Goal: Task Accomplishment & Management: Use online tool/utility

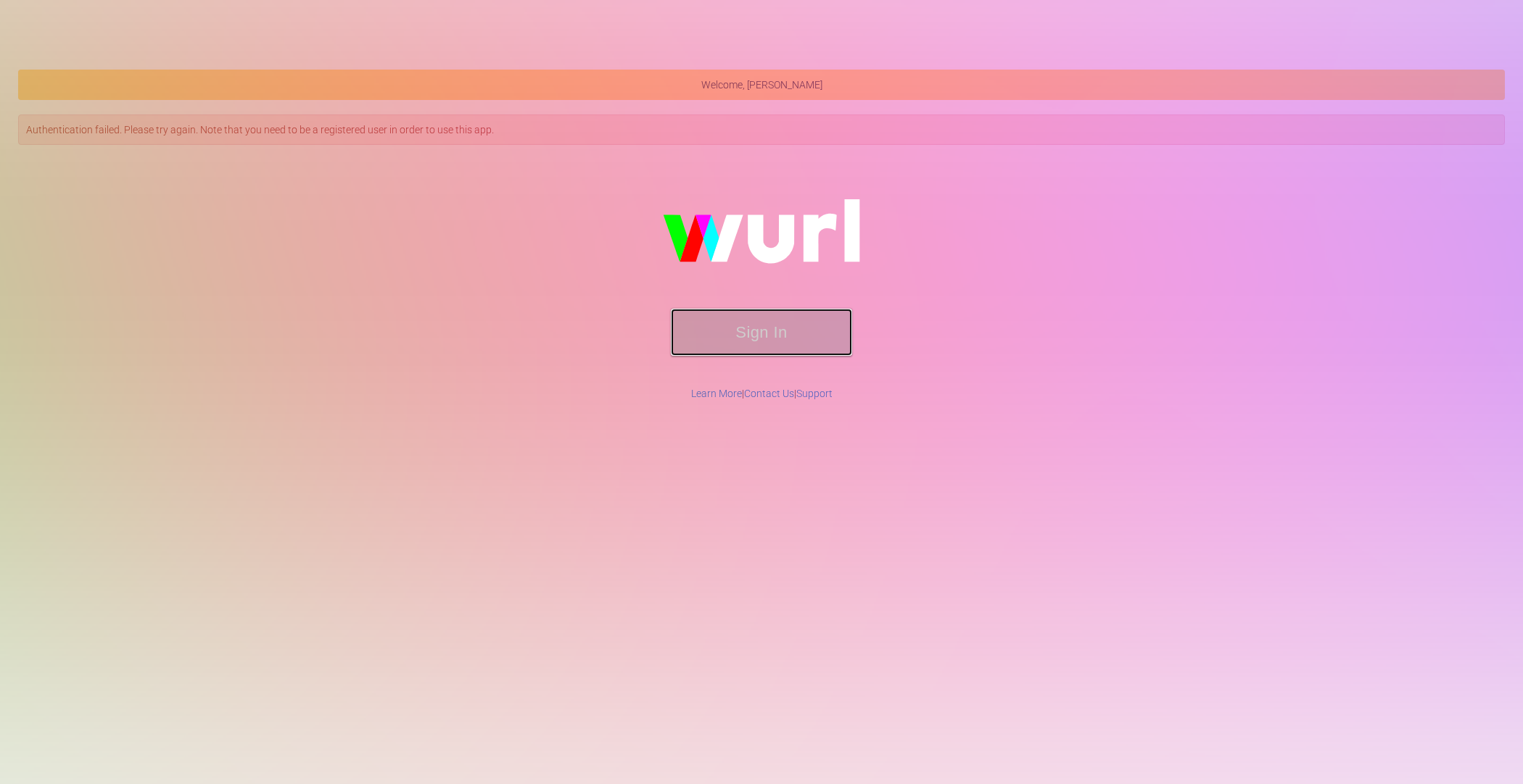
click at [708, 338] on button "Sign In" at bounding box center [762, 332] width 182 height 47
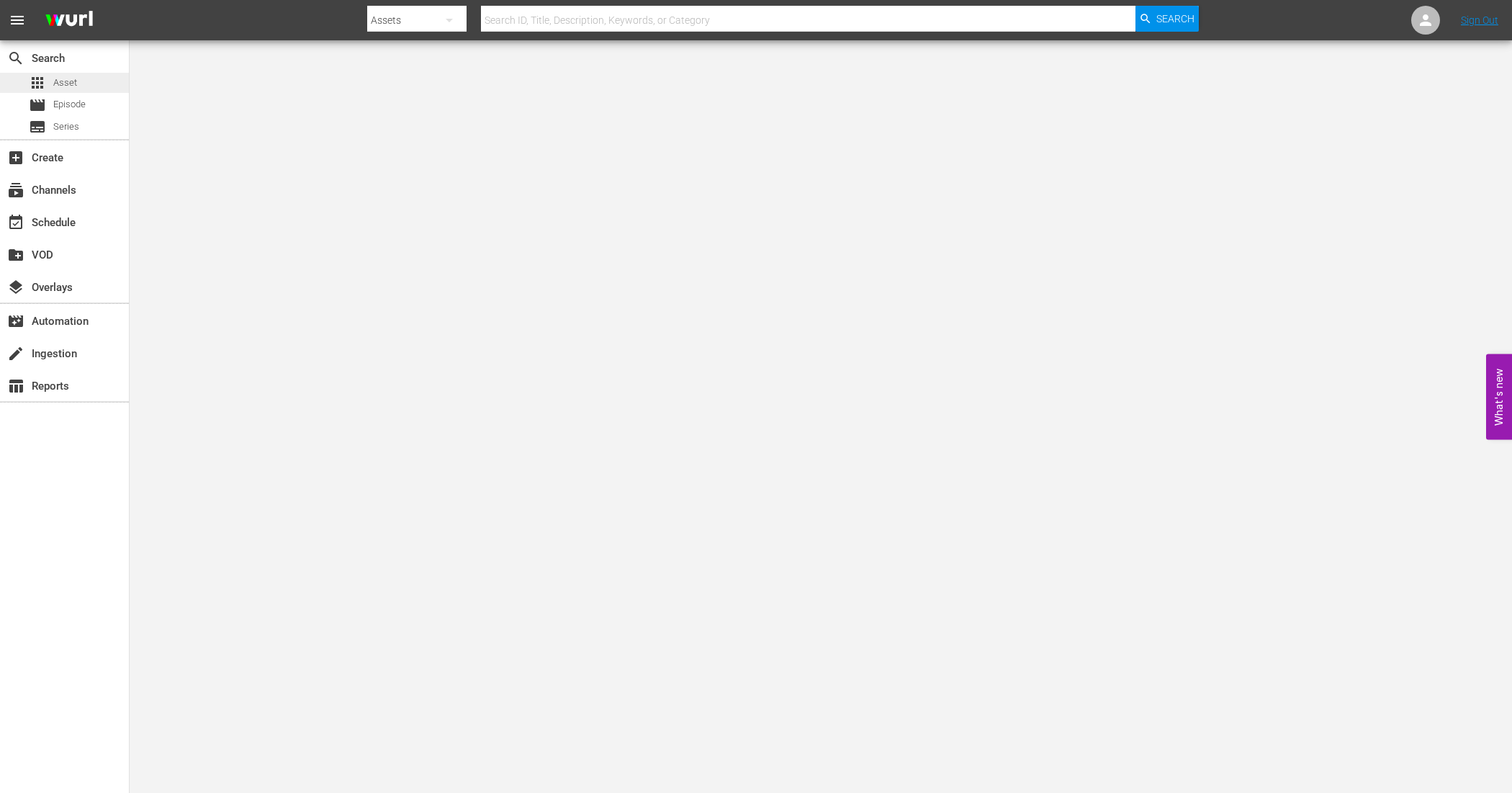
click at [73, 80] on span "Asset" at bounding box center [65, 83] width 24 height 14
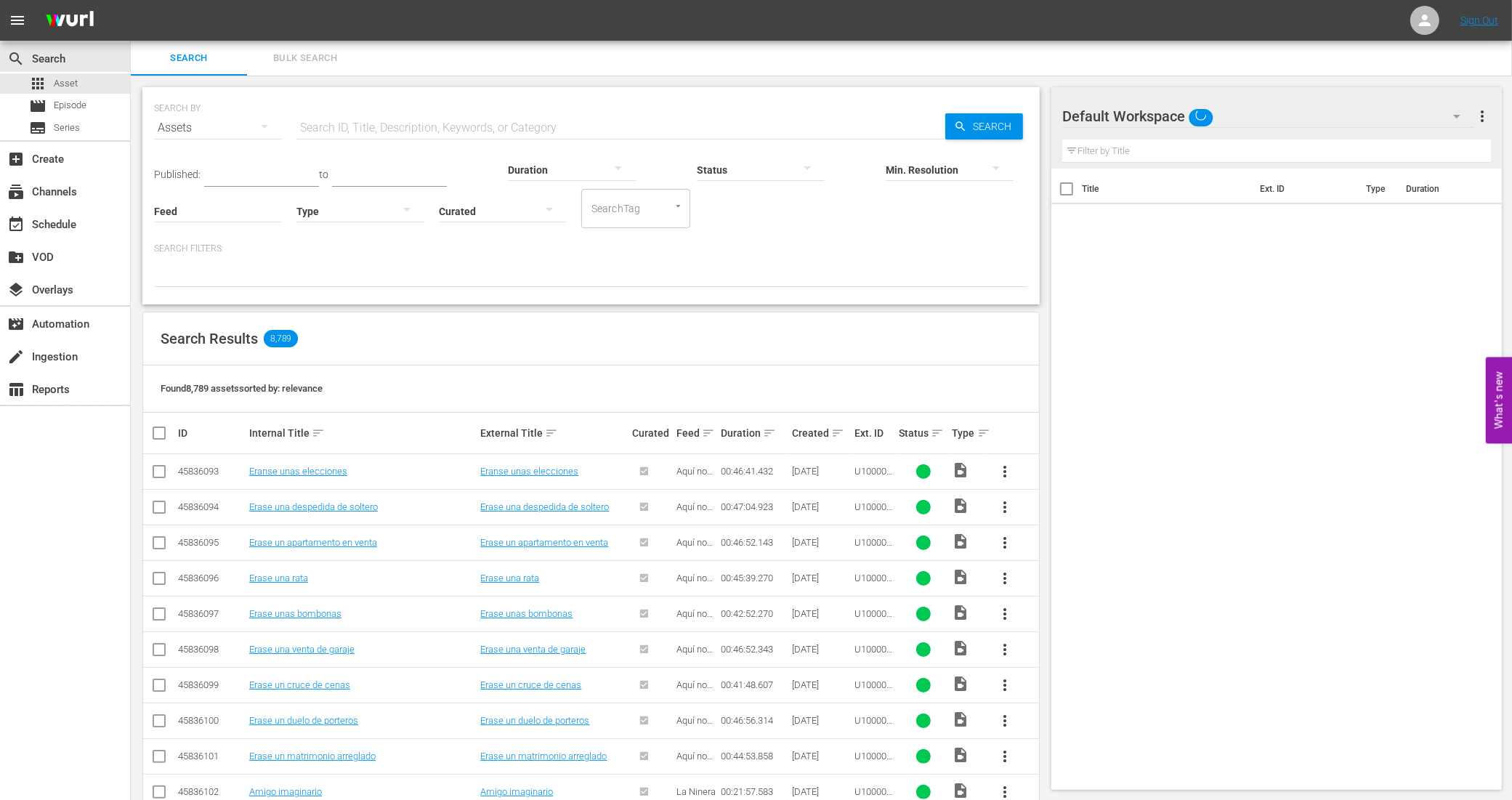
click at [386, 128] on input "text" at bounding box center [620, 127] width 649 height 34
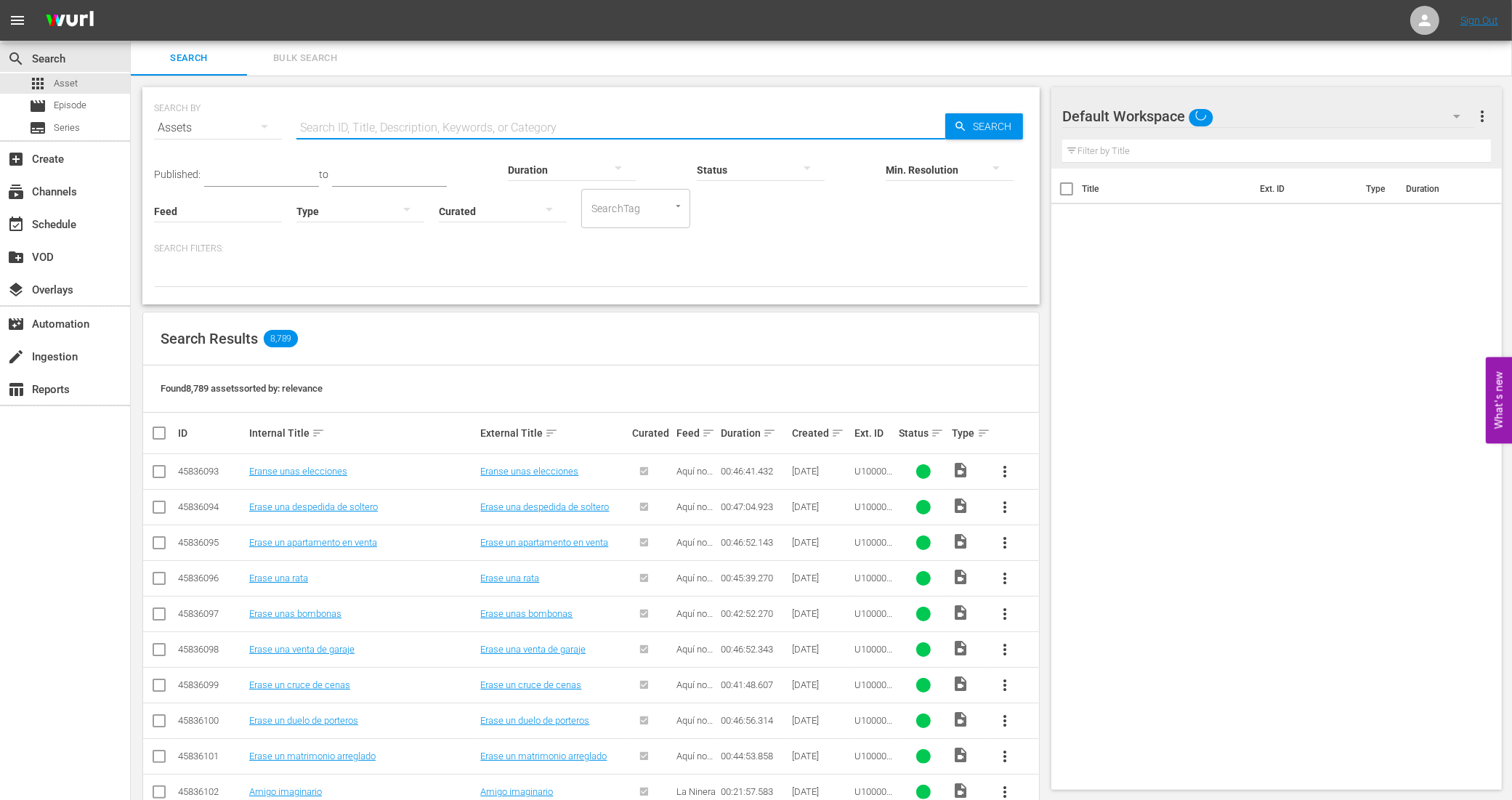
paste input "938495_U700324_BRA_14"
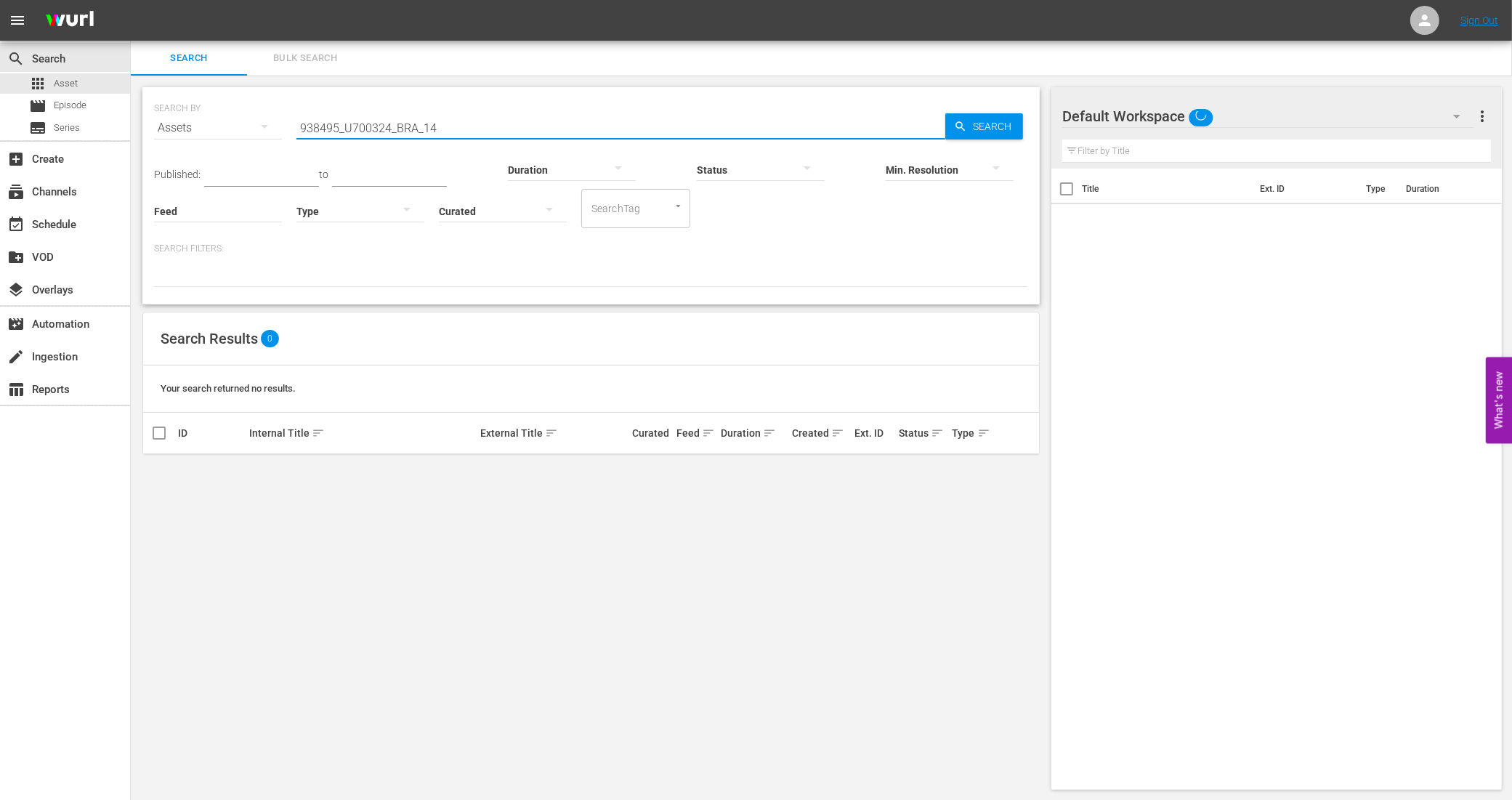
type input "938495_U700324_BRA_14"
click at [191, 130] on div "Assets" at bounding box center [218, 127] width 127 height 40
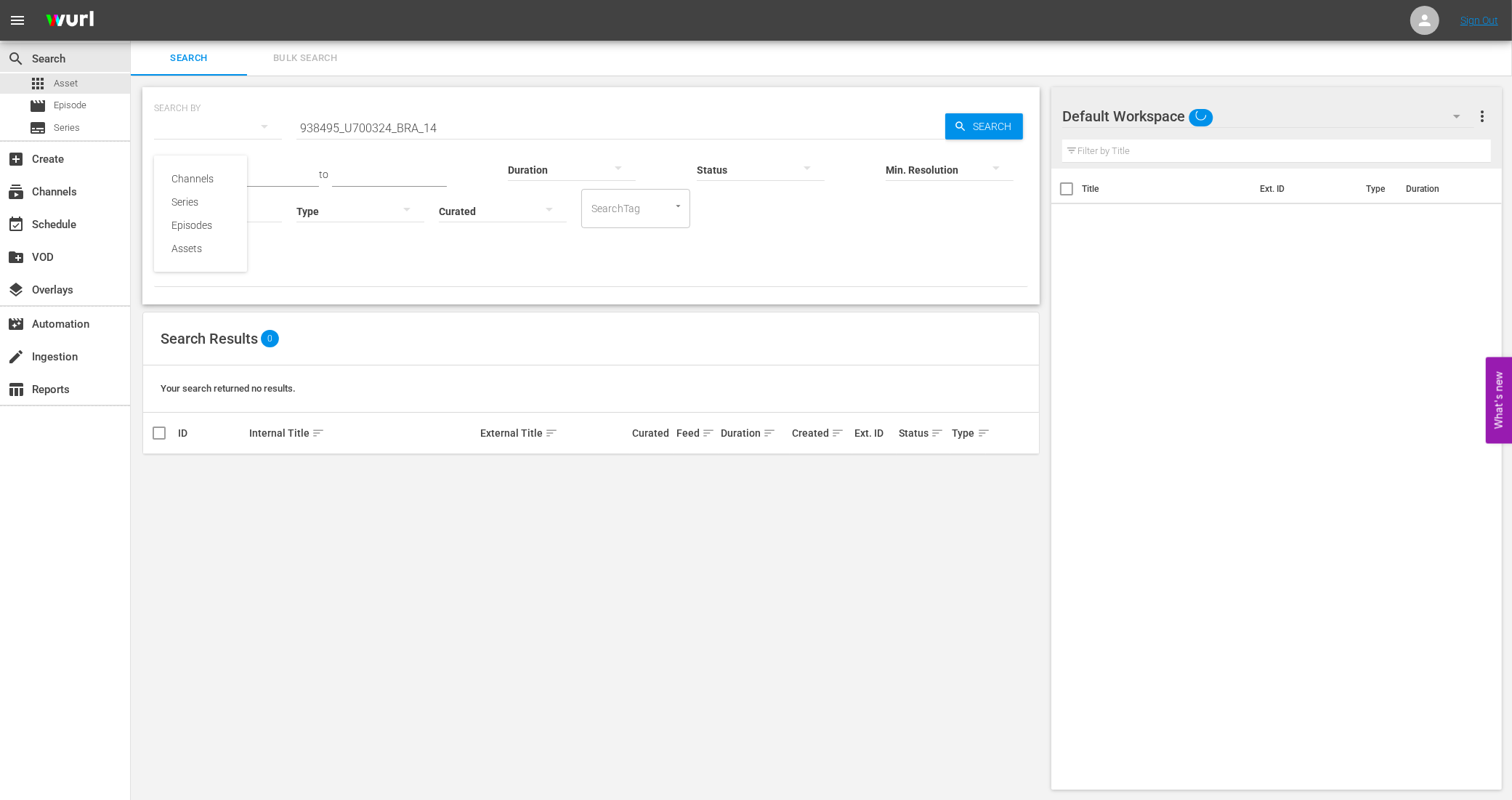
click at [197, 251] on div "Assets" at bounding box center [200, 248] width 58 height 23
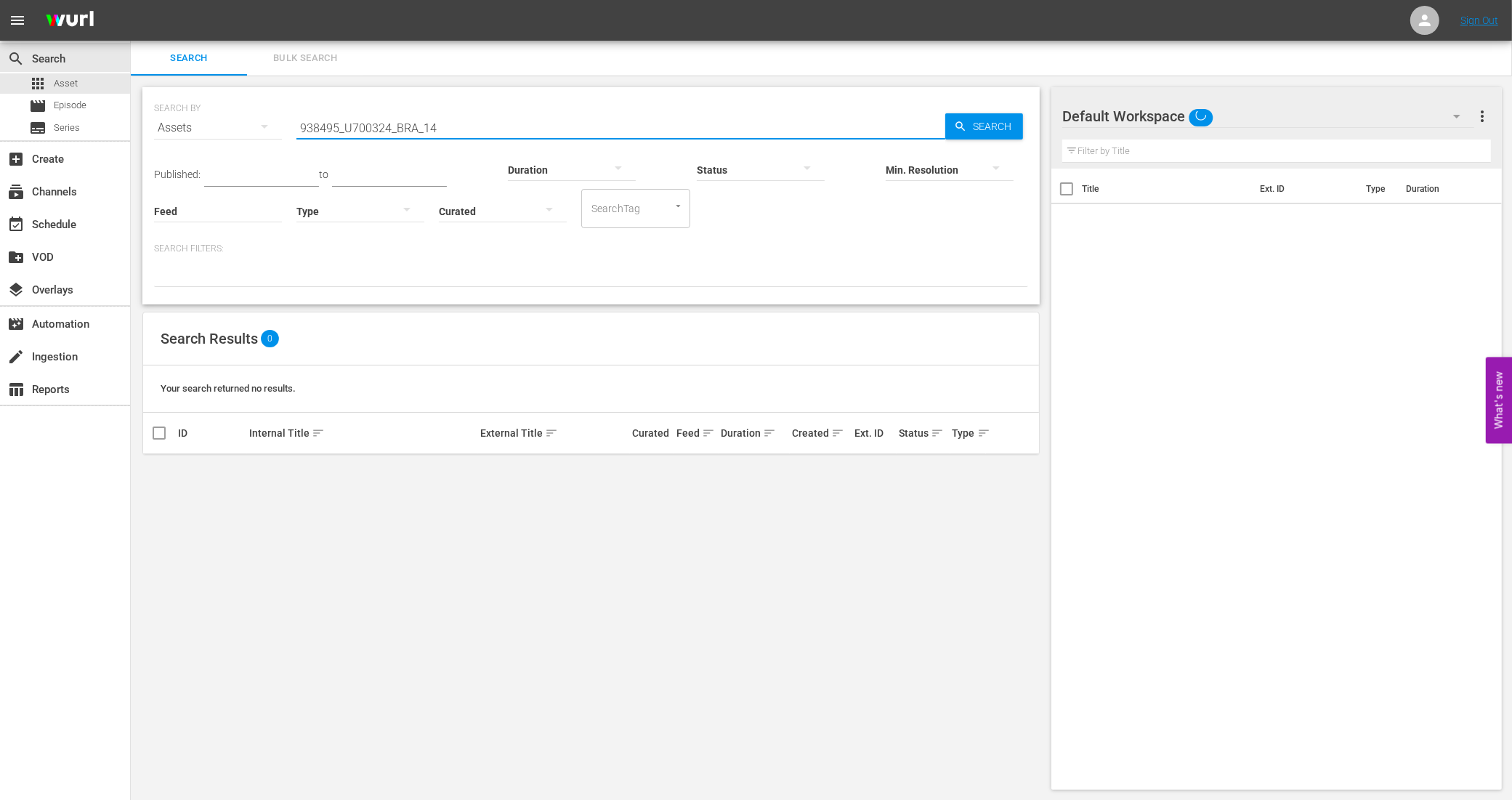
drag, startPoint x: 448, startPoint y: 122, endPoint x: 260, endPoint y: 127, distance: 188.1
click at [260, 127] on div "SEARCH BY Search By Assets Search ID, Title, Description, Keywords, or Category…" at bounding box center [591, 119] width 874 height 53
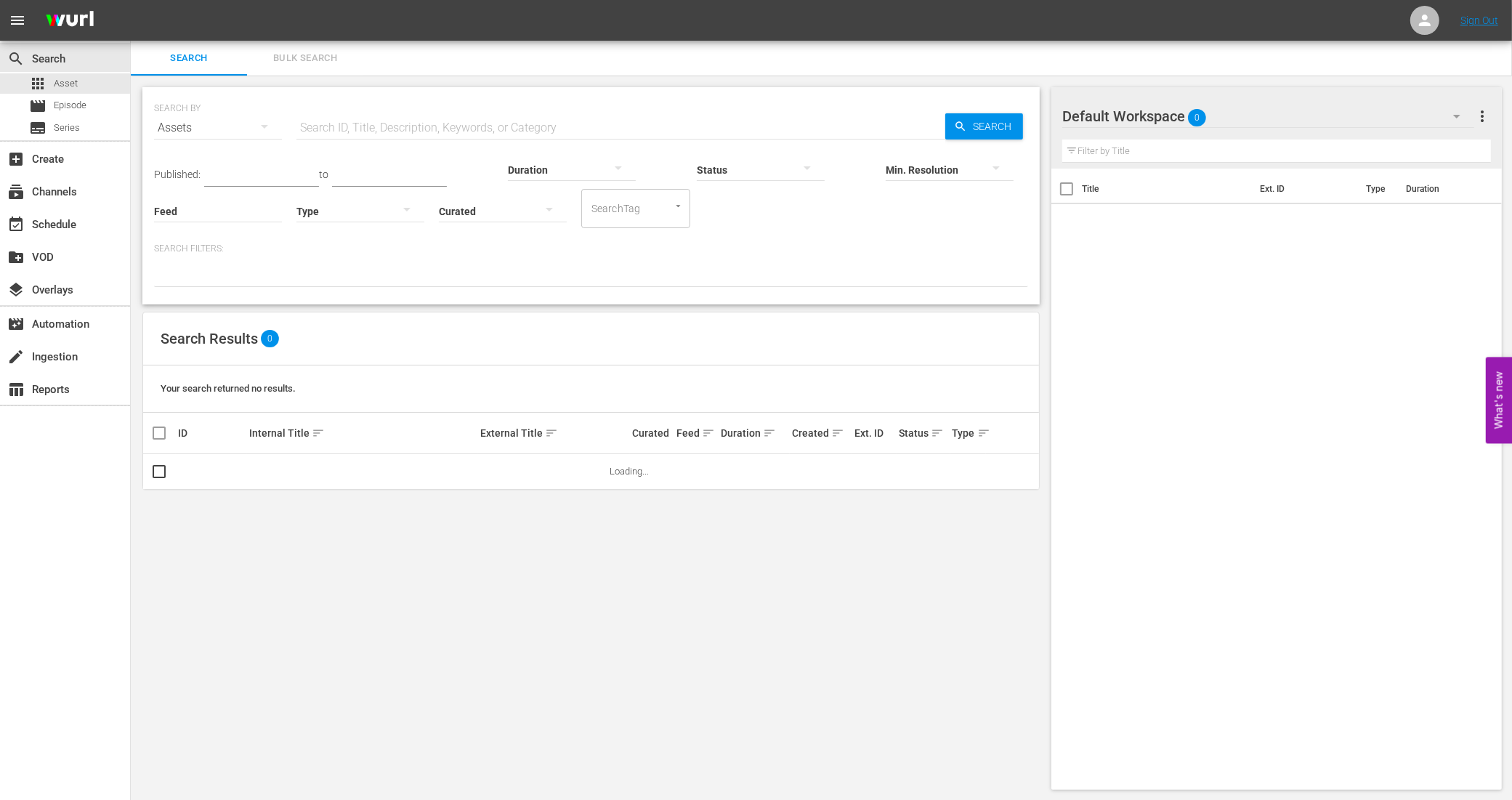
click at [414, 136] on input "text" at bounding box center [620, 127] width 649 height 34
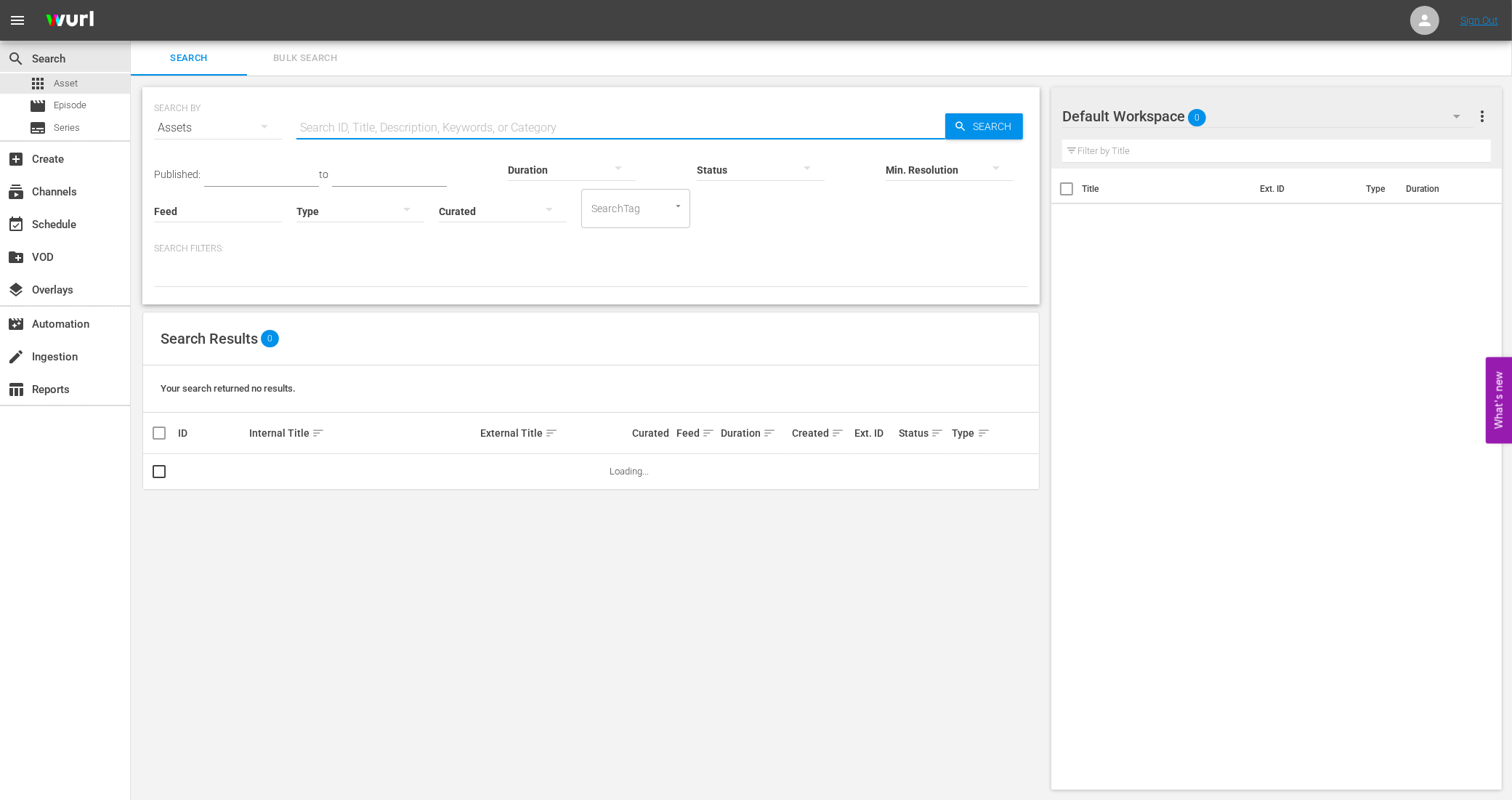
paste input "938495_U700355_LAT"
type input "938495_U700355_LAT"
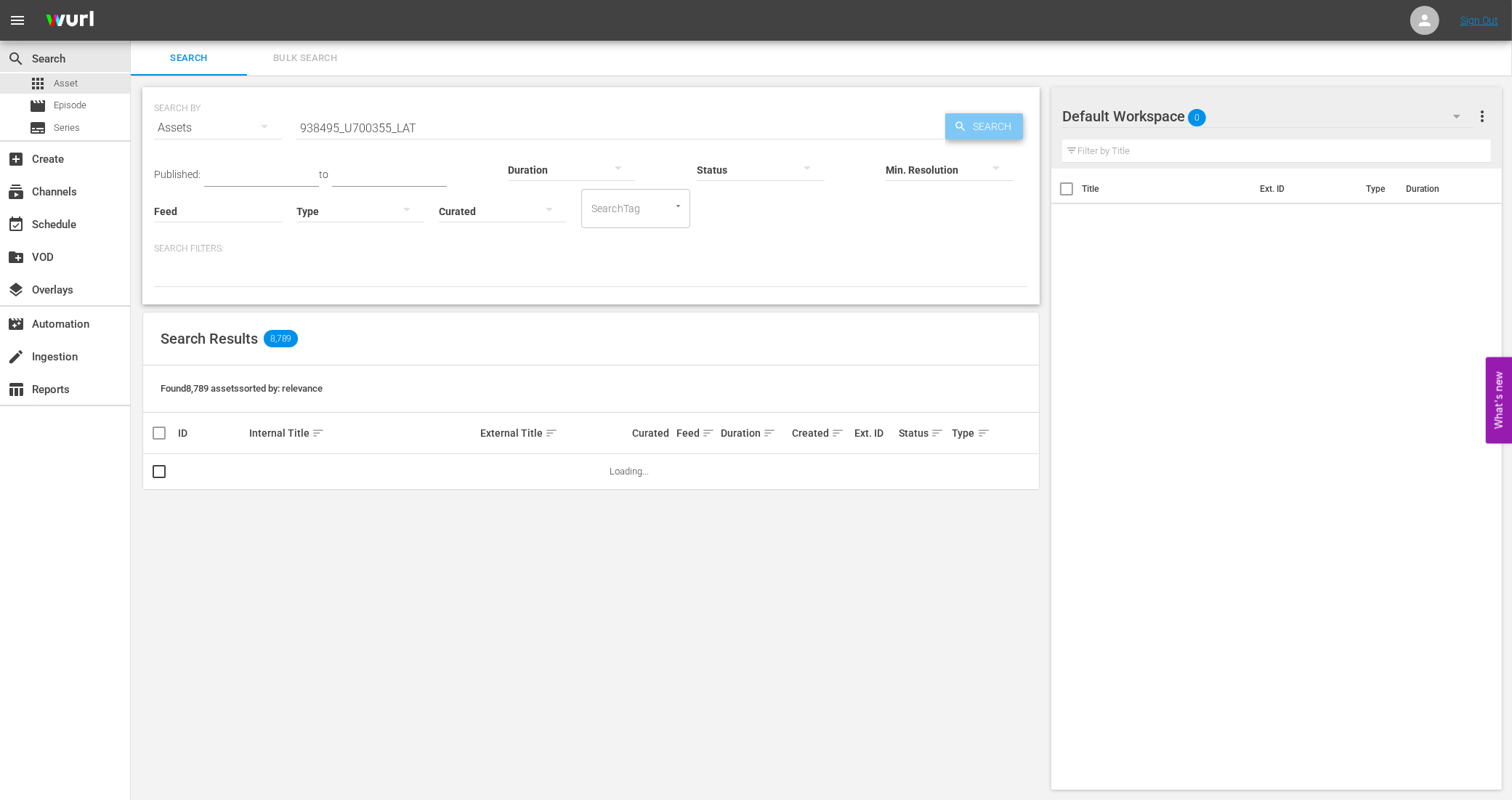
click at [974, 127] on span "Search" at bounding box center [995, 126] width 56 height 26
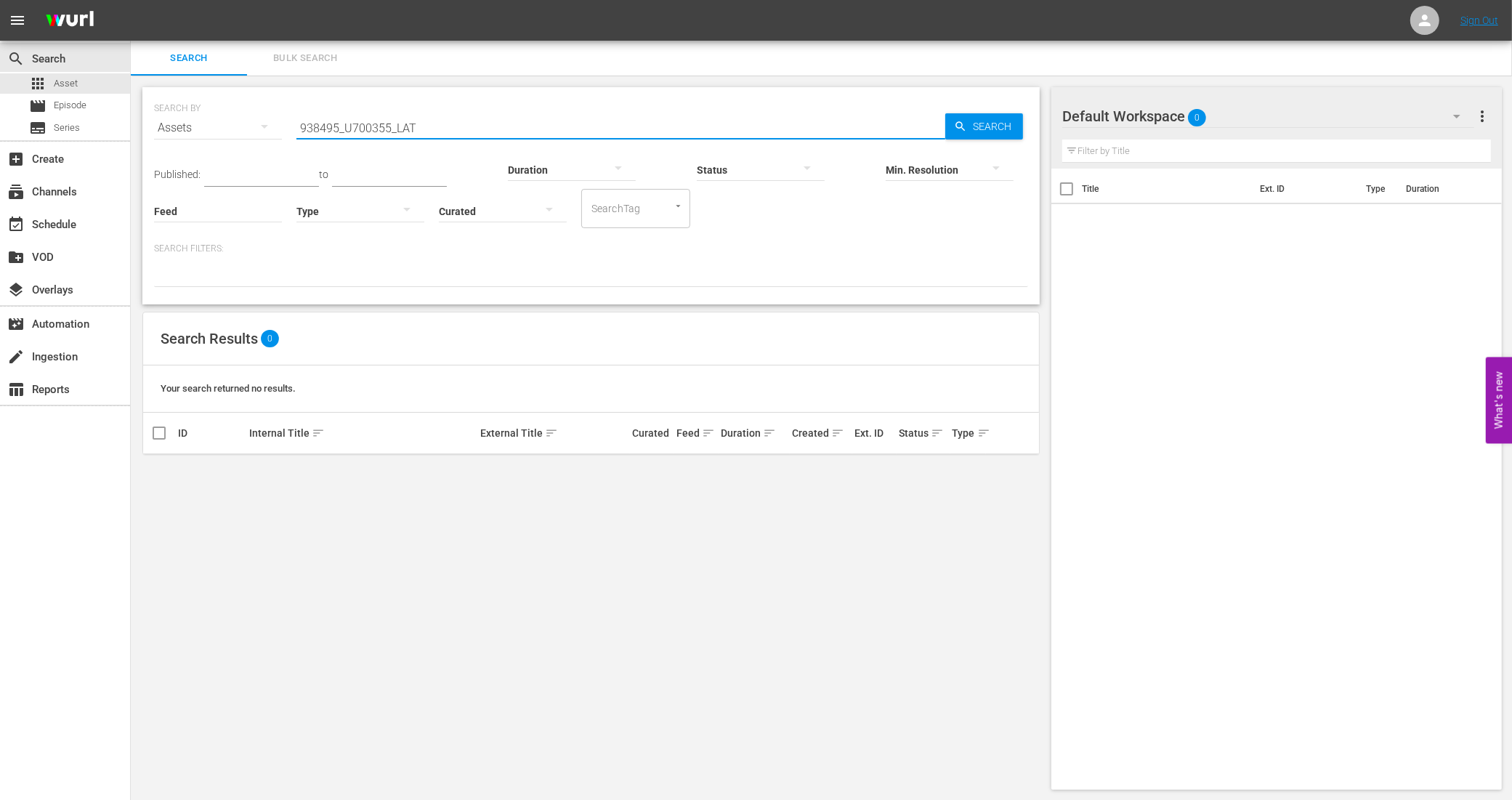
drag, startPoint x: 425, startPoint y: 127, endPoint x: 209, endPoint y: 116, distance: 216.3
click at [209, 116] on div "SEARCH BY Search By Assets Search ID, Title, Description, Keywords, or Category…" at bounding box center [591, 119] width 874 height 53
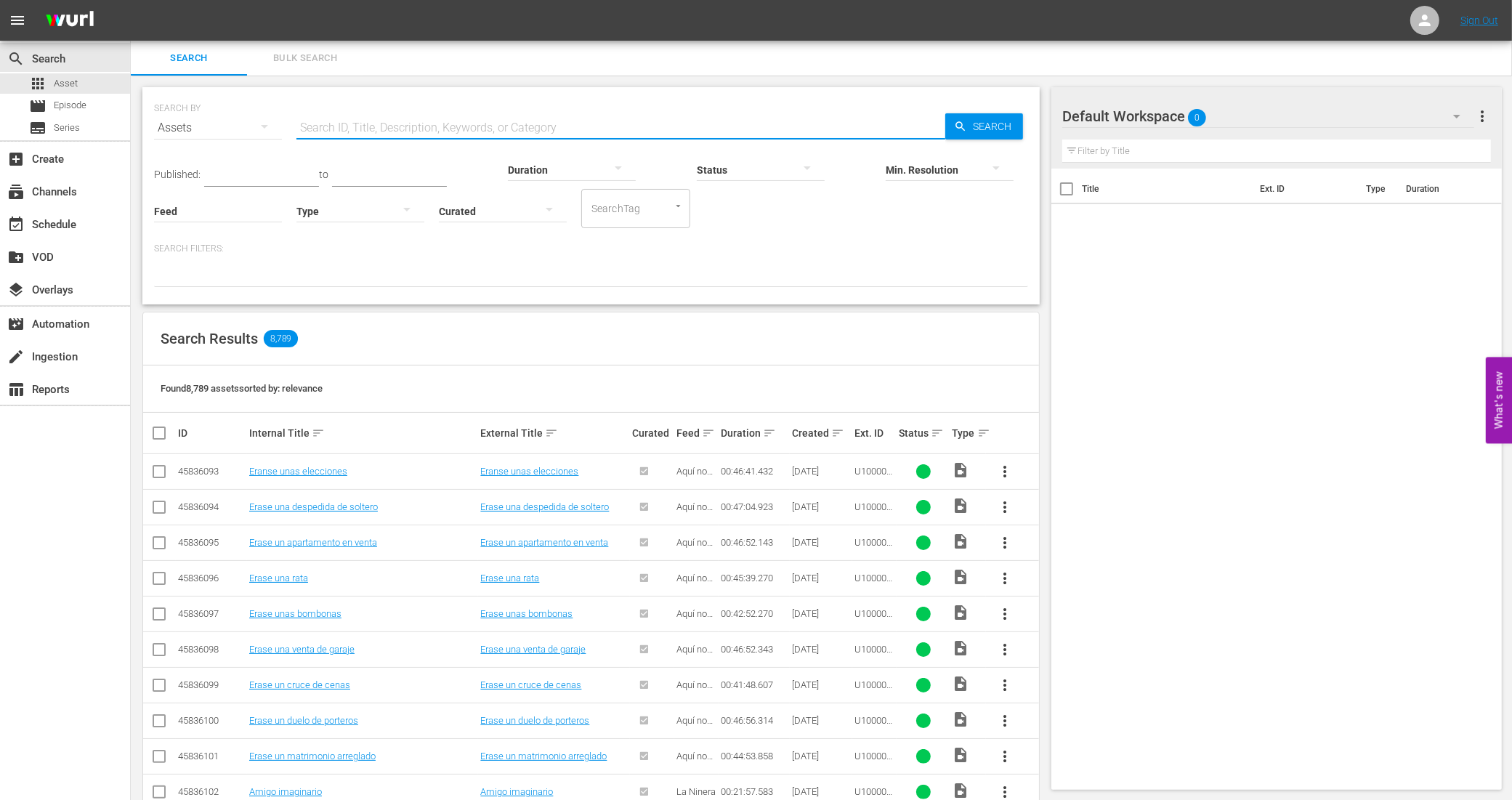
click at [371, 118] on input "text" at bounding box center [620, 127] width 649 height 34
paste input "938495_U700324_BRA_14"
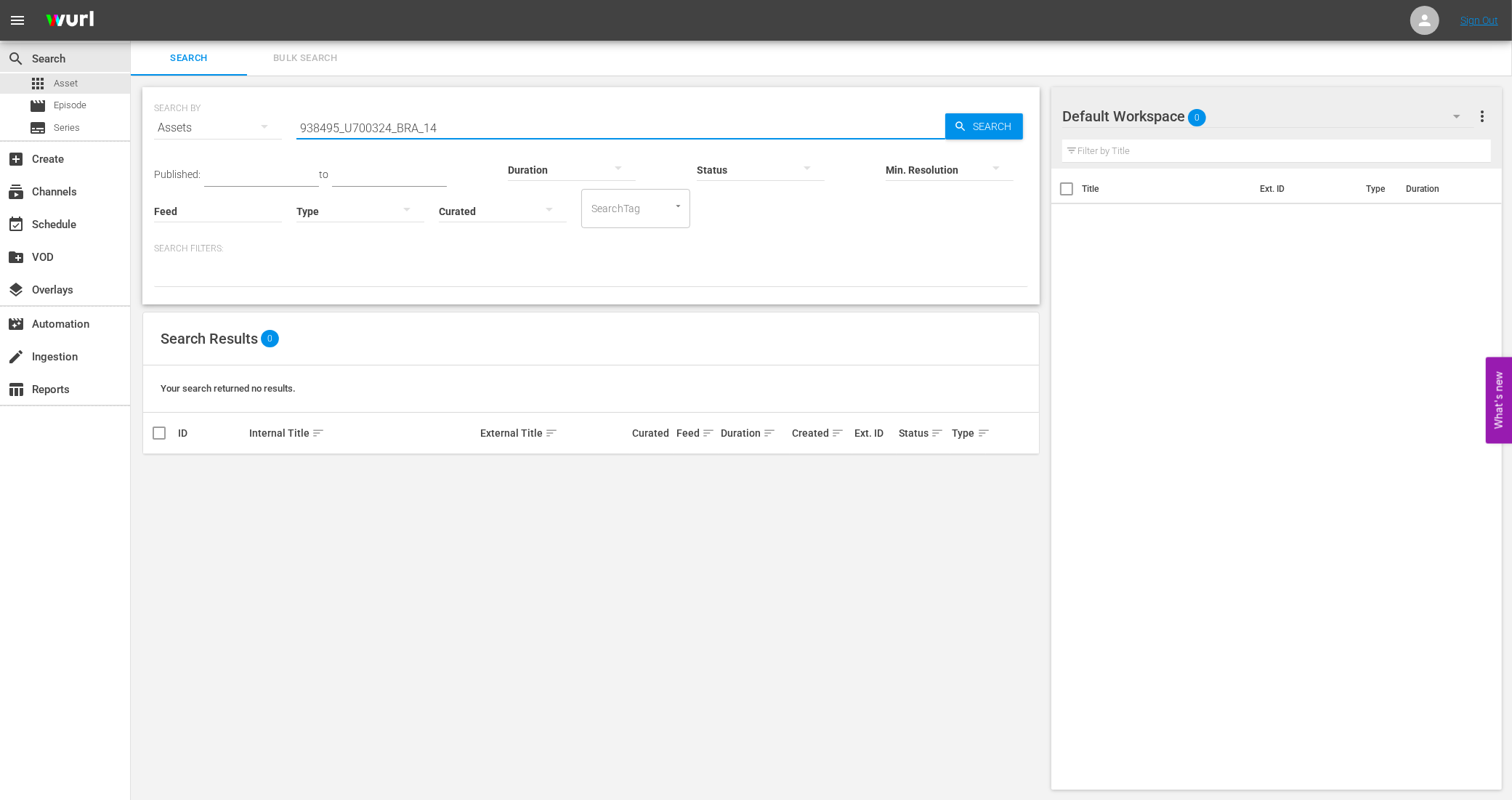
type input "938495_U700324_BRA_14"
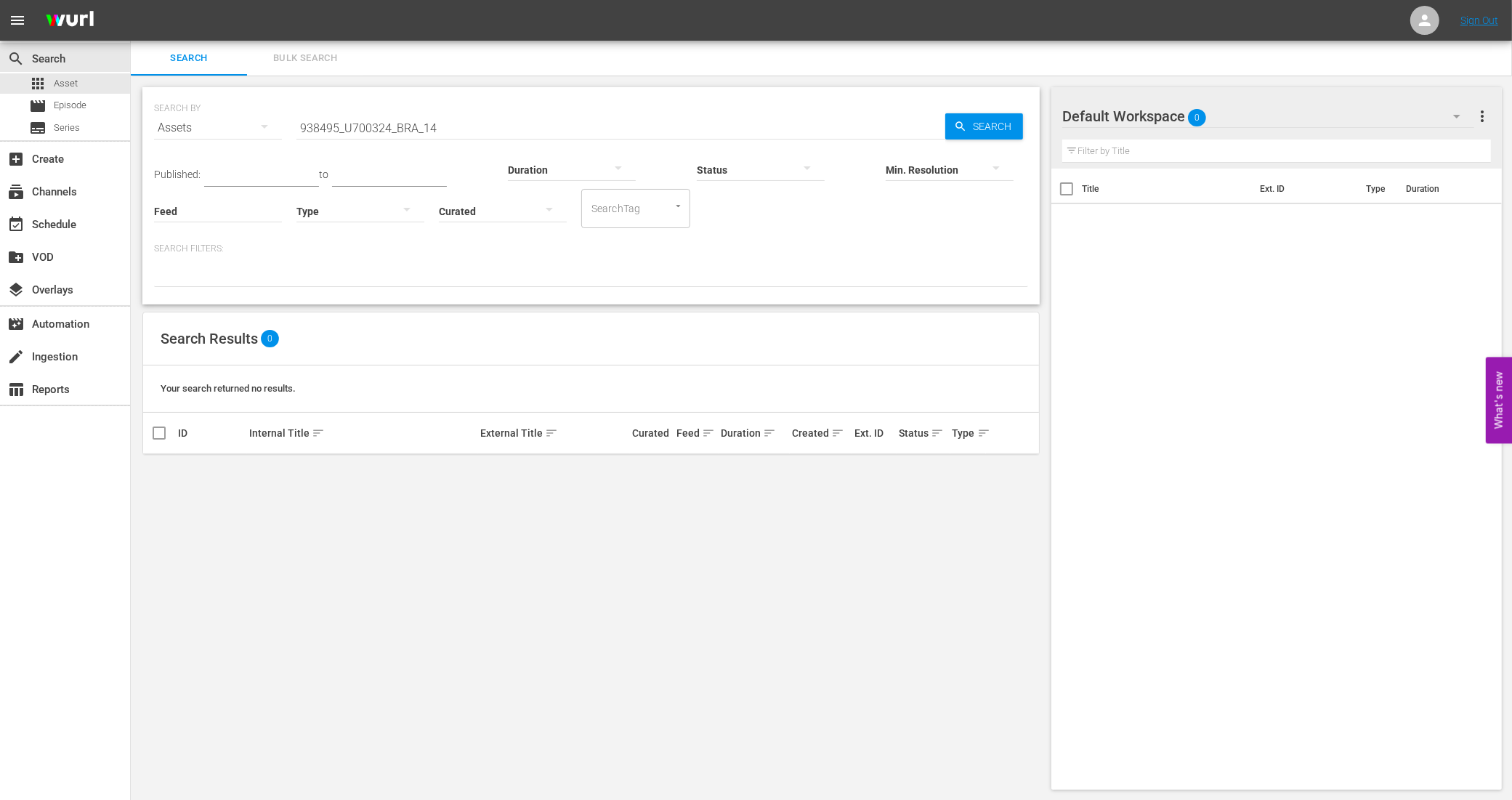
click at [482, 119] on input "938495_U700324_BRA_14" at bounding box center [620, 127] width 649 height 34
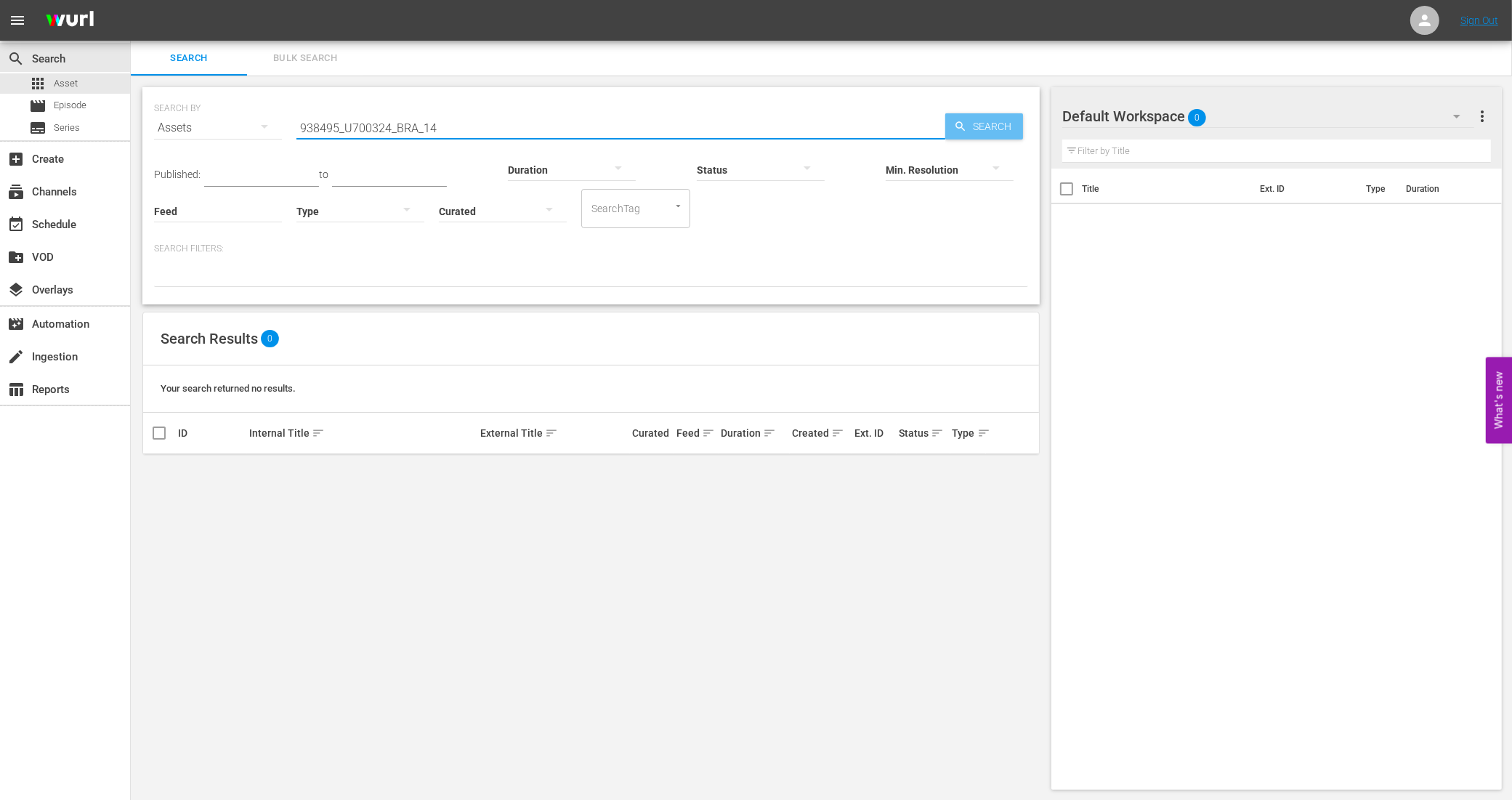
click at [967, 122] on span "Search" at bounding box center [995, 126] width 56 height 26
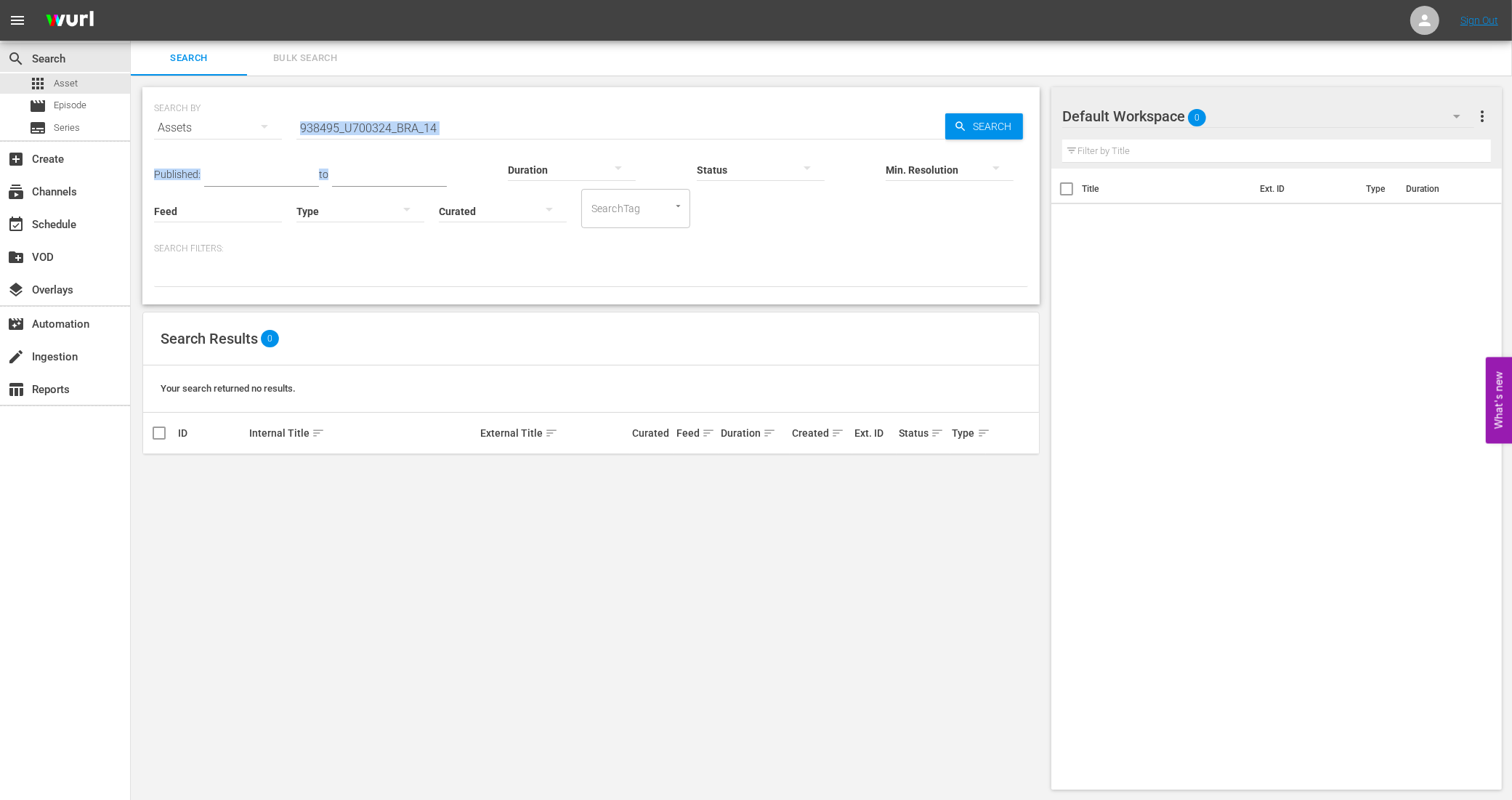
drag, startPoint x: 467, startPoint y: 133, endPoint x: 359, endPoint y: 130, distance: 108.0
click at [360, 130] on div "SEARCH BY Search By Assets Search ID, Title, Description, Keywords, or Category…" at bounding box center [591, 195] width 897 height 217
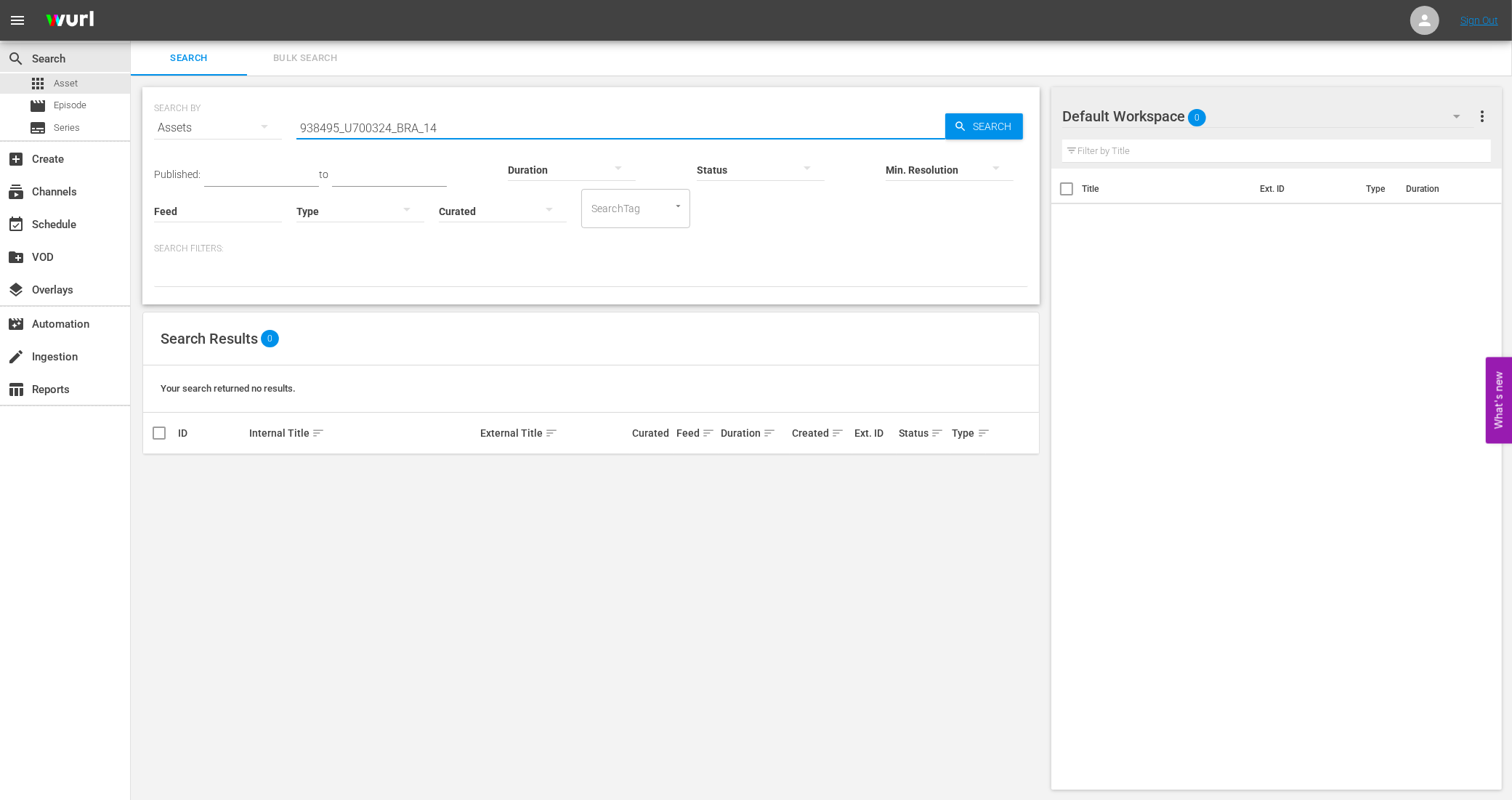
drag, startPoint x: 449, startPoint y: 127, endPoint x: 248, endPoint y: 127, distance: 201.0
click at [248, 127] on div "SEARCH BY Search By Assets Search ID, Title, Description, Keywords, or Category…" at bounding box center [591, 119] width 874 height 53
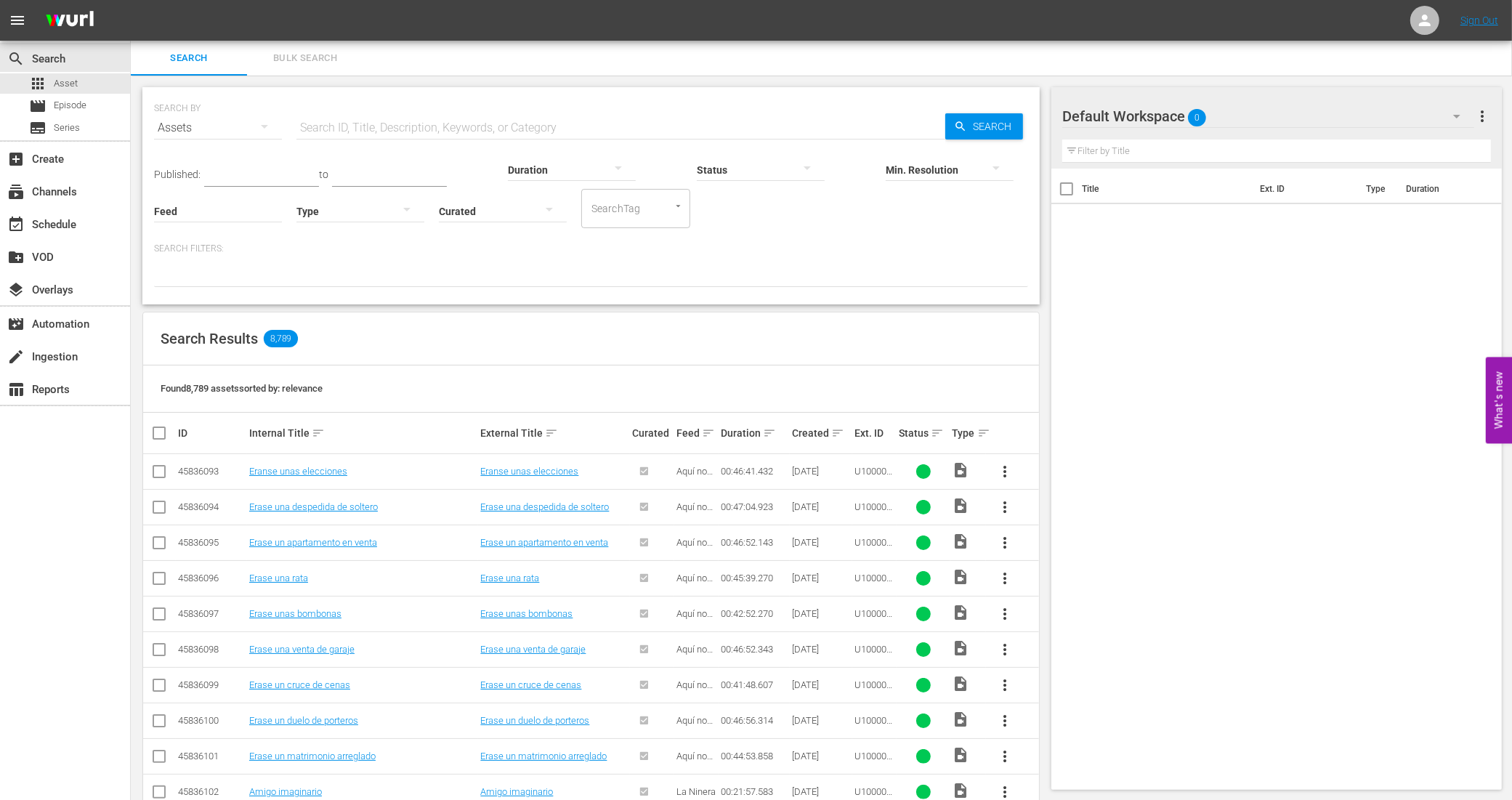
click at [332, 120] on input "text" at bounding box center [620, 127] width 649 height 34
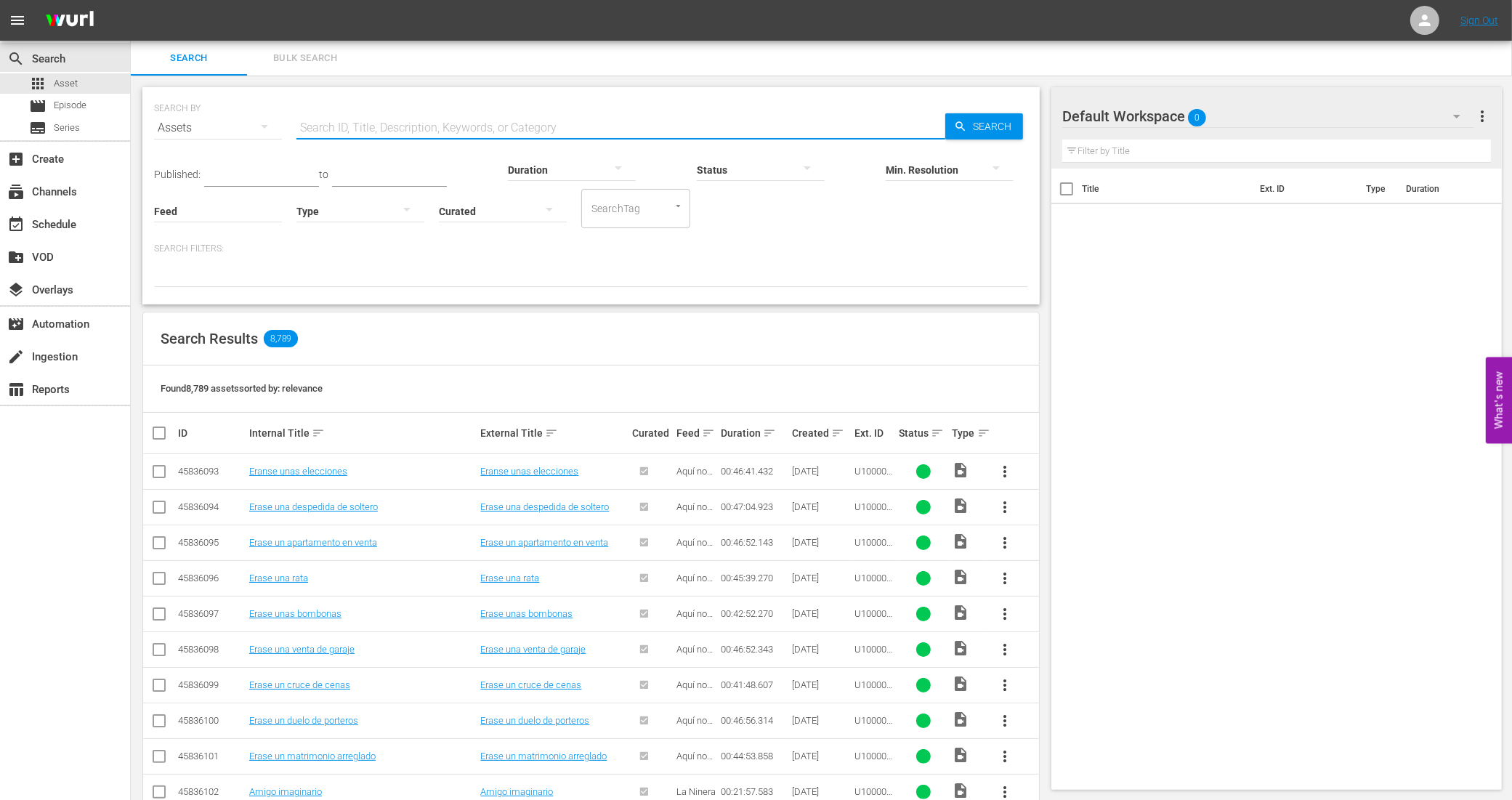
paste input "938495_U700355_LAT"
type input "938495_U700355_LAT"
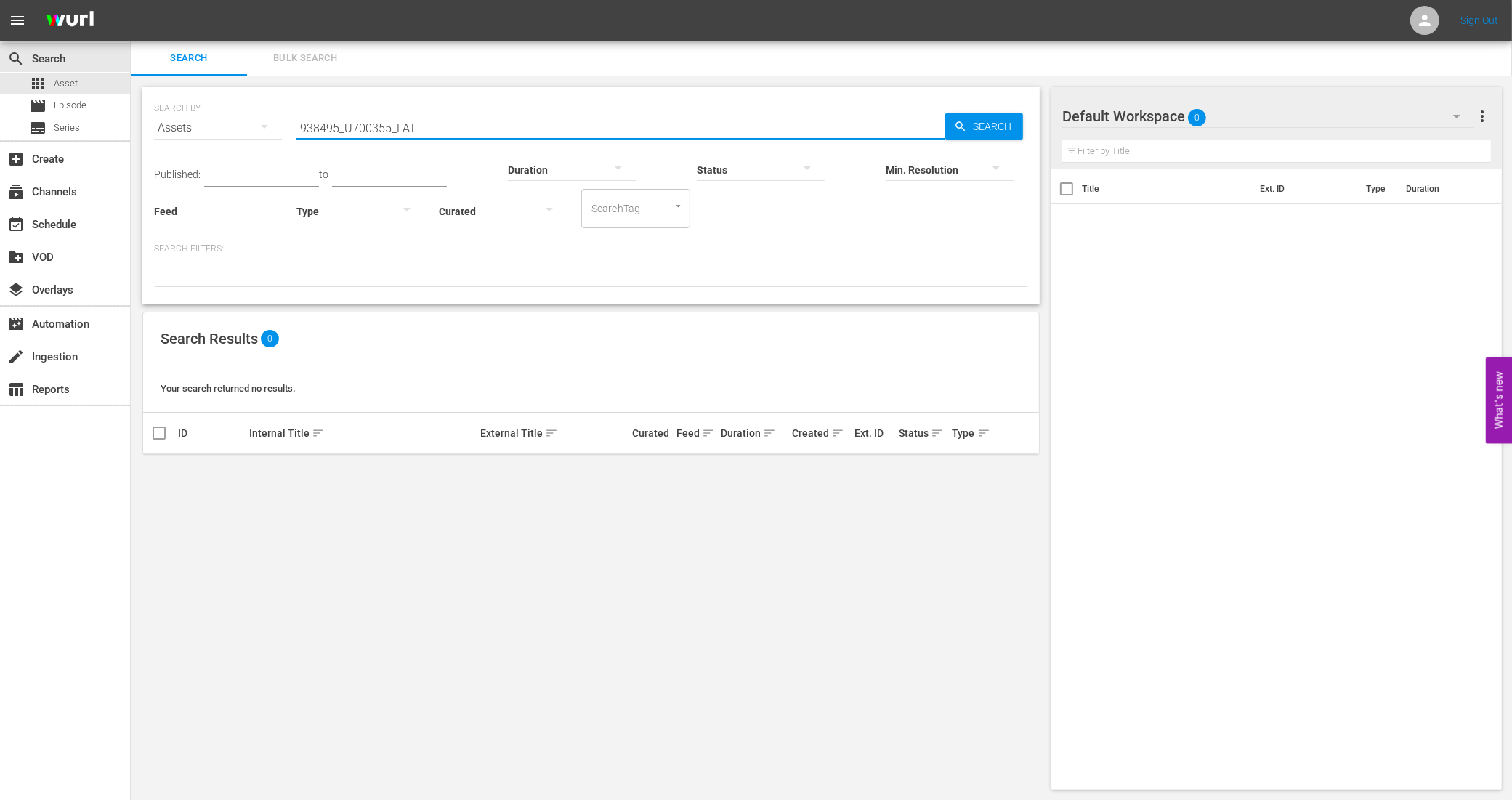
drag, startPoint x: 425, startPoint y: 127, endPoint x: 237, endPoint y: 131, distance: 188.0
click at [237, 131] on div "SEARCH BY Search By Assets Search ID, Title, Description, Keywords, or Category…" at bounding box center [591, 119] width 874 height 53
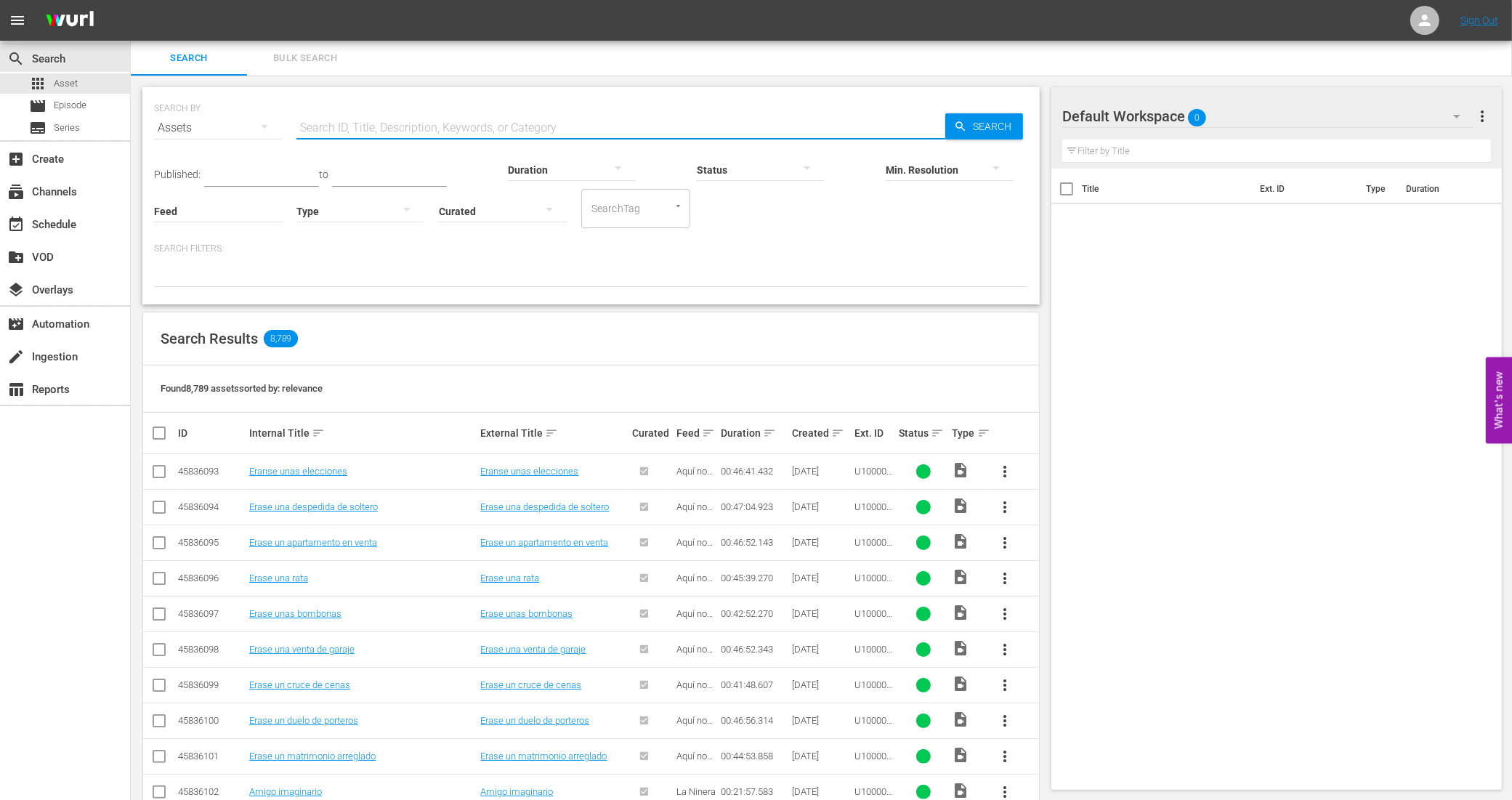
click at [393, 133] on input "text" at bounding box center [620, 127] width 649 height 34
paste input "688_U700430_BRA_18"
type input "688_U700430_BRA_18"
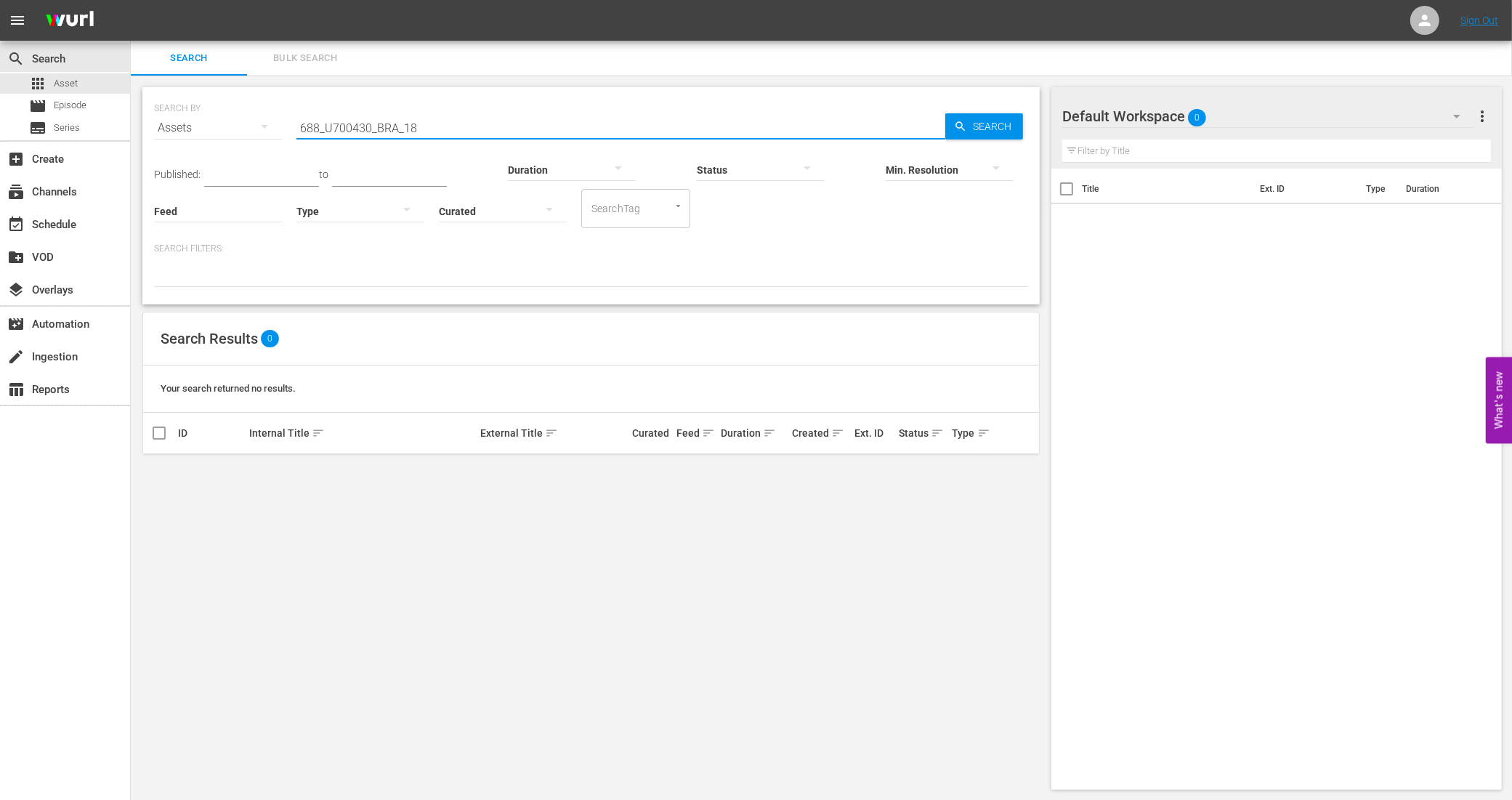
drag, startPoint x: 431, startPoint y: 128, endPoint x: 205, endPoint y: 130, distance: 226.0
click at [205, 130] on div "SEARCH BY Search By Assets Search ID, Title, Description, Keywords, or Category…" at bounding box center [591, 119] width 874 height 53
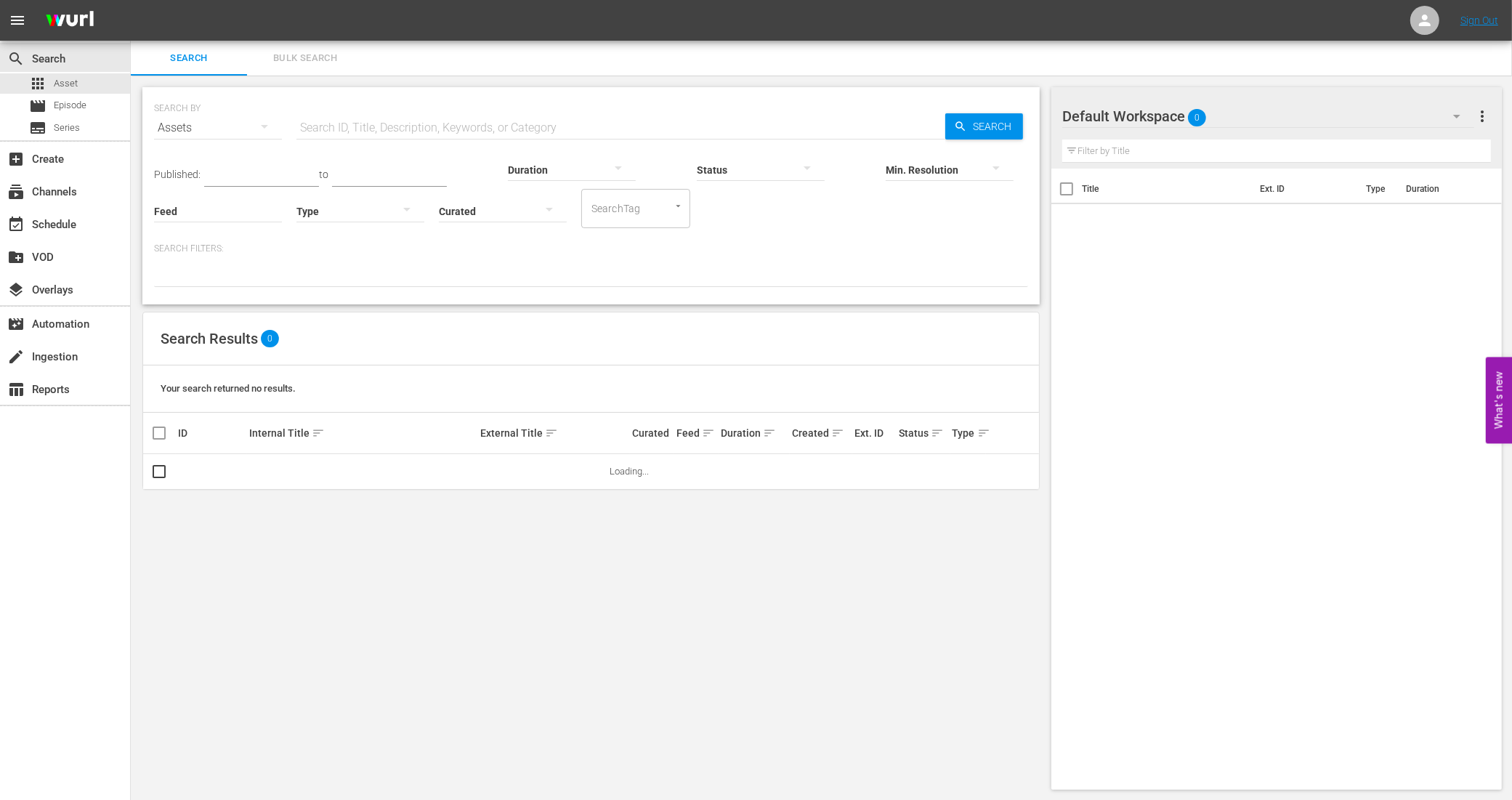
click at [533, 117] on input "text" at bounding box center [620, 127] width 649 height 34
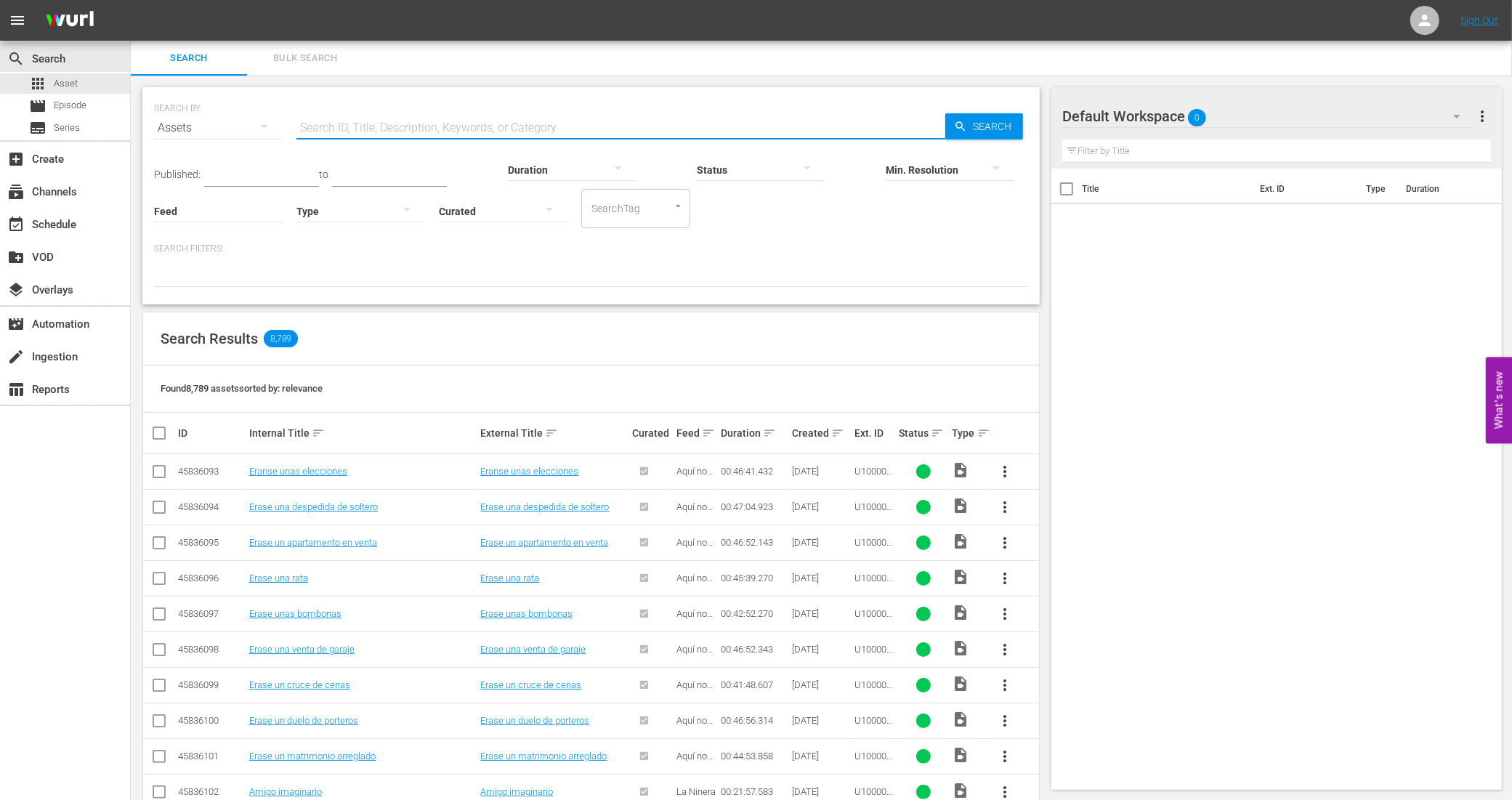
paste input "72355_U700431_BRA_12"
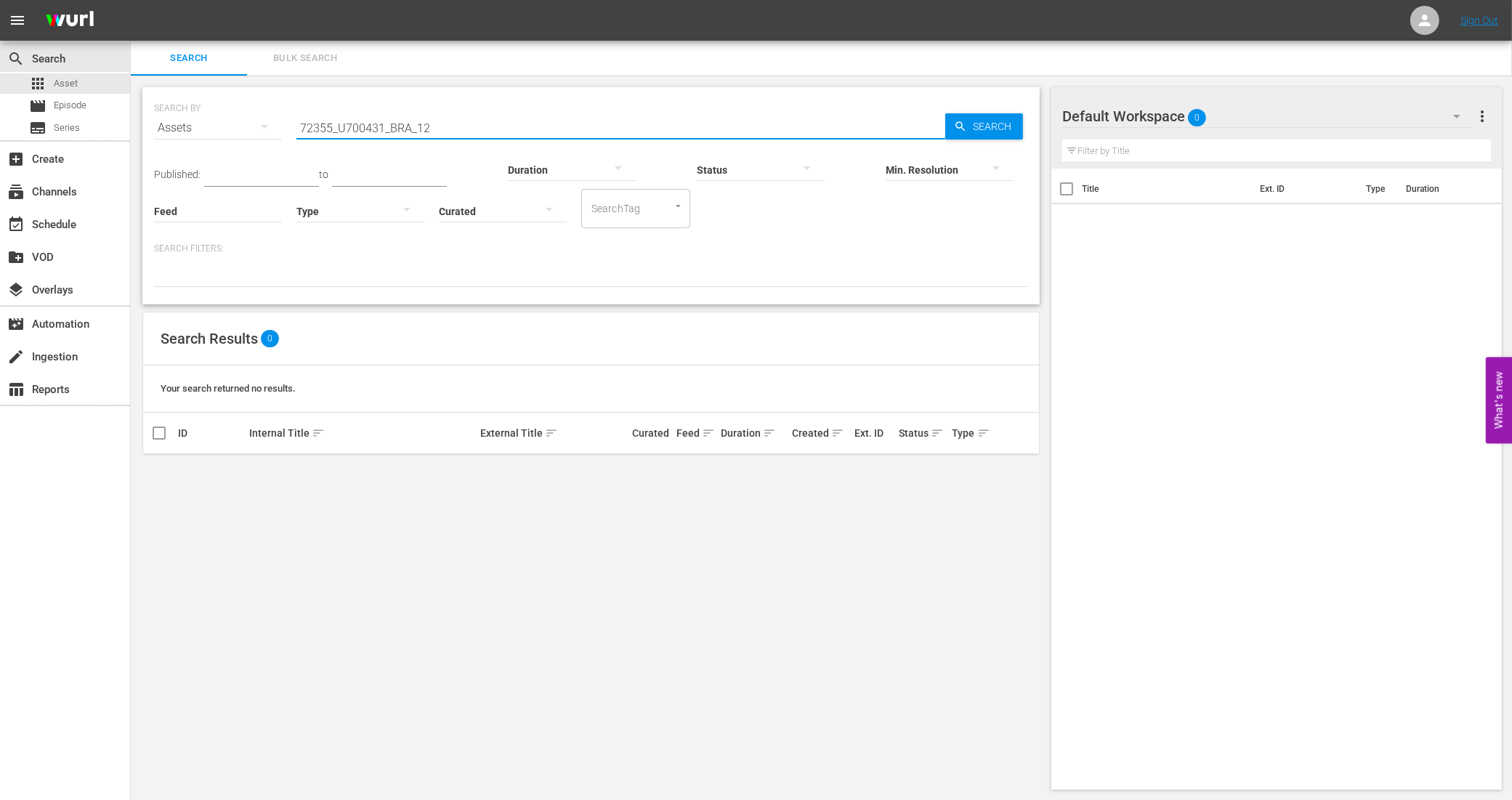
type input "72355_U700431_BRA_12"
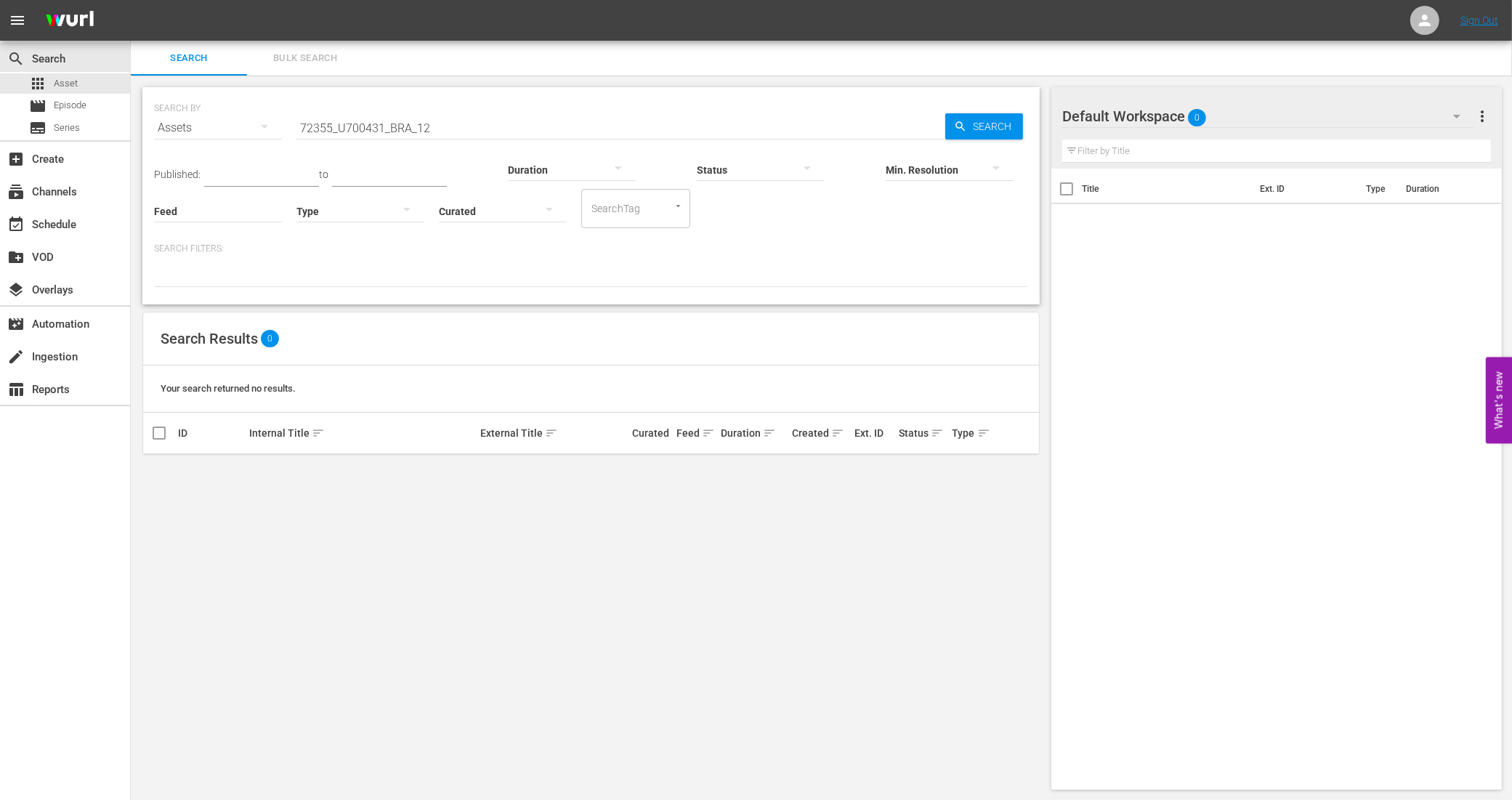
drag, startPoint x: 510, startPoint y: 125, endPoint x: 582, endPoint y: 127, distance: 72.0
click at [510, 125] on input "72355_U700431_BRA_12" at bounding box center [620, 127] width 649 height 34
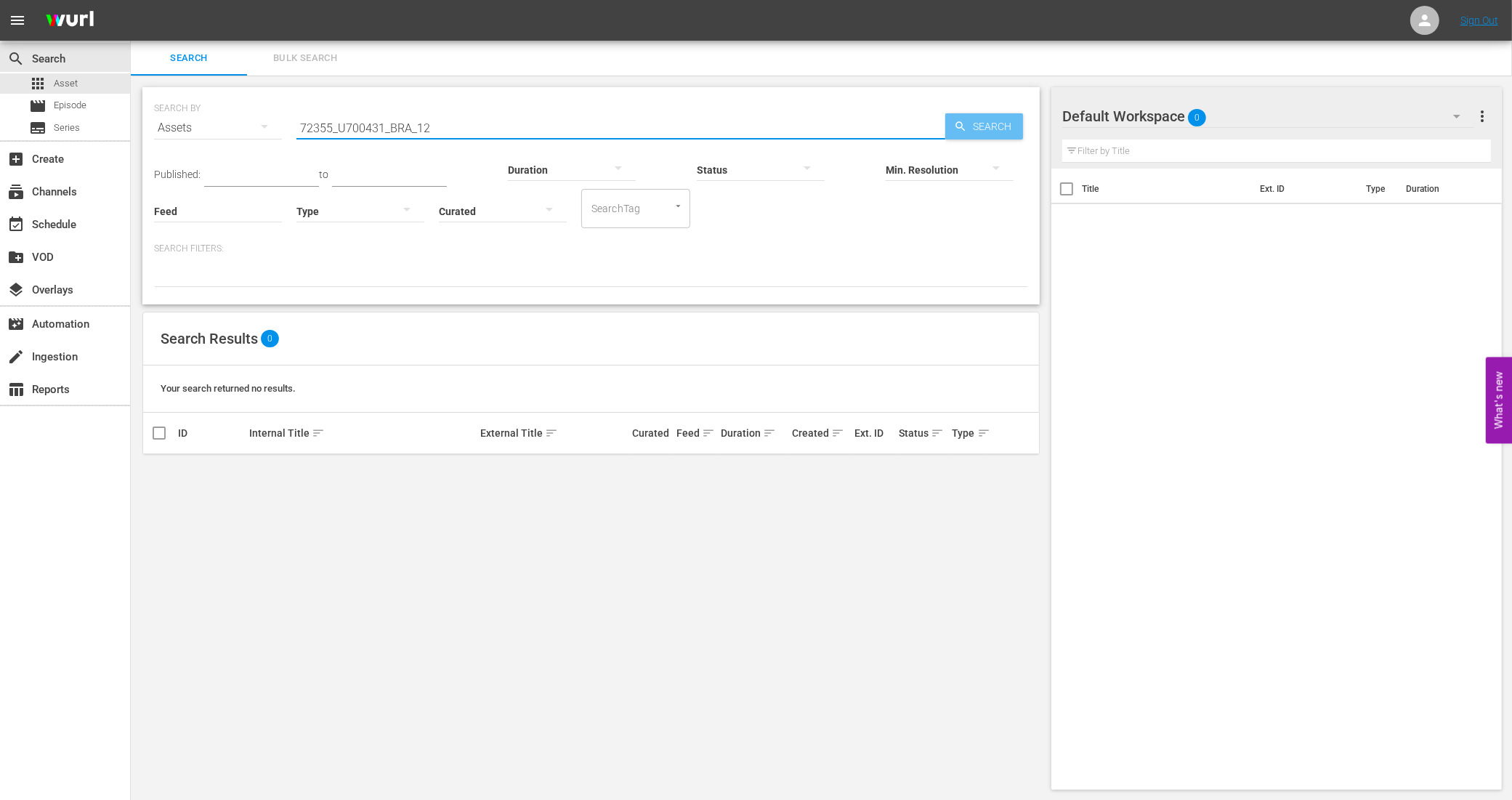
click at [954, 127] on icon "button" at bounding box center [961, 126] width 13 height 13
drag, startPoint x: 451, startPoint y: 127, endPoint x: 265, endPoint y: 125, distance: 186.0
click at [265, 125] on div "SEARCH BY Search By Assets Search ID, Title, Description, Keywords, or Category…" at bounding box center [591, 119] width 874 height 53
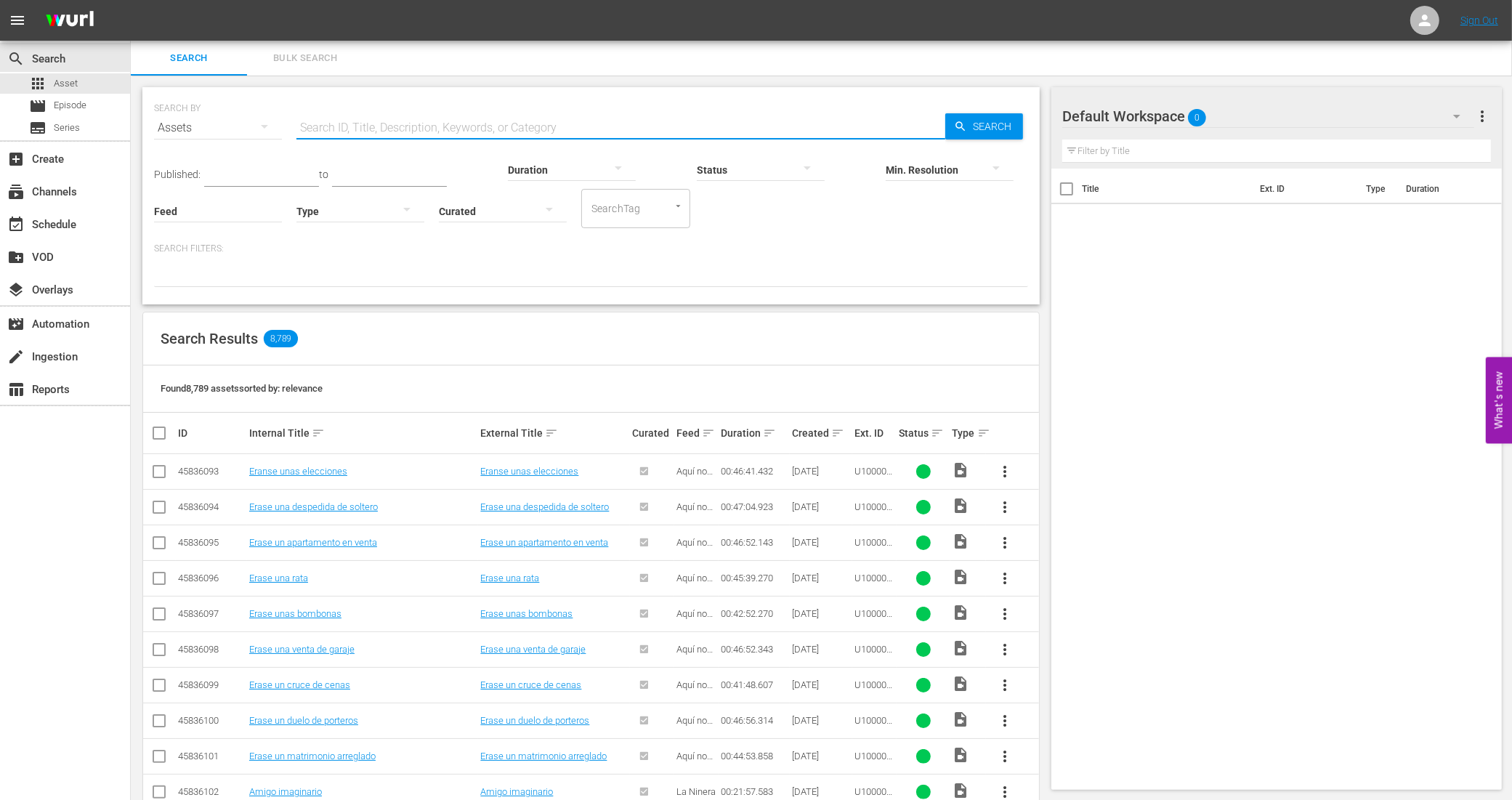
click at [448, 124] on input "text" at bounding box center [620, 127] width 649 height 34
paste input "938495_U700324_BRA_14"
type input "938495_U700324_BRA_14"
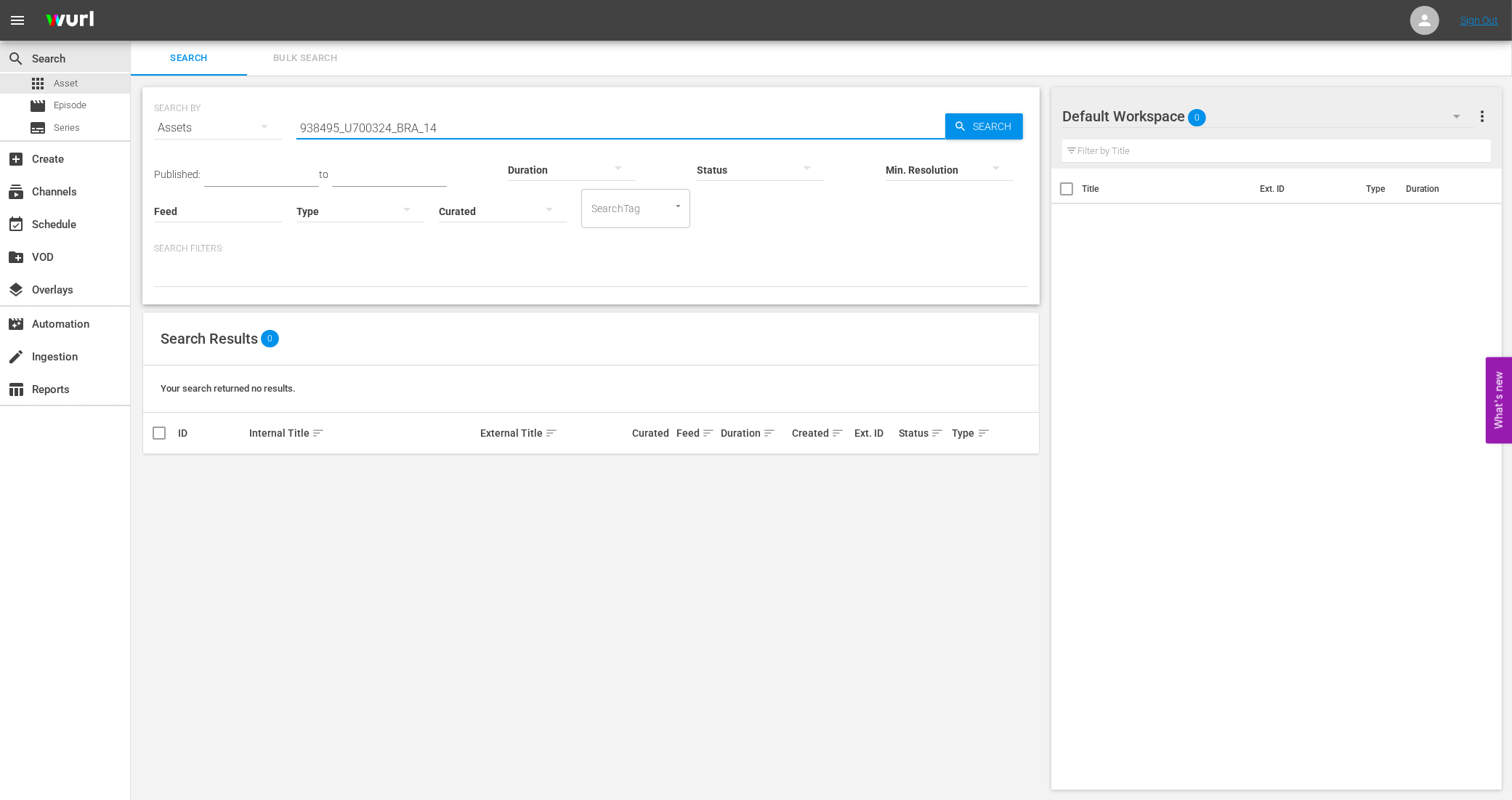
drag, startPoint x: 449, startPoint y: 126, endPoint x: 166, endPoint y: 99, distance: 284.3
click at [166, 99] on div "SEARCH BY Search By Assets Search ID, Title, Description, Keywords, or Category…" at bounding box center [591, 119] width 874 height 53
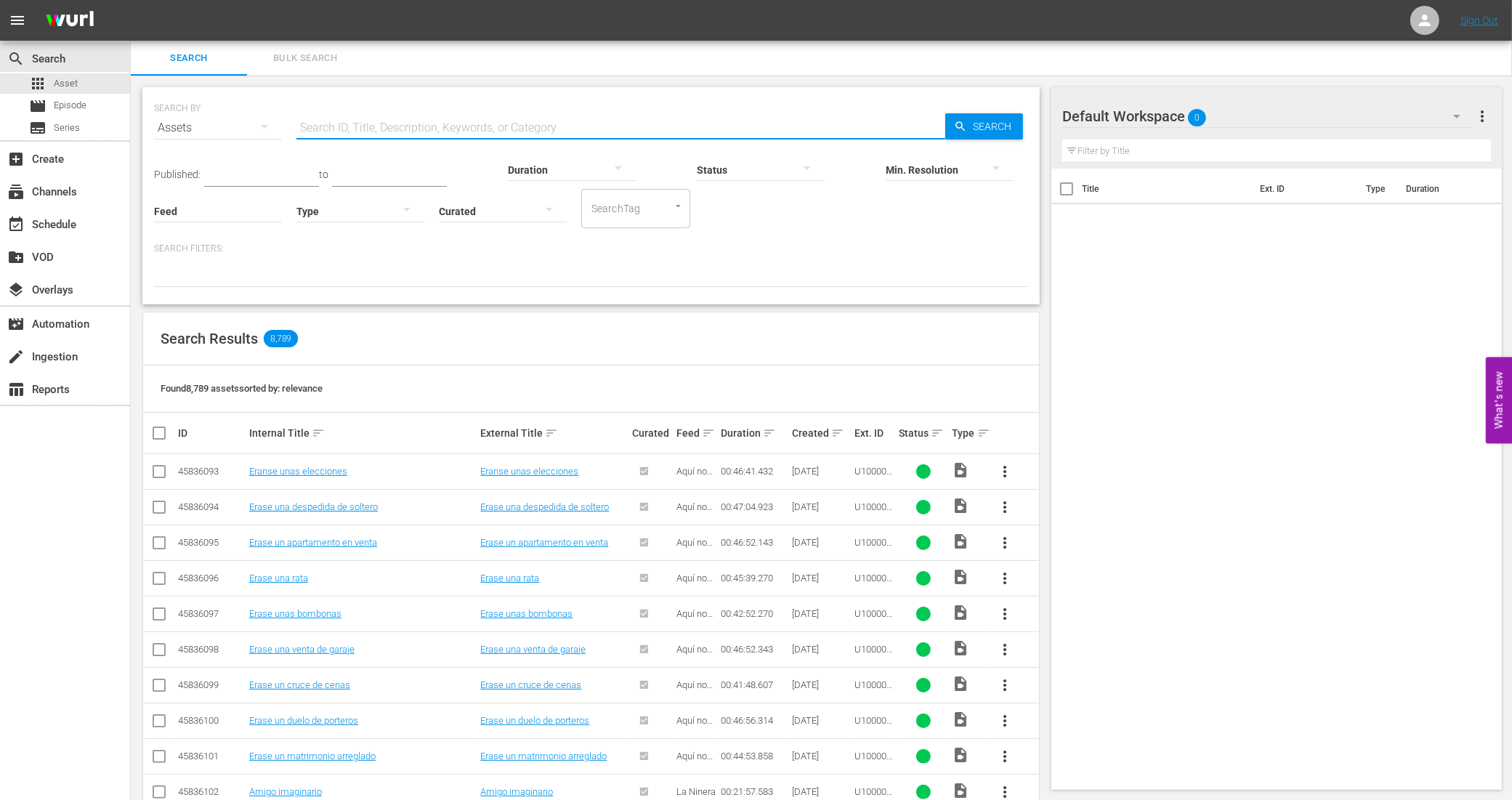
click at [480, 122] on input "text" at bounding box center [620, 127] width 649 height 34
paste input "938495_U700355_LAT"
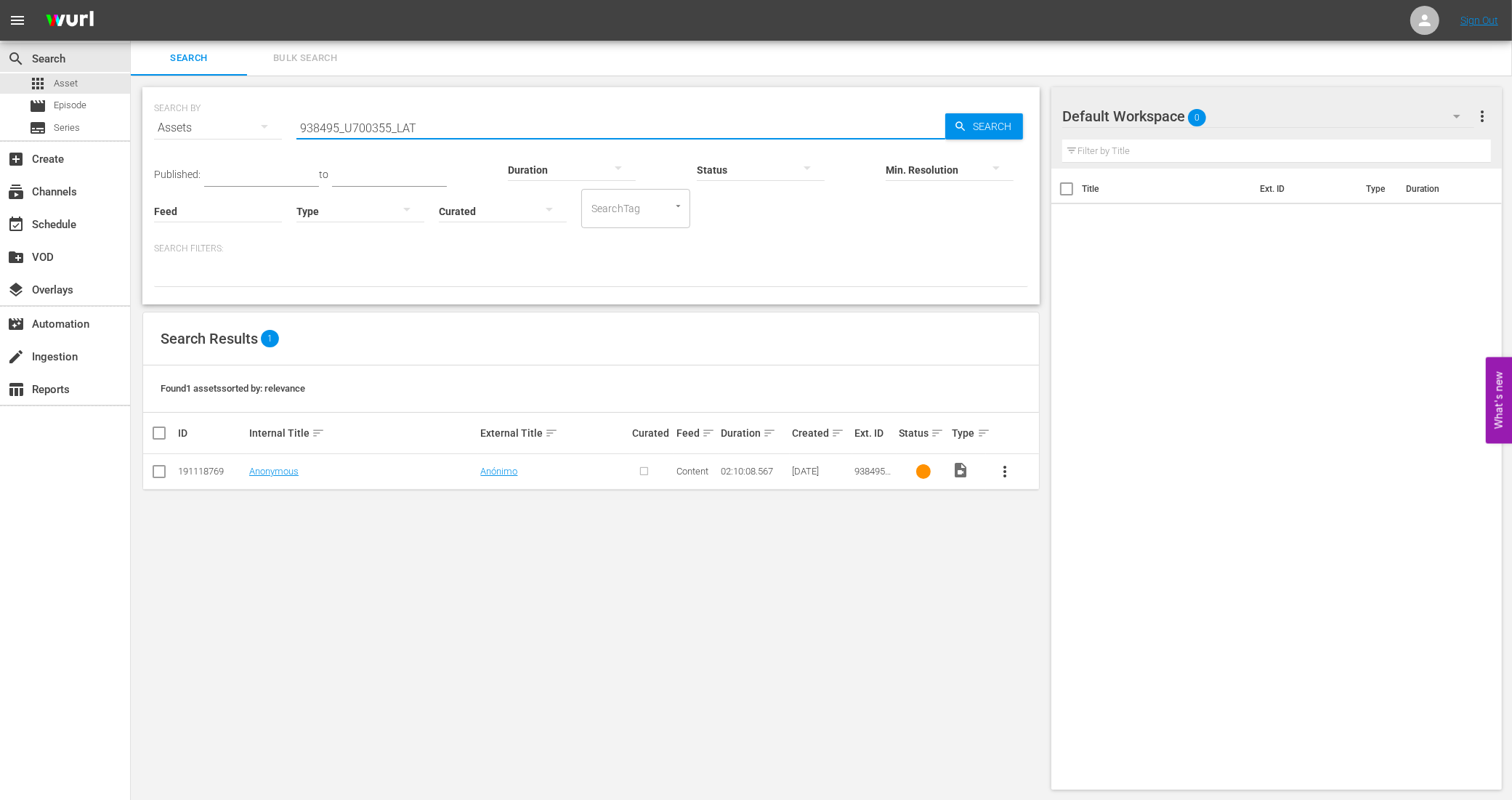
type input "938495_U700355_LAT"
click at [161, 431] on input "checkbox" at bounding box center [165, 433] width 29 height 17
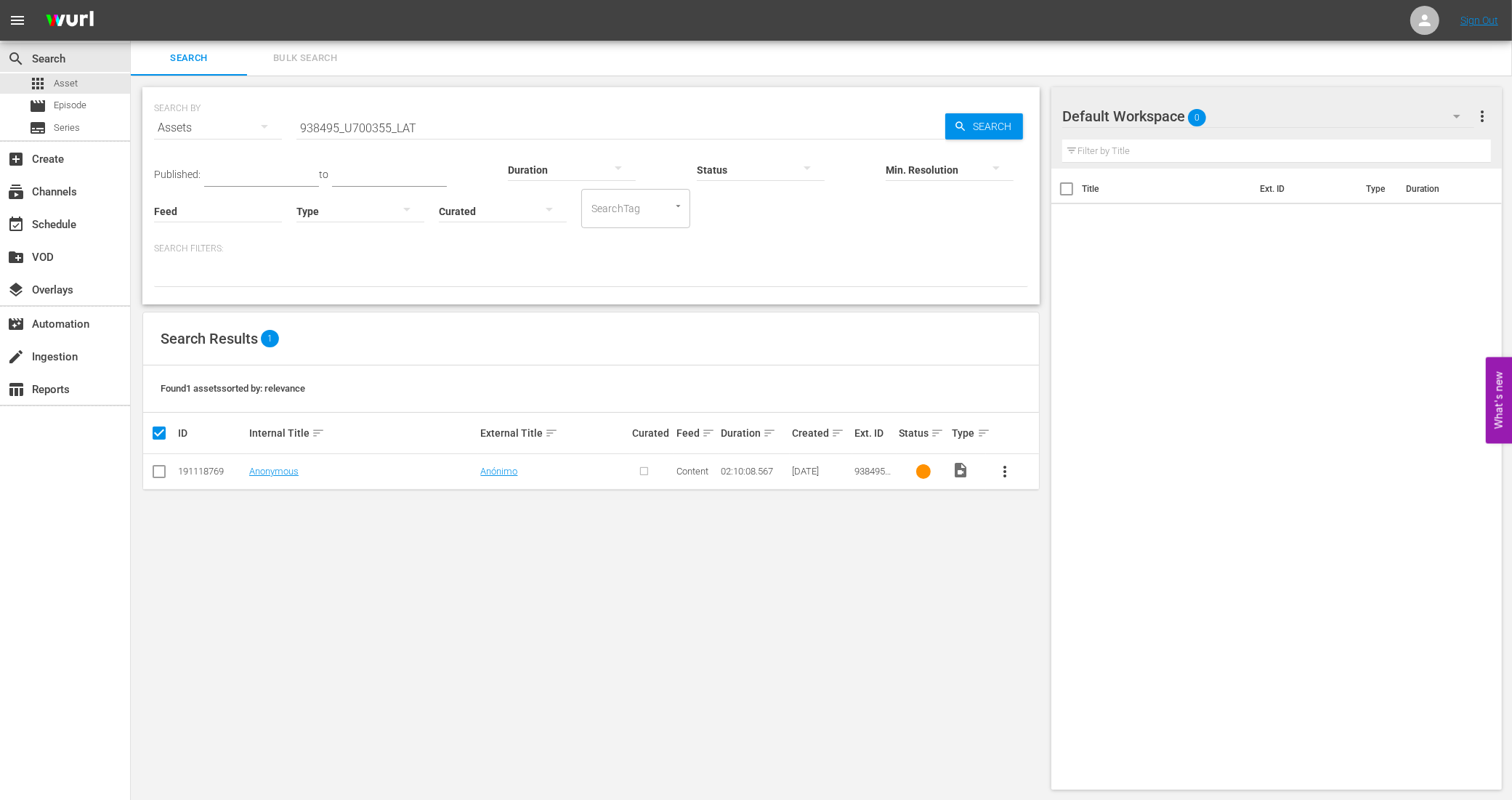
click at [166, 423] on th at bounding box center [159, 433] width 33 height 40
click at [164, 429] on input "checkbox" at bounding box center [165, 433] width 29 height 17
checkbox input "false"
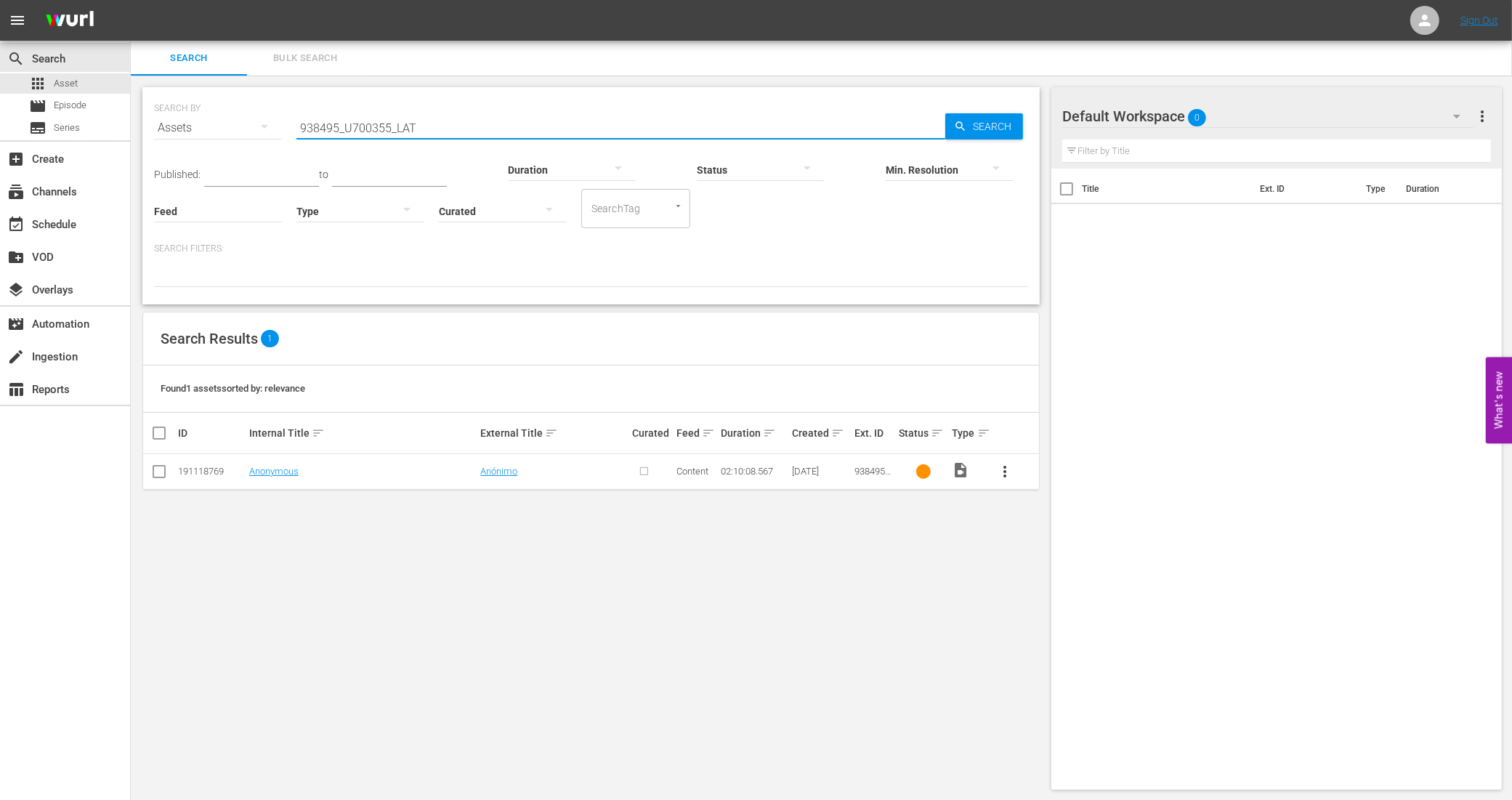
drag, startPoint x: 429, startPoint y: 128, endPoint x: 285, endPoint y: 129, distance: 144.0
click at [285, 129] on div "SEARCH BY Search By Assets Search ID, Title, Description, Keywords, or Category…" at bounding box center [591, 119] width 874 height 53
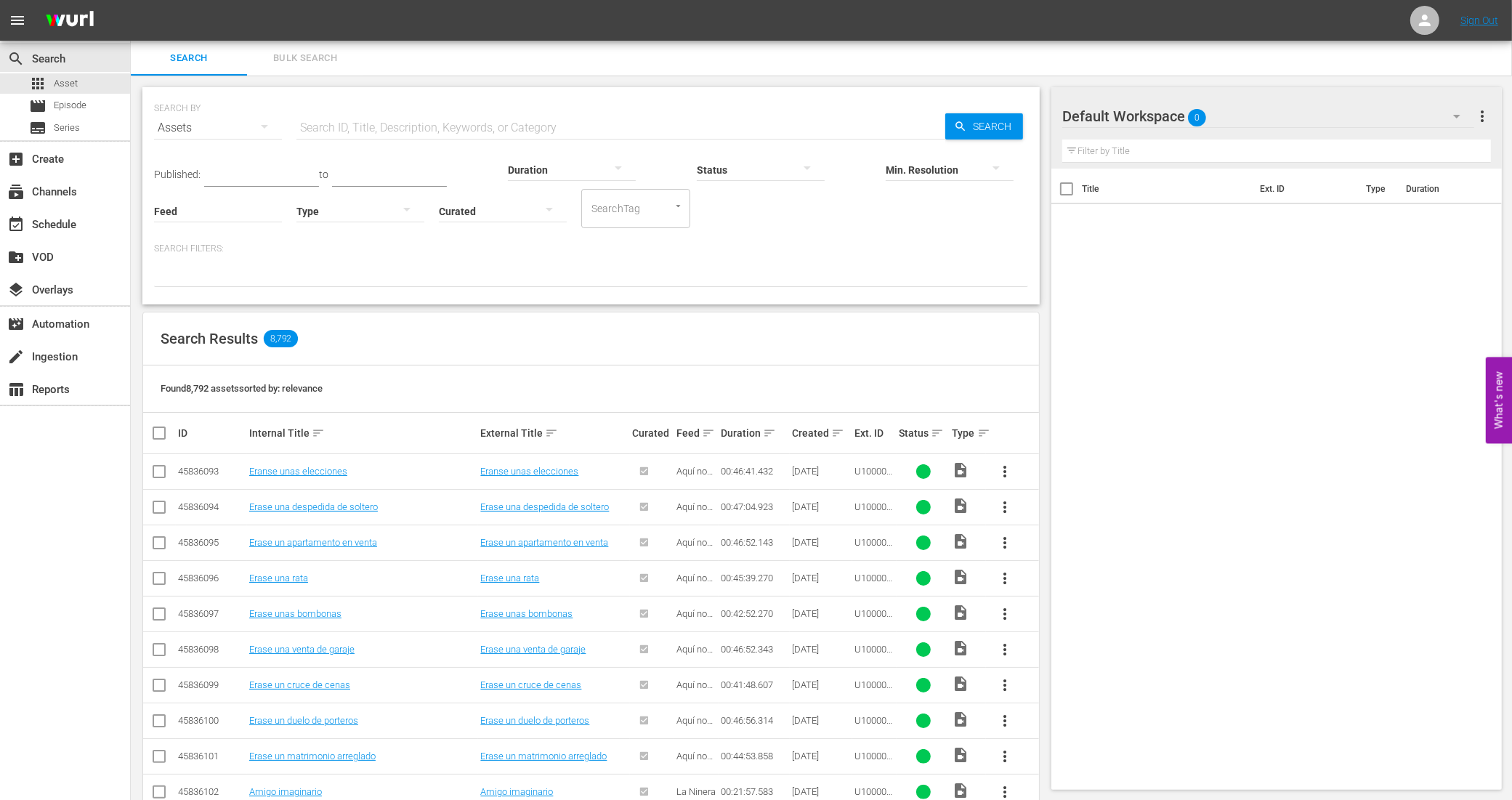
click at [346, 126] on input "text" at bounding box center [620, 127] width 649 height 34
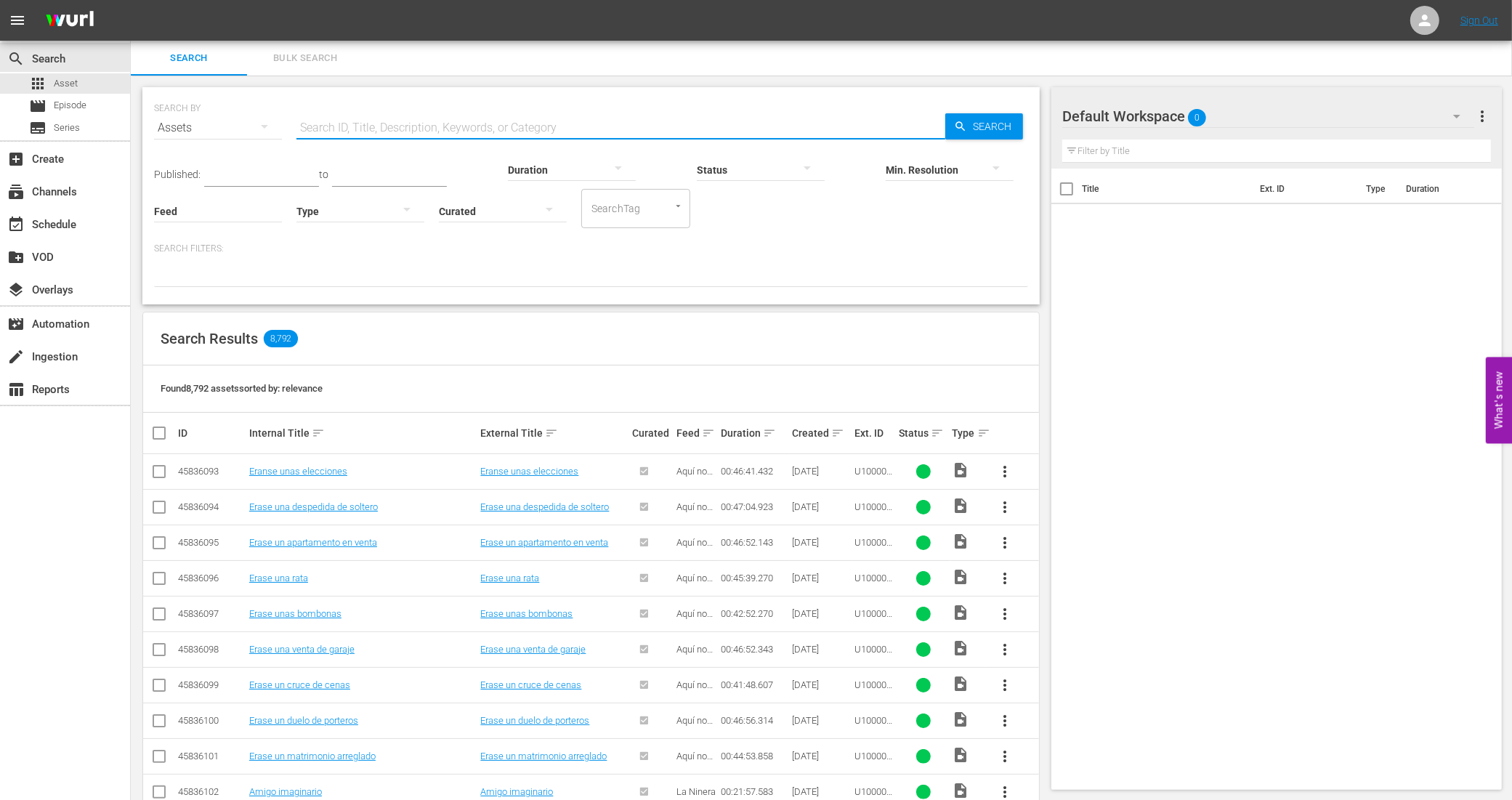
paste input "938495_U700324_BRA_14"
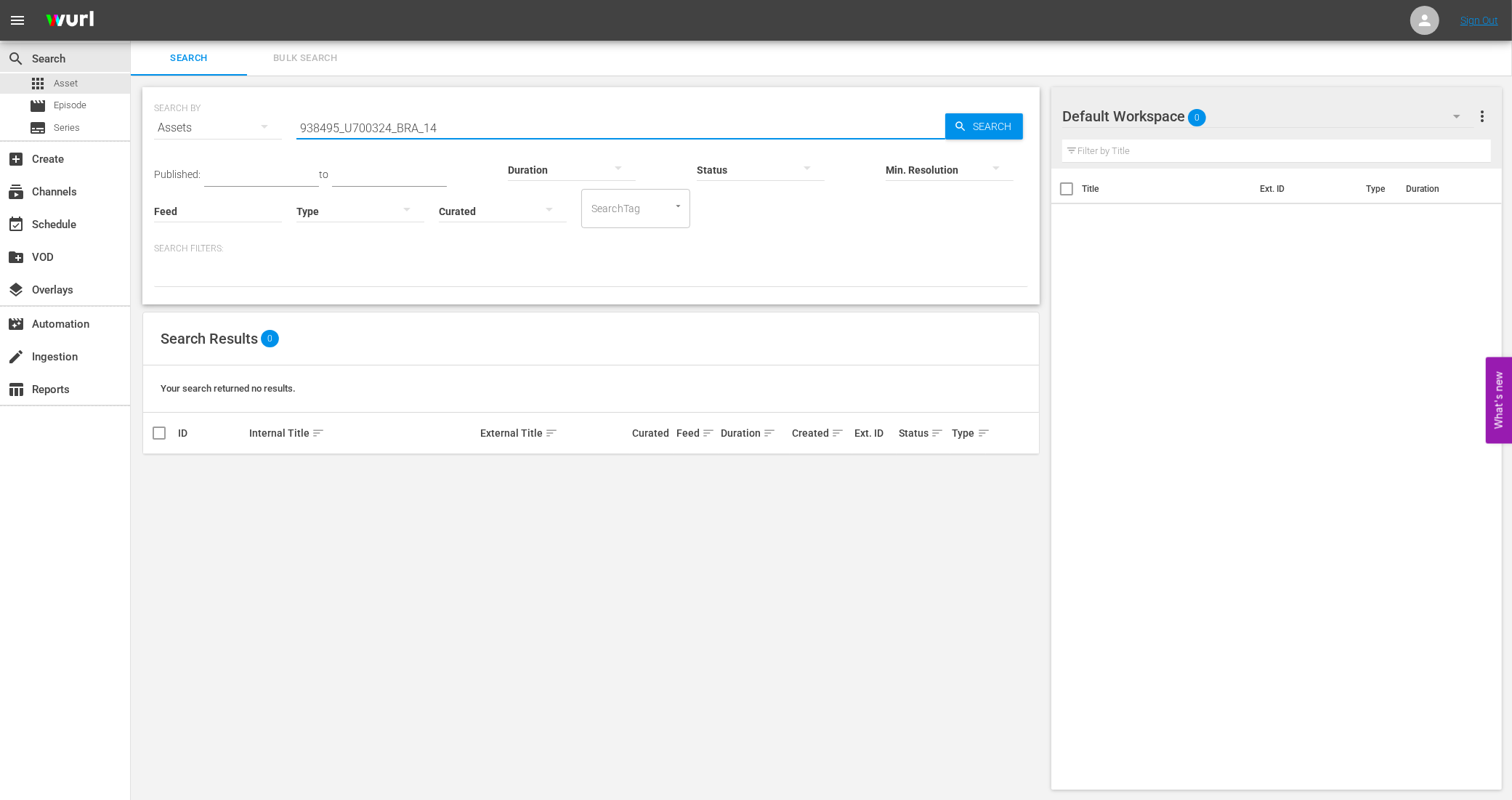
click at [417, 143] on input "938495_U700324_BRA_14" at bounding box center [620, 127] width 649 height 34
drag, startPoint x: 445, startPoint y: 136, endPoint x: 293, endPoint y: 128, distance: 152.2
click at [293, 128] on div "SEARCH BY Search By Assets Search ID, Title, Description, Keywords, or Category…" at bounding box center [591, 119] width 874 height 53
paste input "688_U700430_BRA_18"
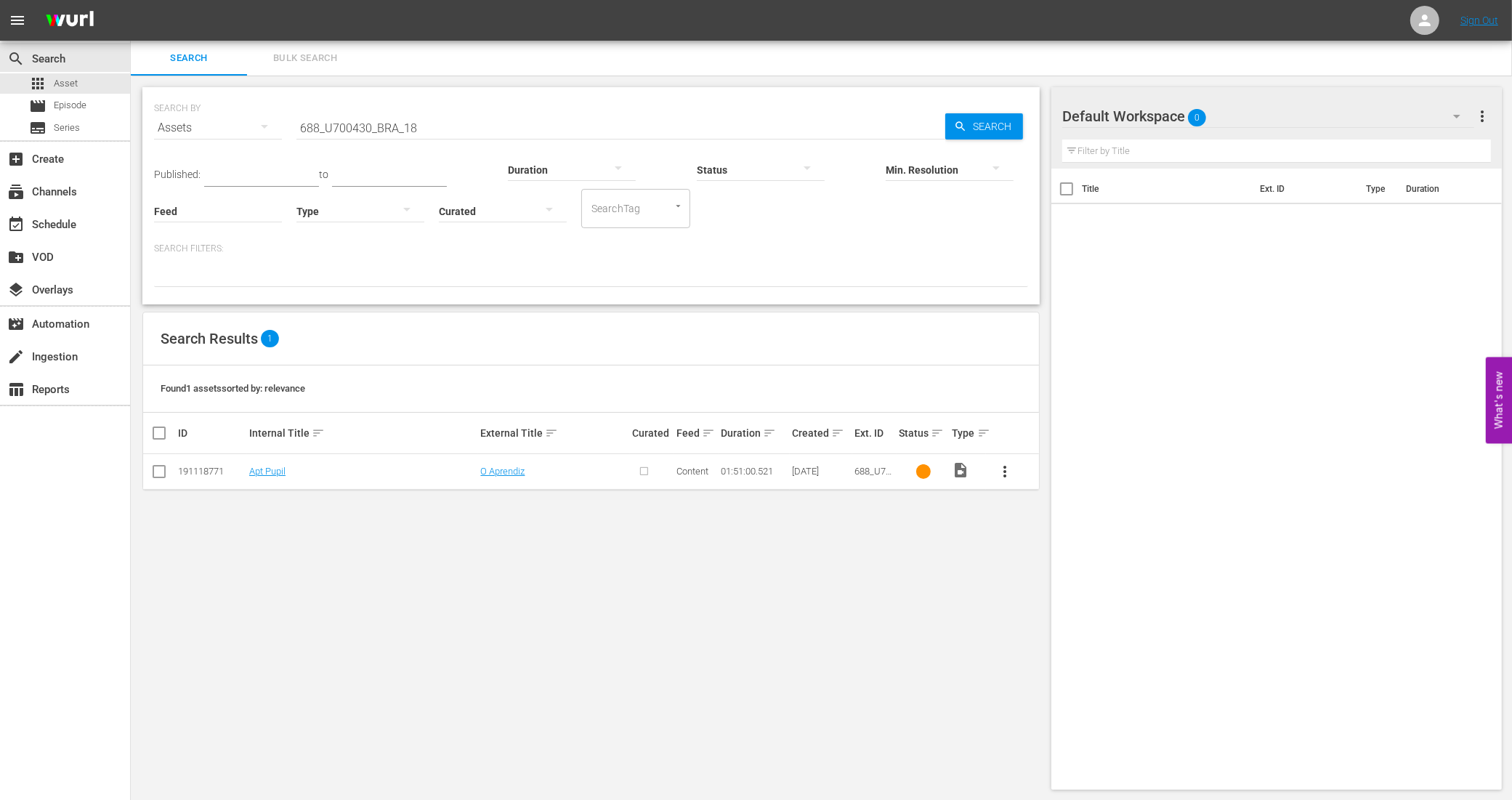
drag, startPoint x: 472, startPoint y: 142, endPoint x: 447, endPoint y: 127, distance: 29.2
click at [508, 140] on div "Duration" at bounding box center [571, 160] width 127 height 53
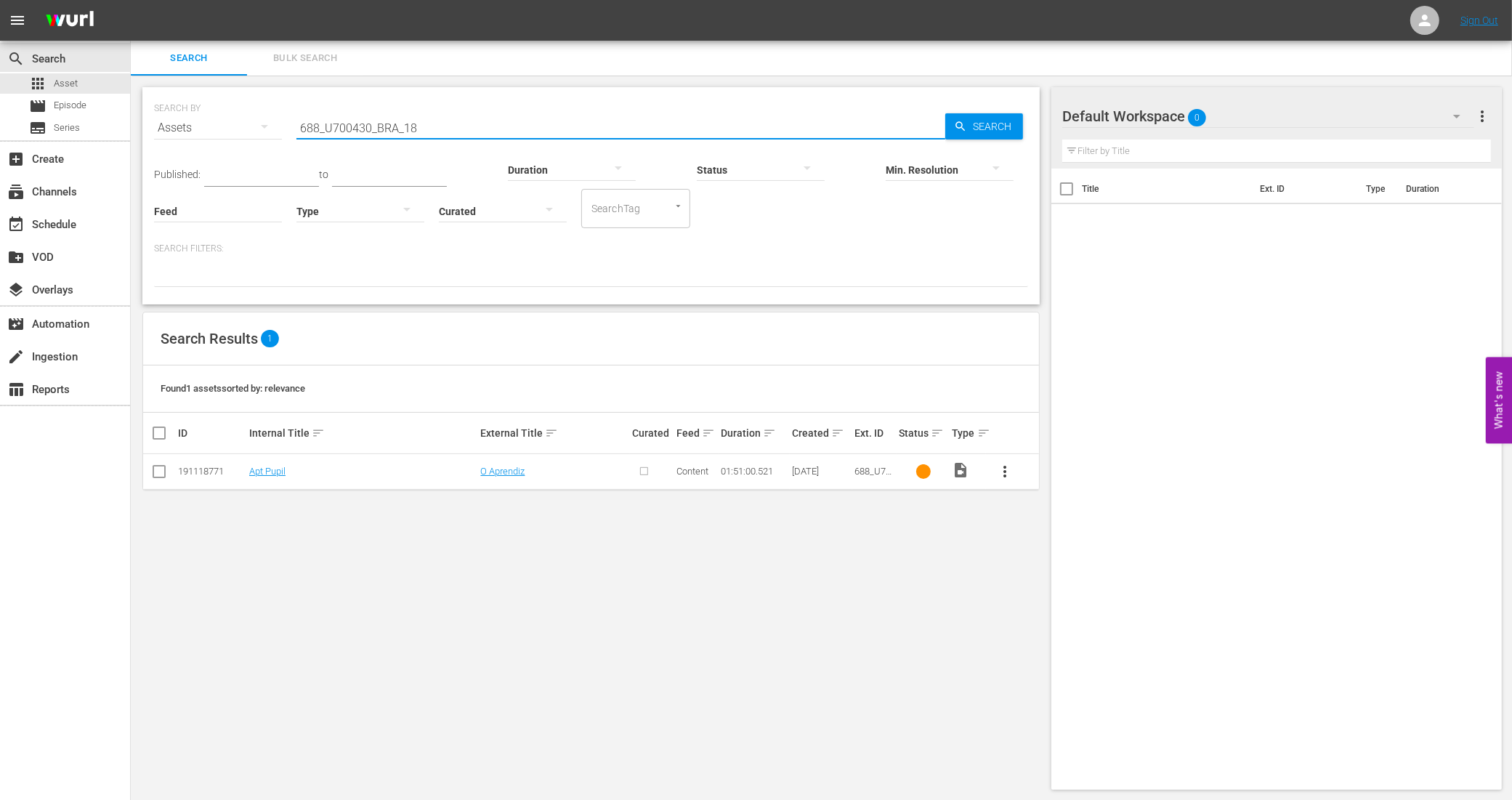
drag, startPoint x: 445, startPoint y: 126, endPoint x: 266, endPoint y: 131, distance: 179.1
click at [266, 131] on div "SEARCH BY Search By Assets Search ID, Title, Description, Keywords, or Category…" at bounding box center [591, 119] width 874 height 53
paste input "72355_U700431_BRA_12"
type input "72355_U700431_BRA_12"
drag, startPoint x: 436, startPoint y: 127, endPoint x: 266, endPoint y: 124, distance: 170.0
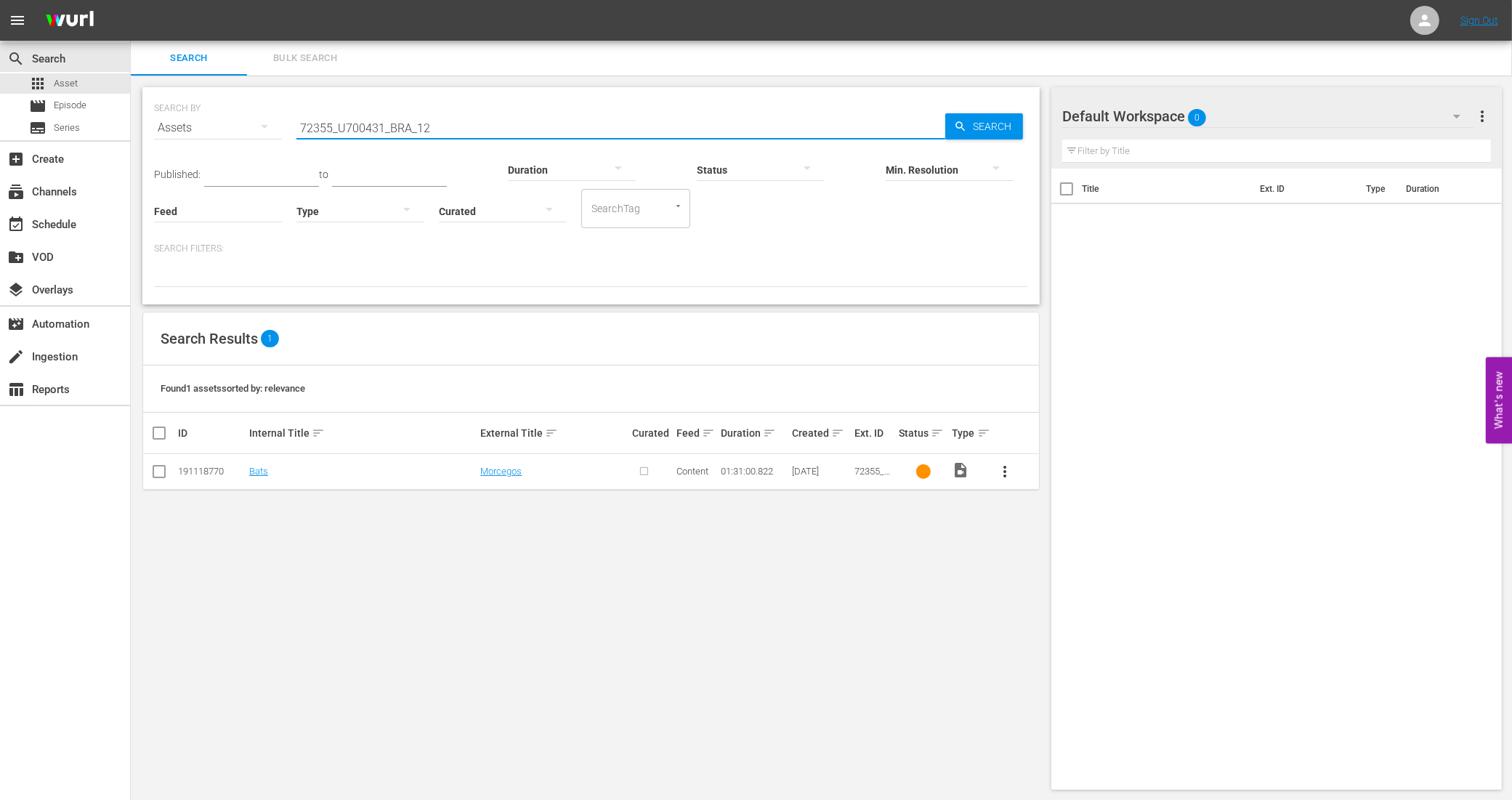
click at [266, 124] on div "SEARCH BY Search By Assets Search ID, Title, Description, Keywords, or Category…" at bounding box center [591, 119] width 874 height 53
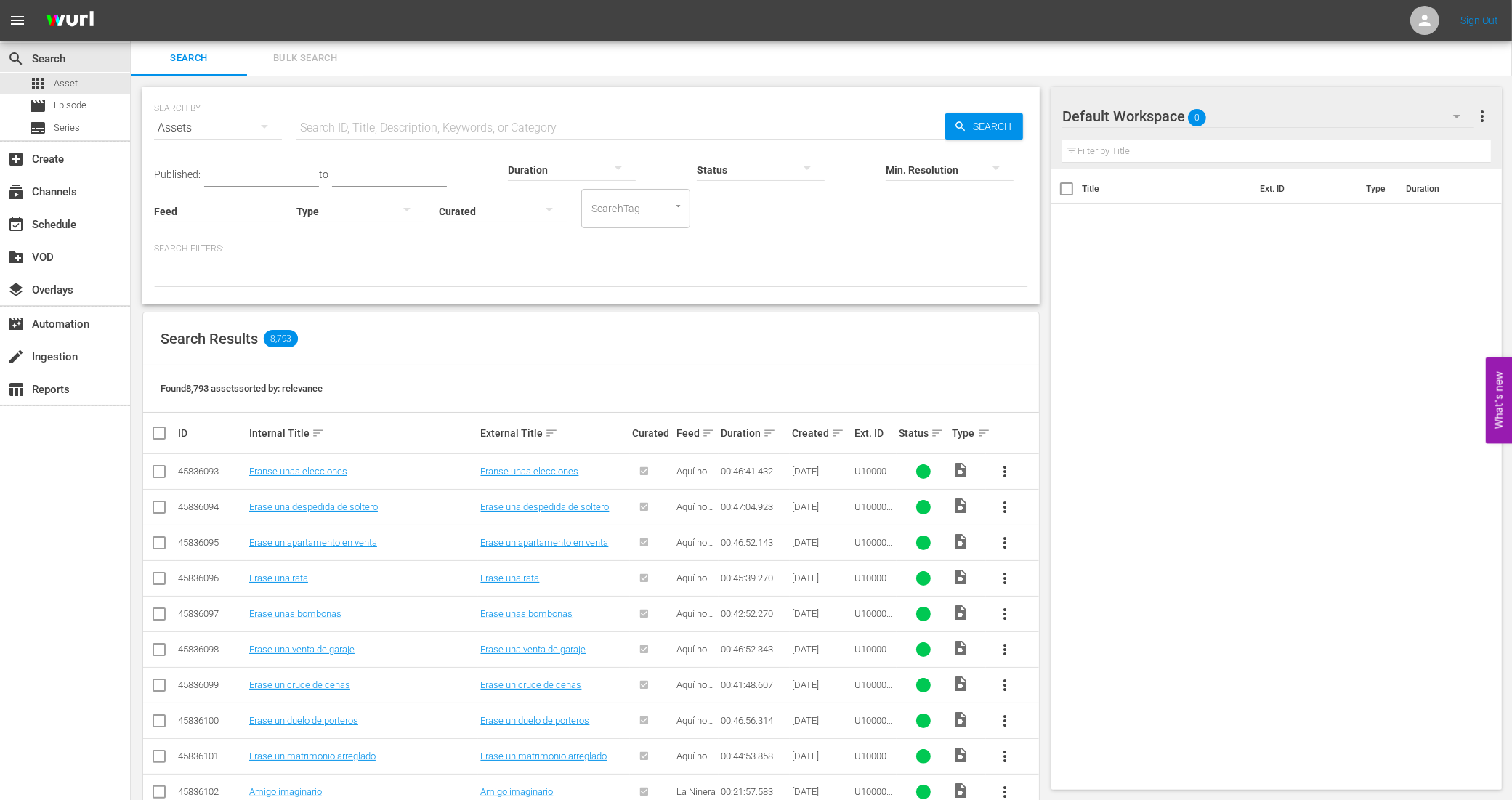
click at [563, 118] on input "text" at bounding box center [620, 127] width 649 height 34
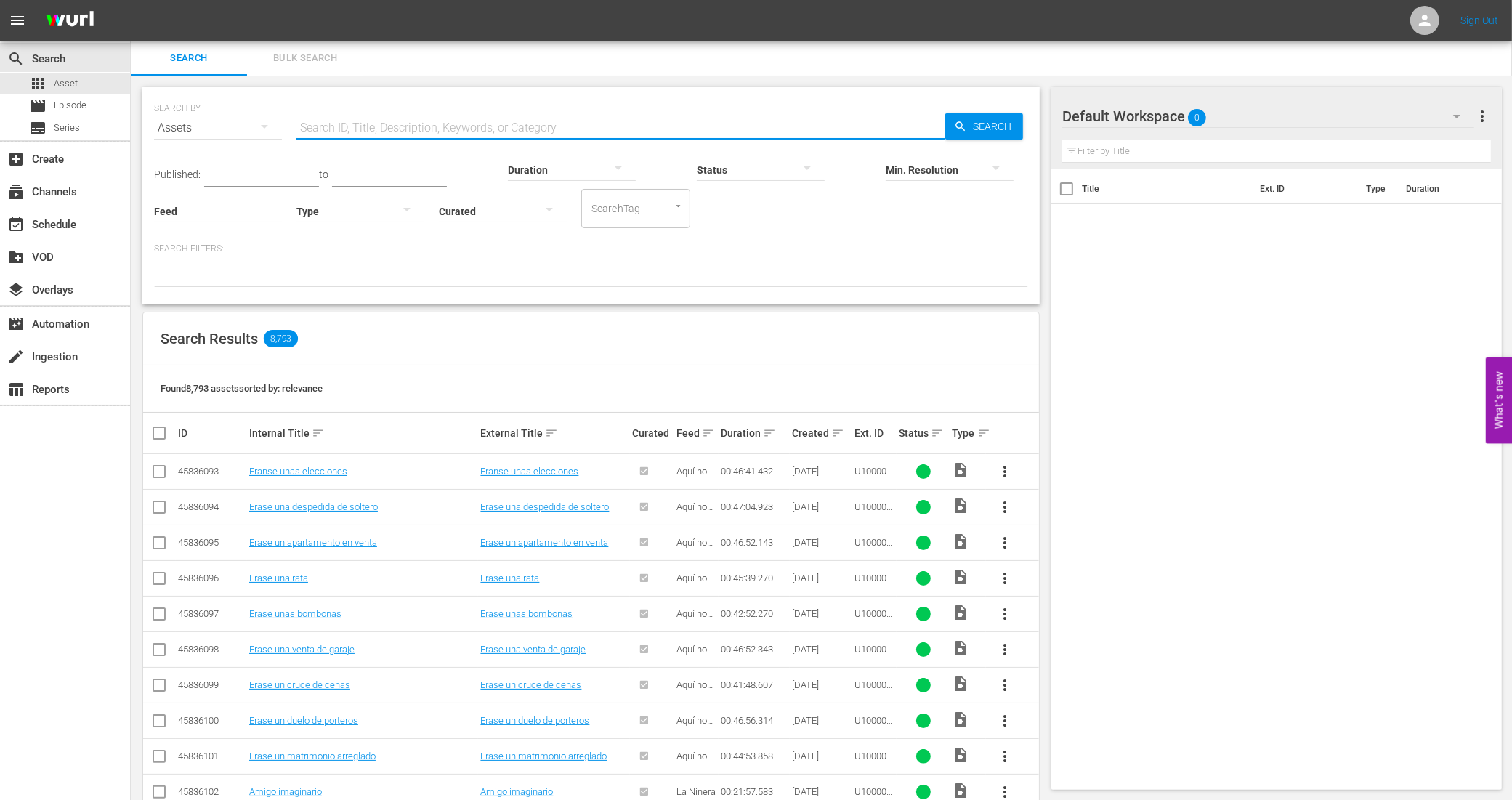
paste input "938495_U700324_BRA_14"
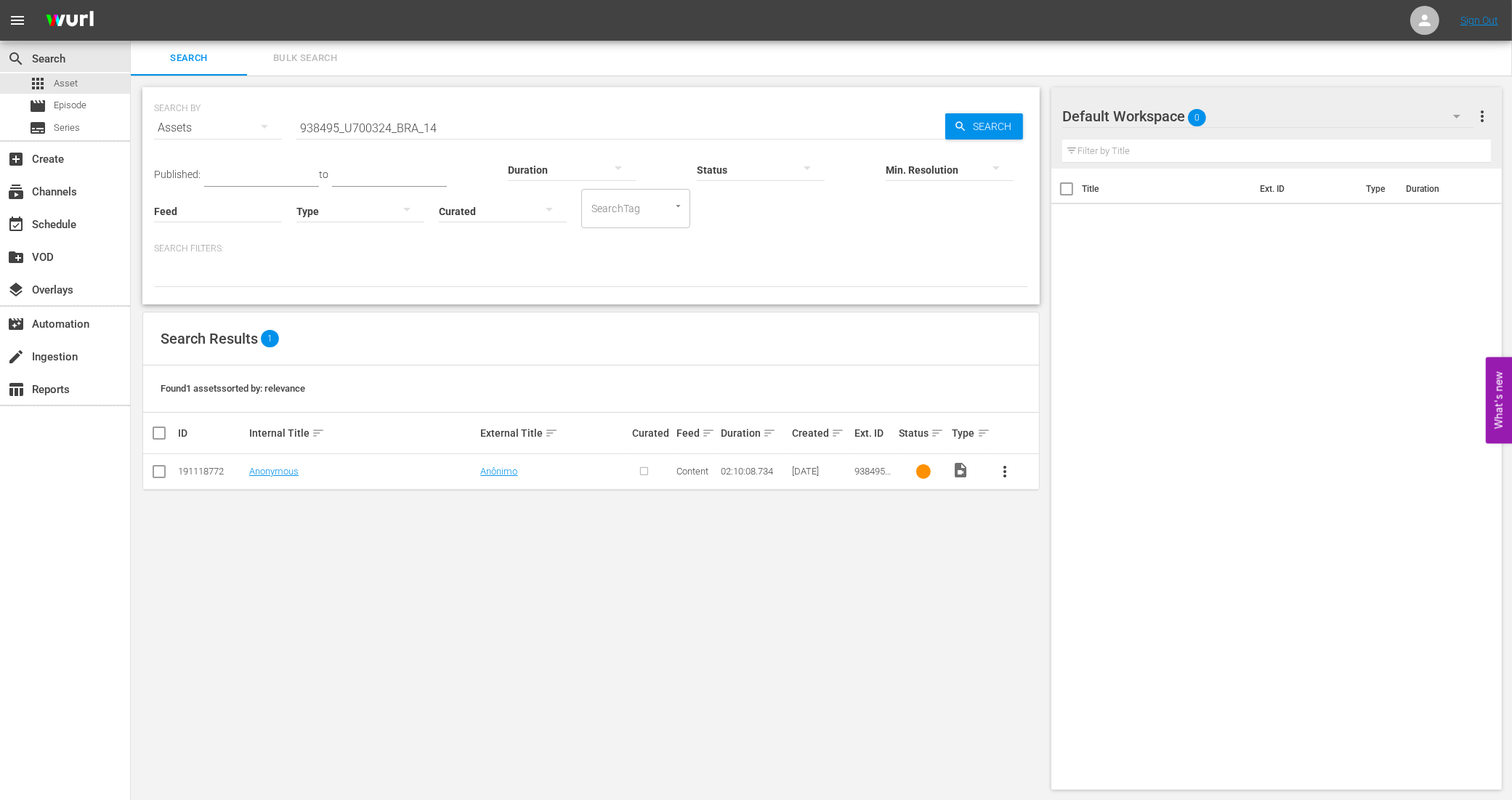
click at [469, 124] on input "938495_U700324_BRA_14" at bounding box center [620, 127] width 649 height 34
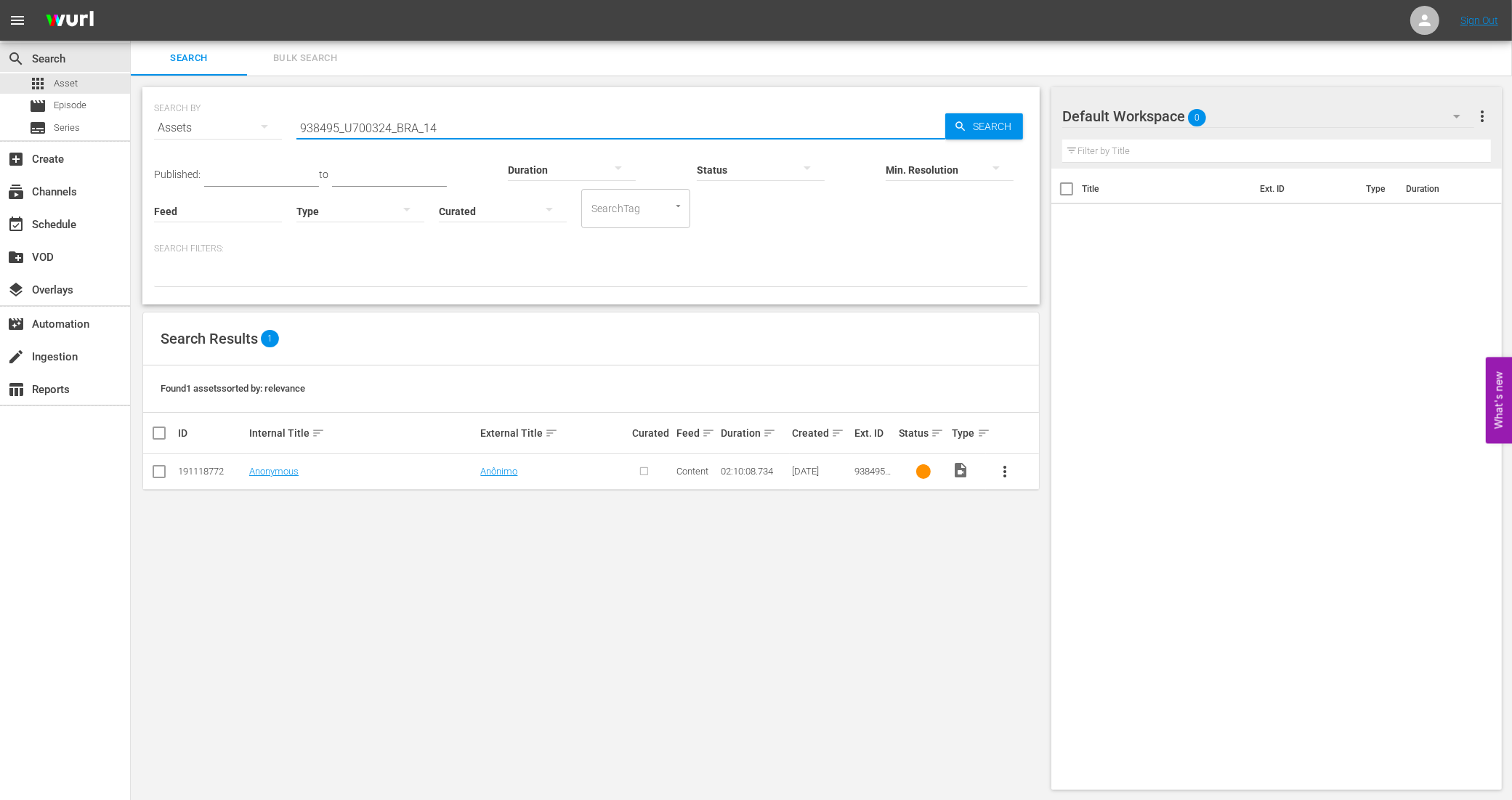
drag, startPoint x: 470, startPoint y: 125, endPoint x: 269, endPoint y: 117, distance: 201.2
click at [269, 117] on div "SEARCH BY Search By Assets Search ID, Title, Description, Keywords, or Category…" at bounding box center [591, 119] width 874 height 53
paste input "55_LAT"
type input "938495_U700355_LAT"
click at [960, 122] on icon "button" at bounding box center [960, 126] width 10 height 10
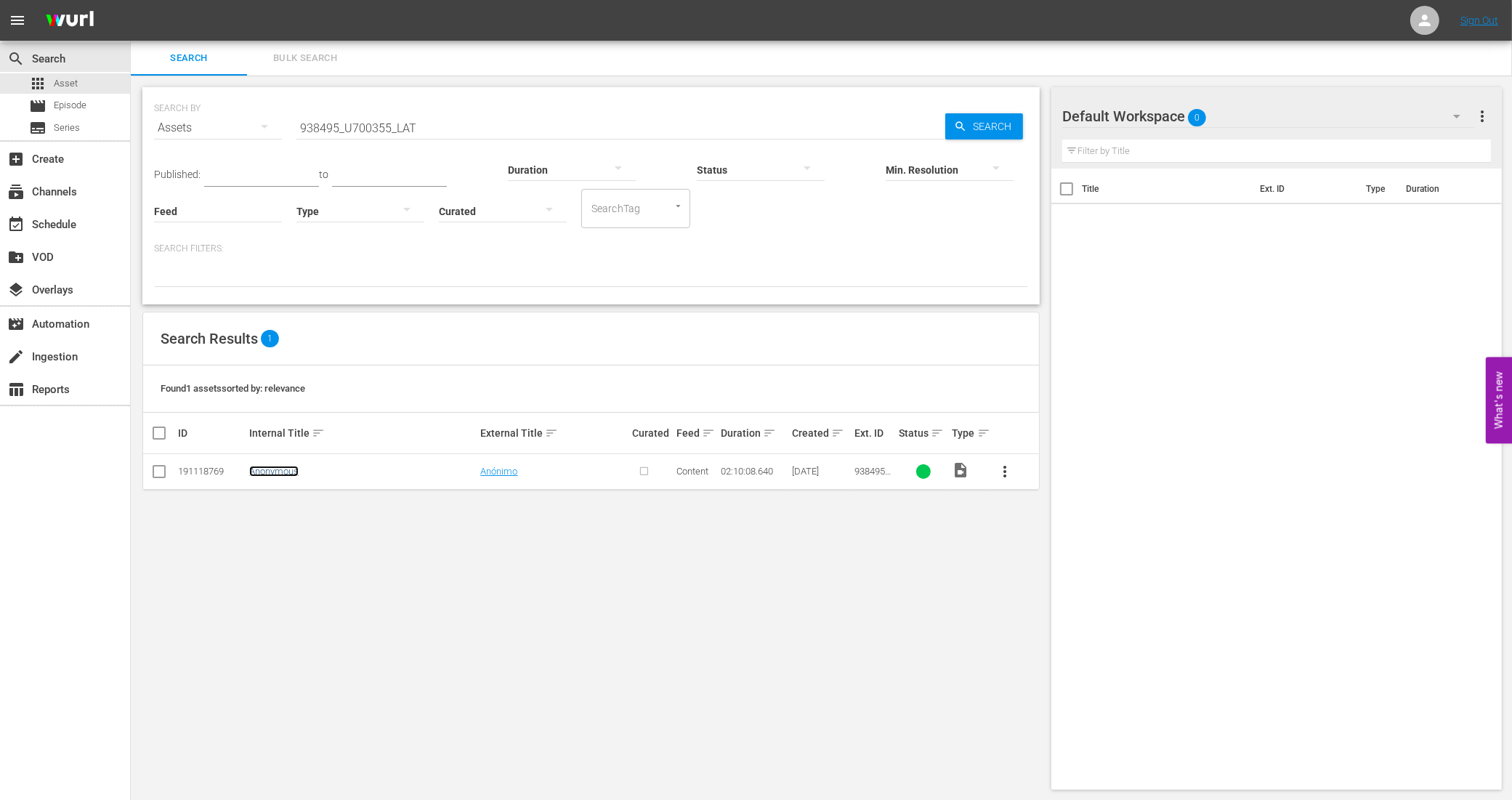
click at [287, 469] on link "Anonymous" at bounding box center [274, 470] width 50 height 11
click at [162, 433] on input "checkbox" at bounding box center [165, 433] width 29 height 17
checkbox input "true"
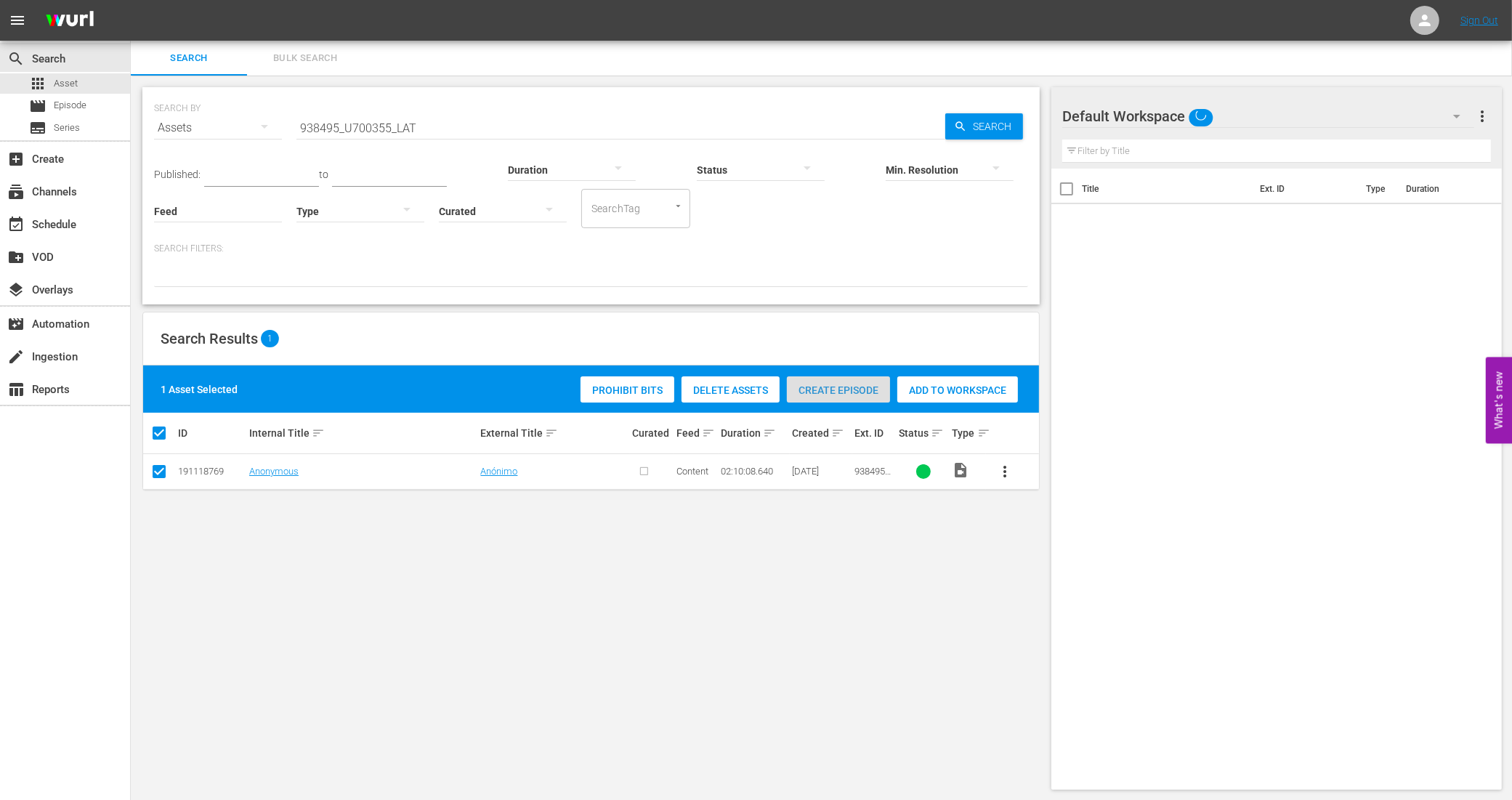
click at [837, 393] on span "Create Episode" at bounding box center [838, 390] width 103 height 11
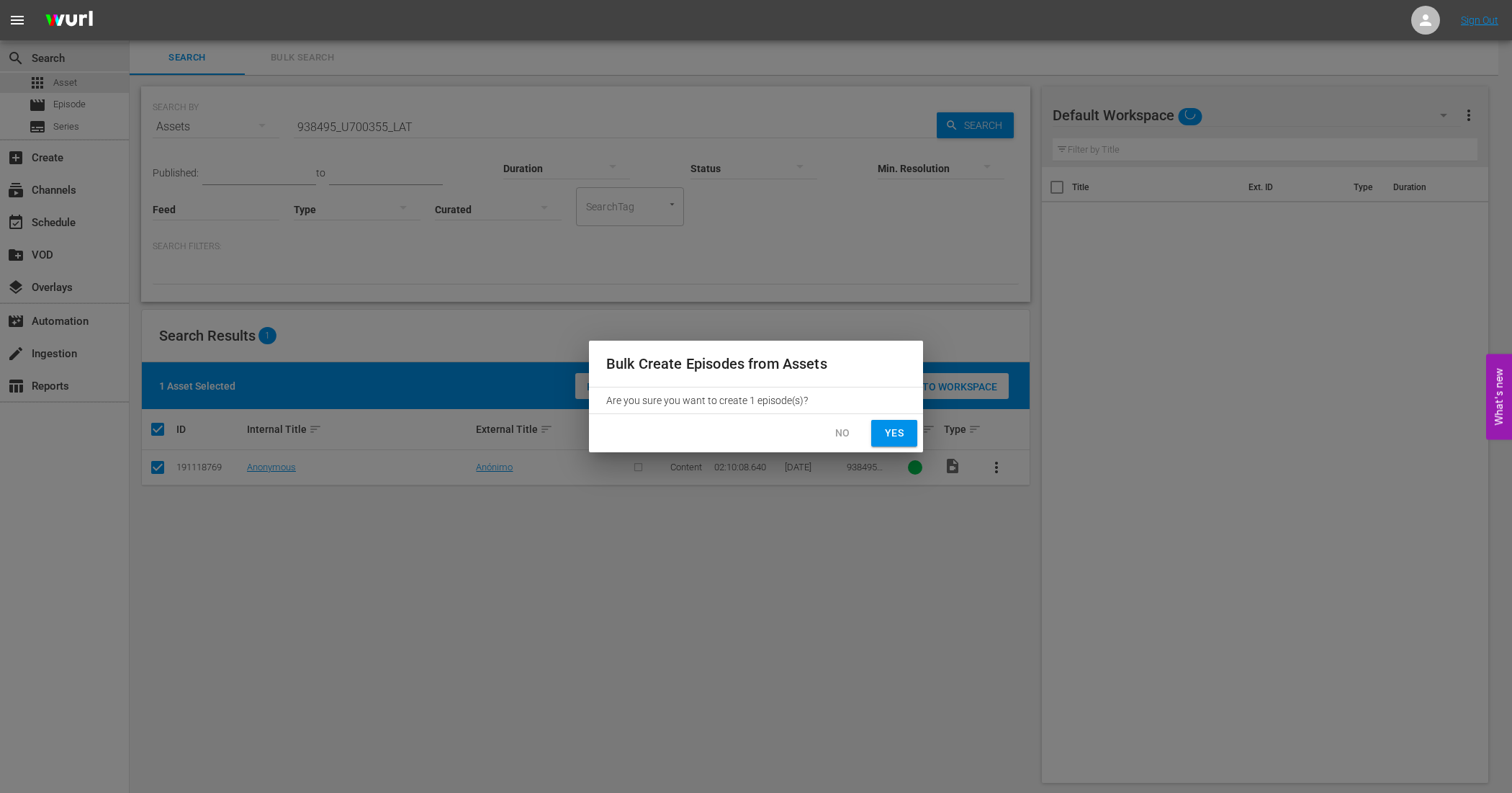
click at [909, 423] on button "Yes" at bounding box center [895, 433] width 47 height 27
checkbox input "false"
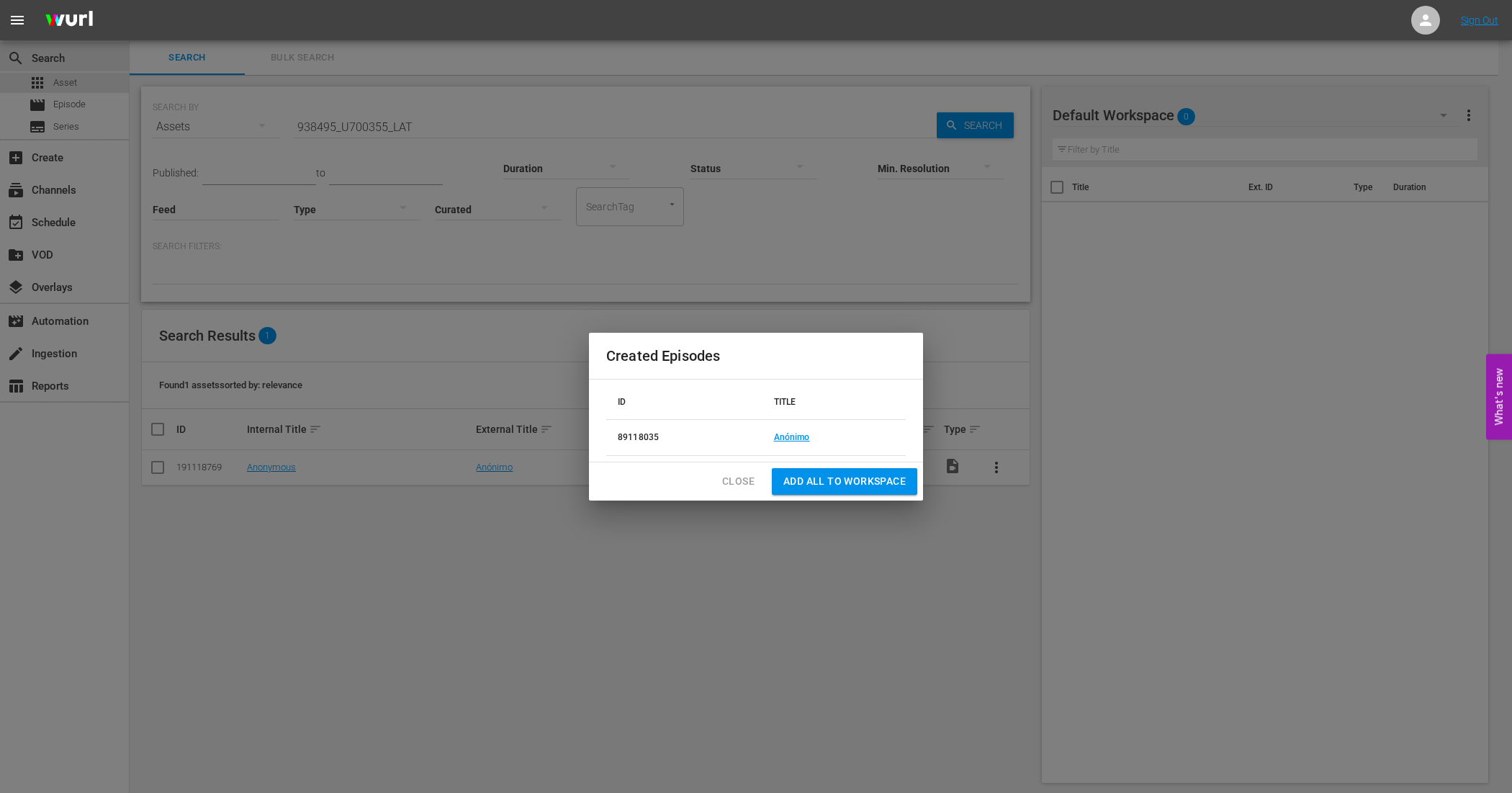
click at [731, 483] on span "Close" at bounding box center [739, 481] width 32 height 18
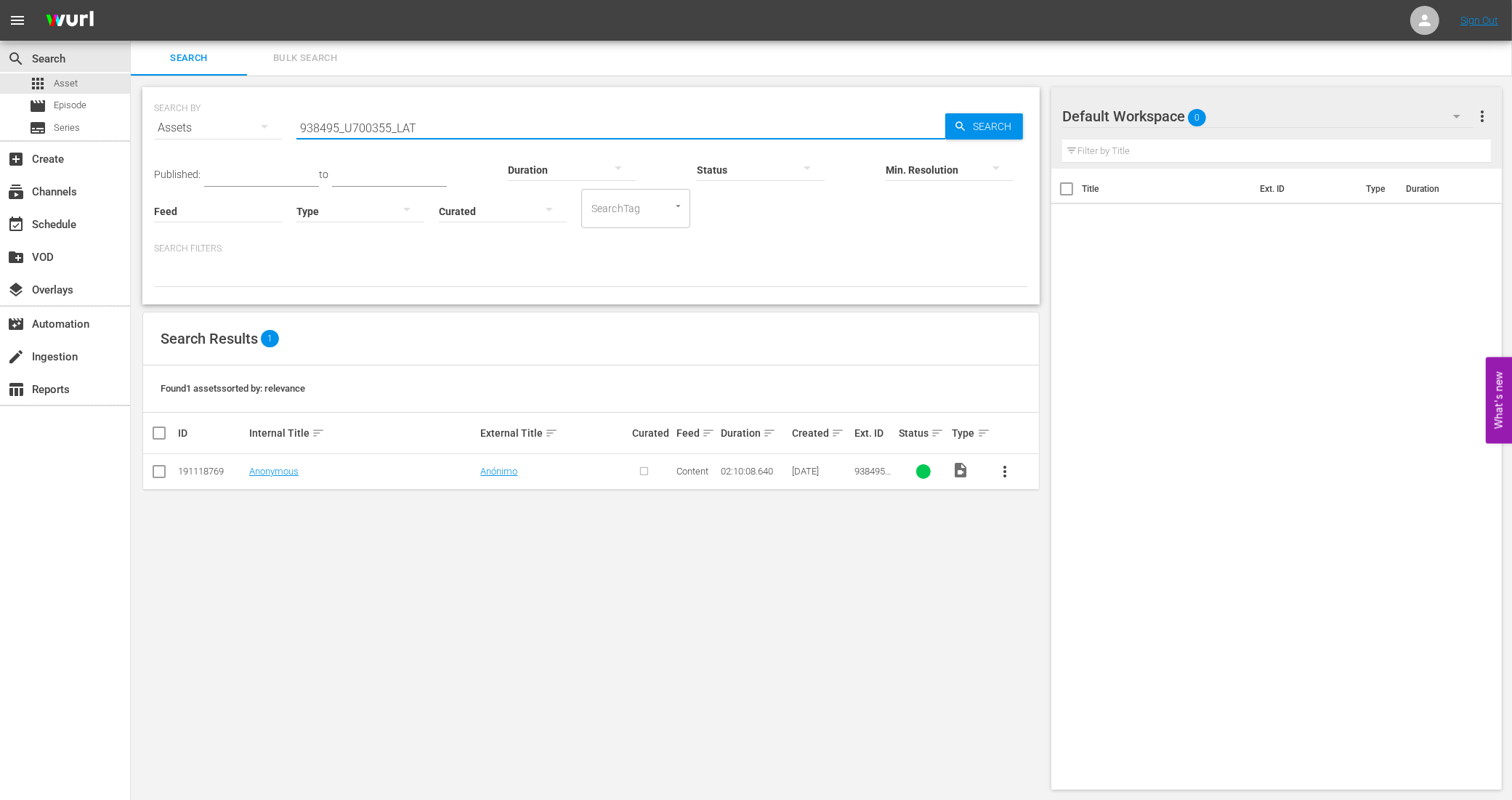
drag, startPoint x: 434, startPoint y: 122, endPoint x: 257, endPoint y: 132, distance: 177.3
click at [257, 132] on div "SEARCH BY Search By Assets Search ID, Title, Description, Keywords, or Category…" at bounding box center [591, 119] width 874 height 53
paste input "688_U700430_BRA_18"
type input "688_U700430_BRA_18"
click at [1000, 122] on span "Search" at bounding box center [995, 126] width 56 height 26
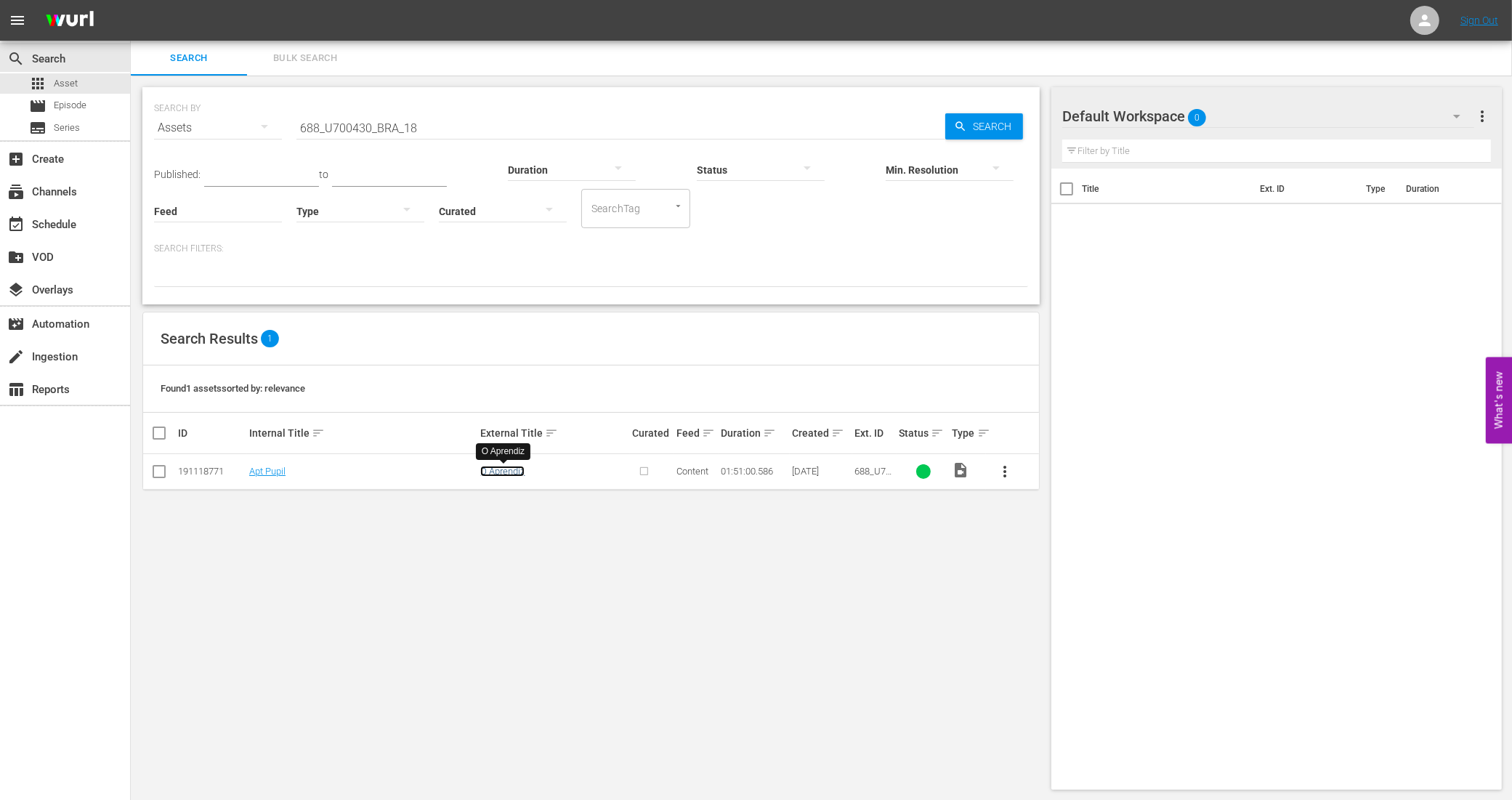
click at [507, 469] on link "O Aprendiz" at bounding box center [502, 470] width 44 height 11
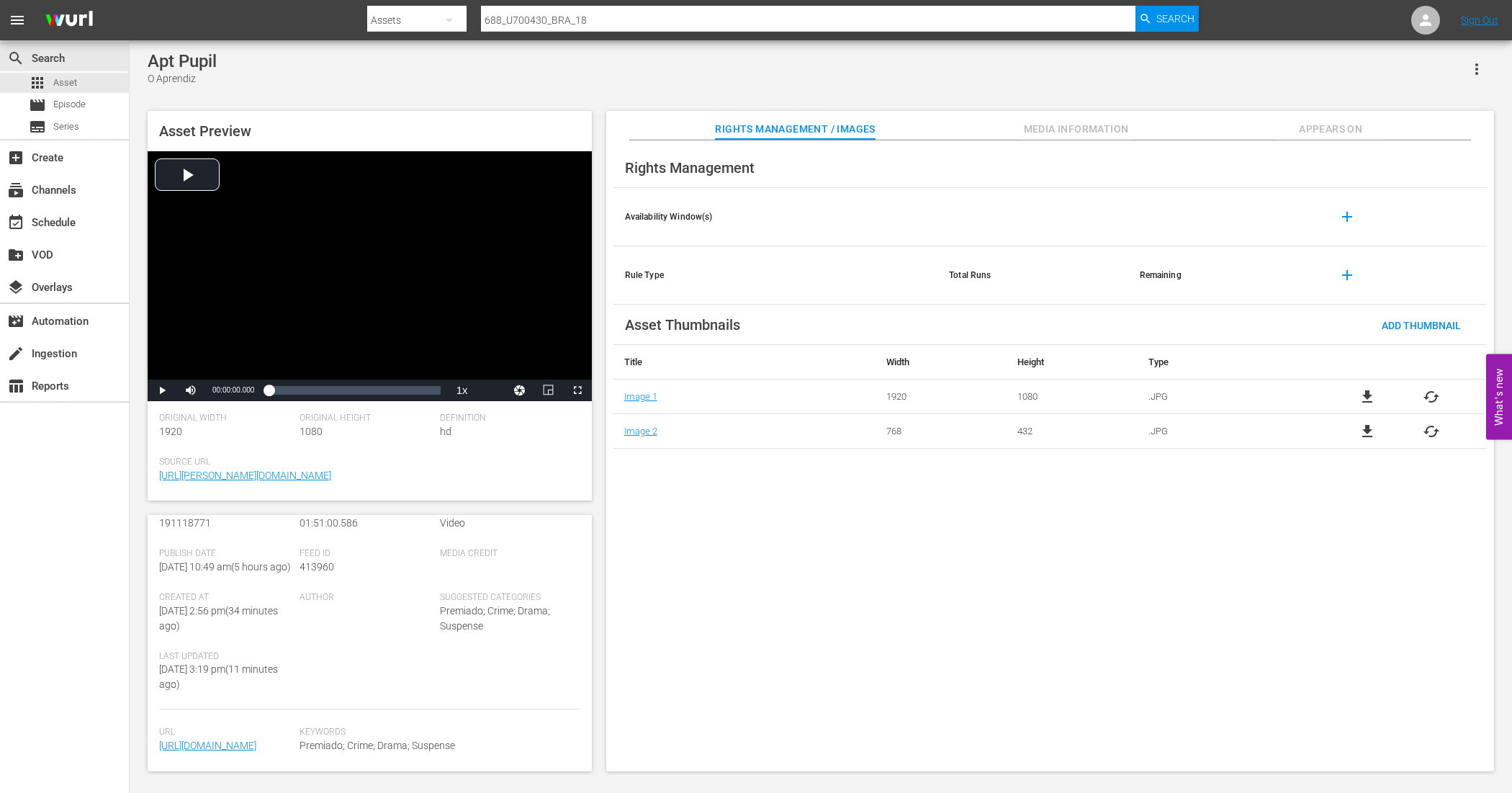
scroll to position [227, 0]
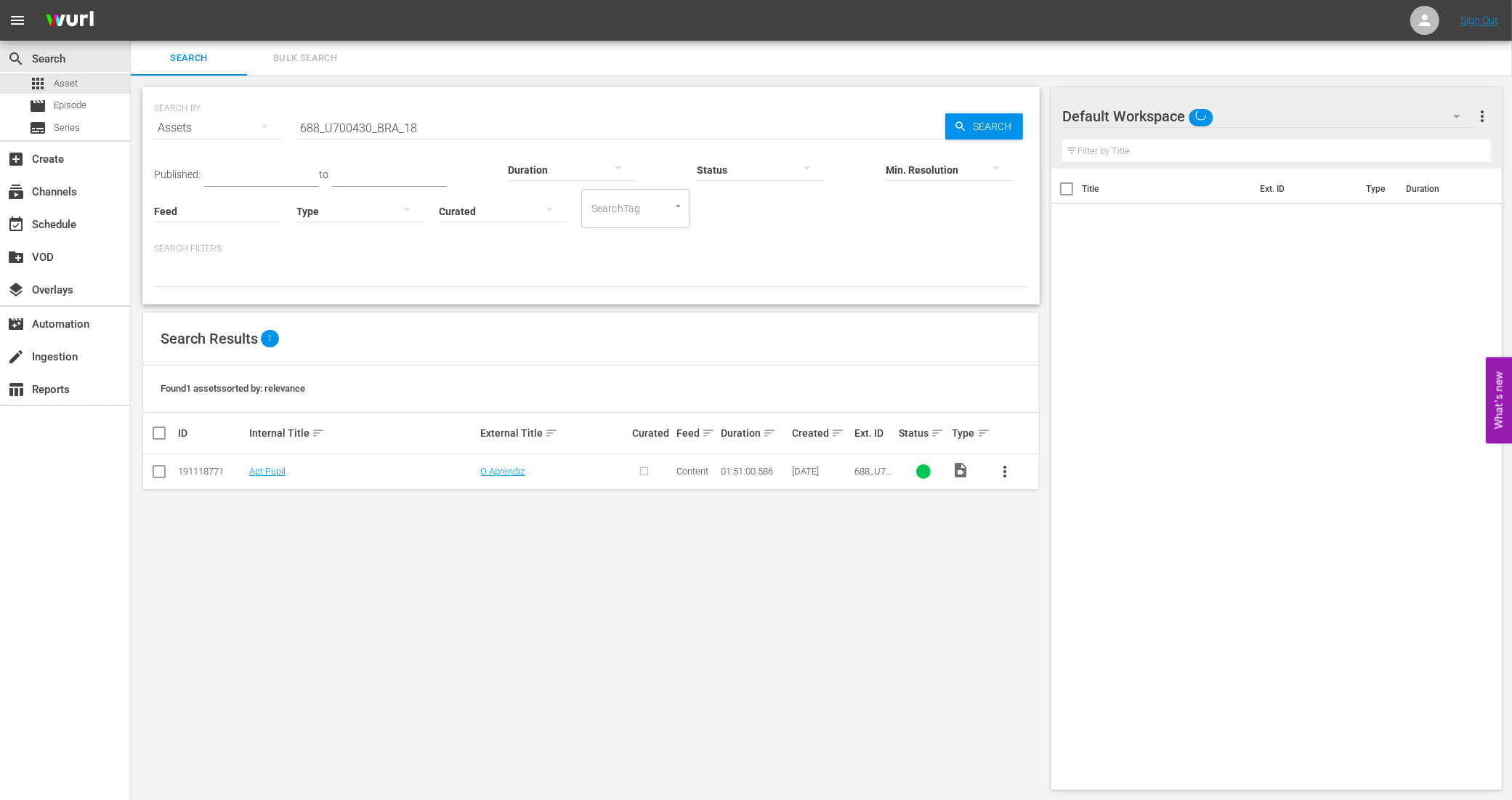
click at [164, 436] on input "checkbox" at bounding box center [165, 433] width 29 height 17
checkbox input "true"
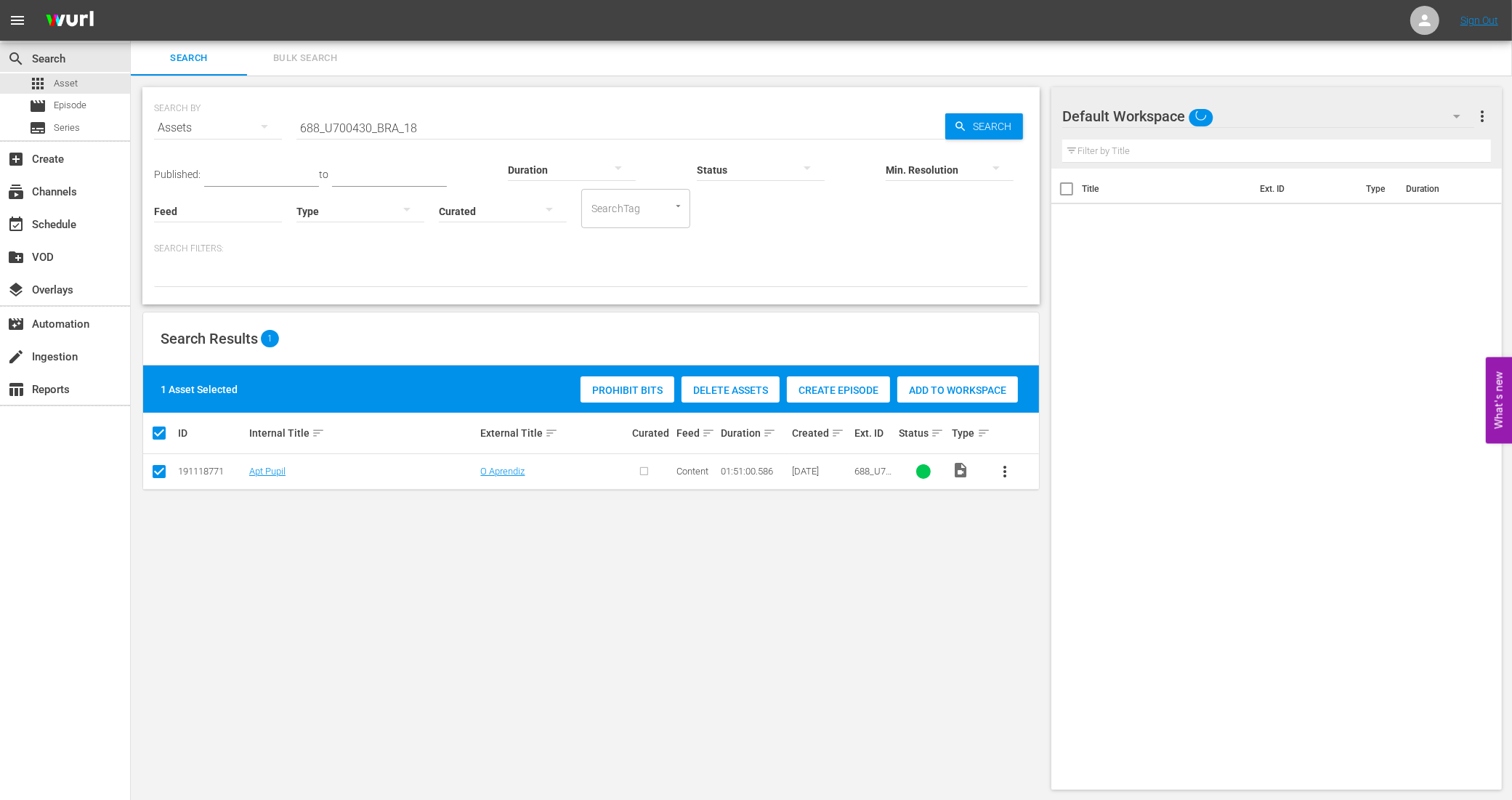
click at [852, 385] on span "Create Episode" at bounding box center [838, 390] width 103 height 11
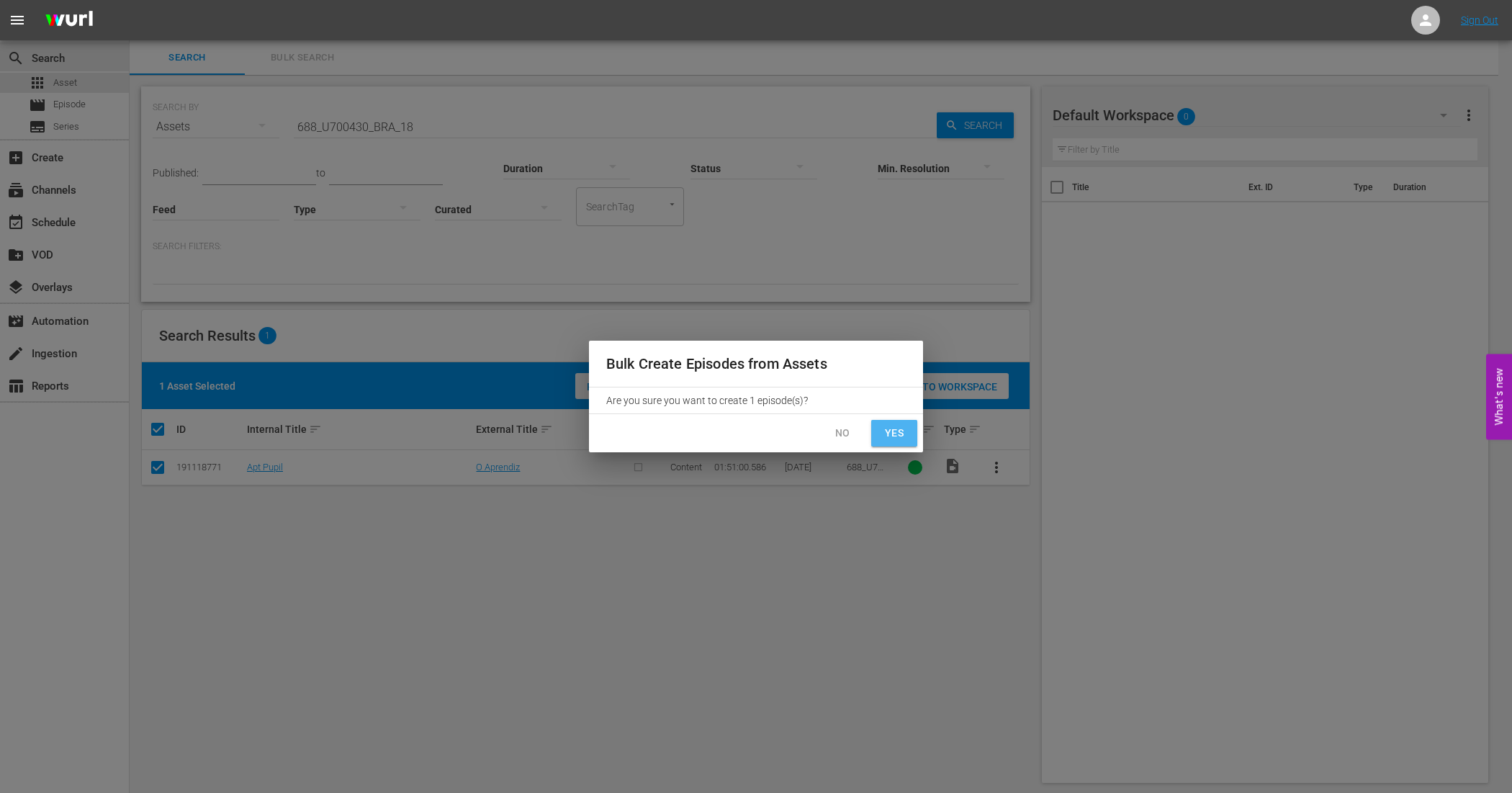
click at [898, 432] on span "Yes" at bounding box center [895, 433] width 23 height 18
checkbox input "false"
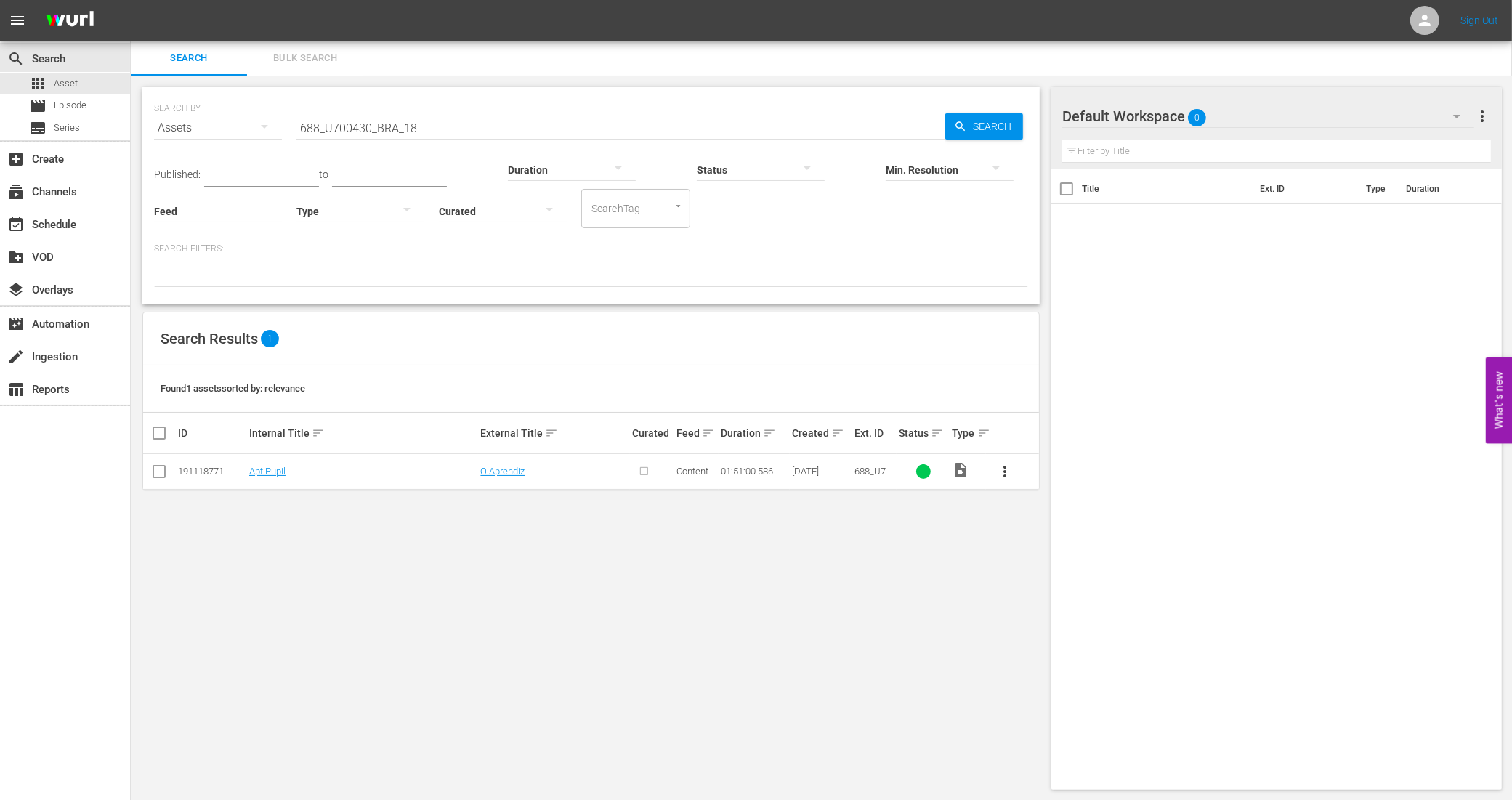
click at [437, 136] on input "688_U700430_BRA_18" at bounding box center [620, 127] width 649 height 34
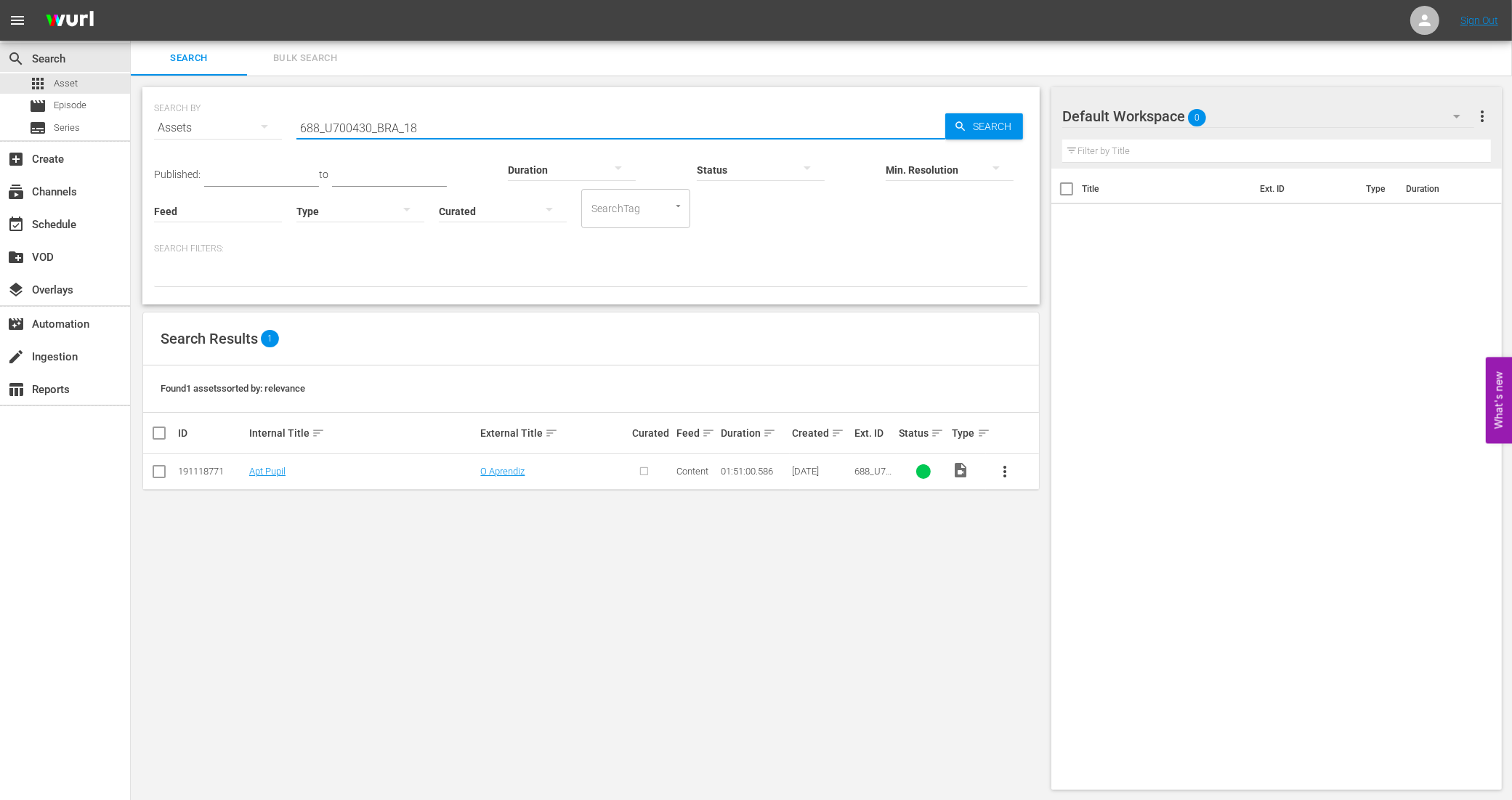
drag, startPoint x: 432, startPoint y: 127, endPoint x: 274, endPoint y: 118, distance: 158.3
click at [274, 118] on div "SEARCH BY Search By Assets Search ID, Title, Description, Keywords, or Category…" at bounding box center [591, 119] width 874 height 53
paste input "72355_U700431_BRA_12"
type input "72355_U700431_BRA_12"
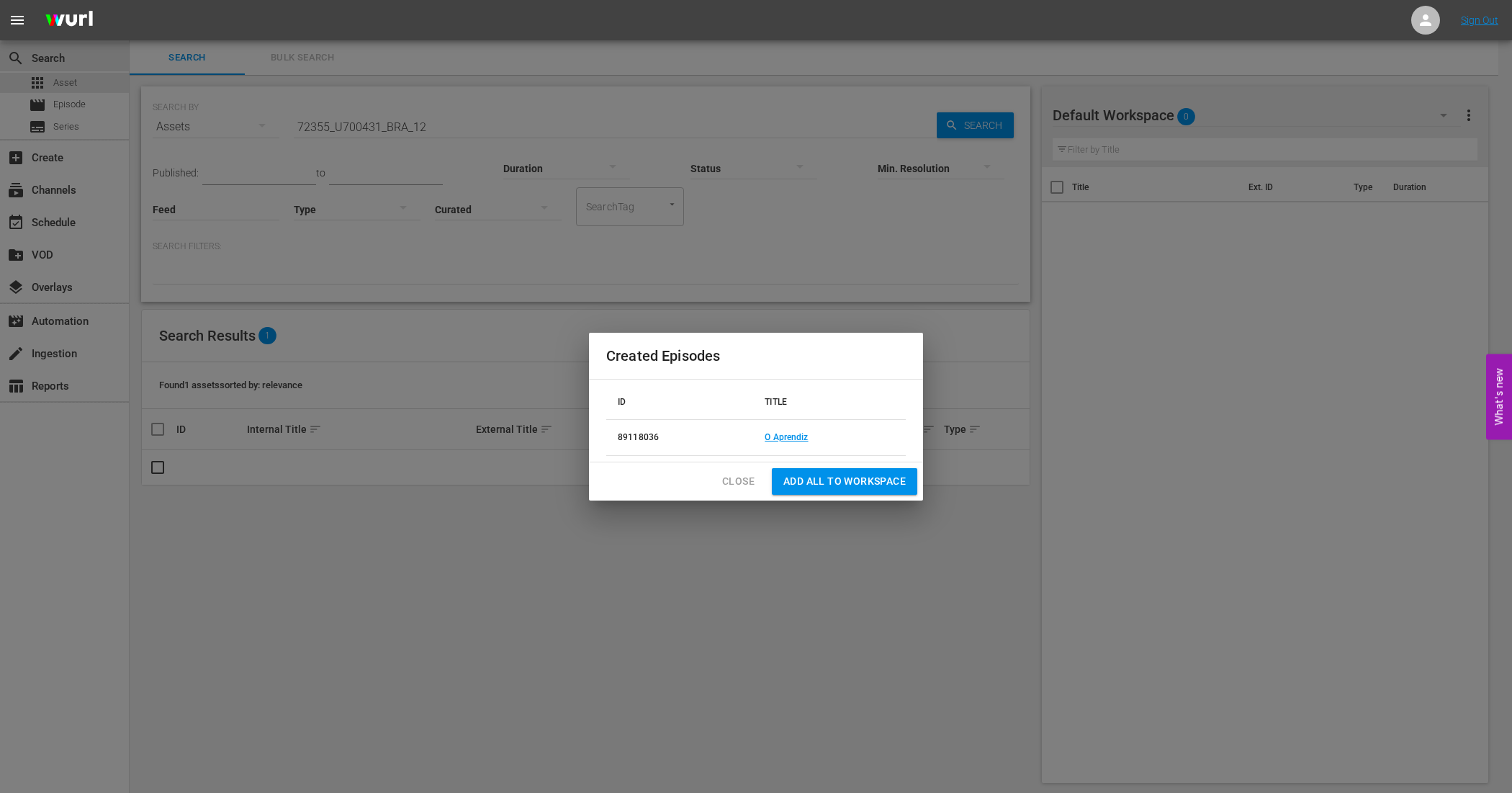
click at [729, 479] on span "Close" at bounding box center [739, 481] width 32 height 18
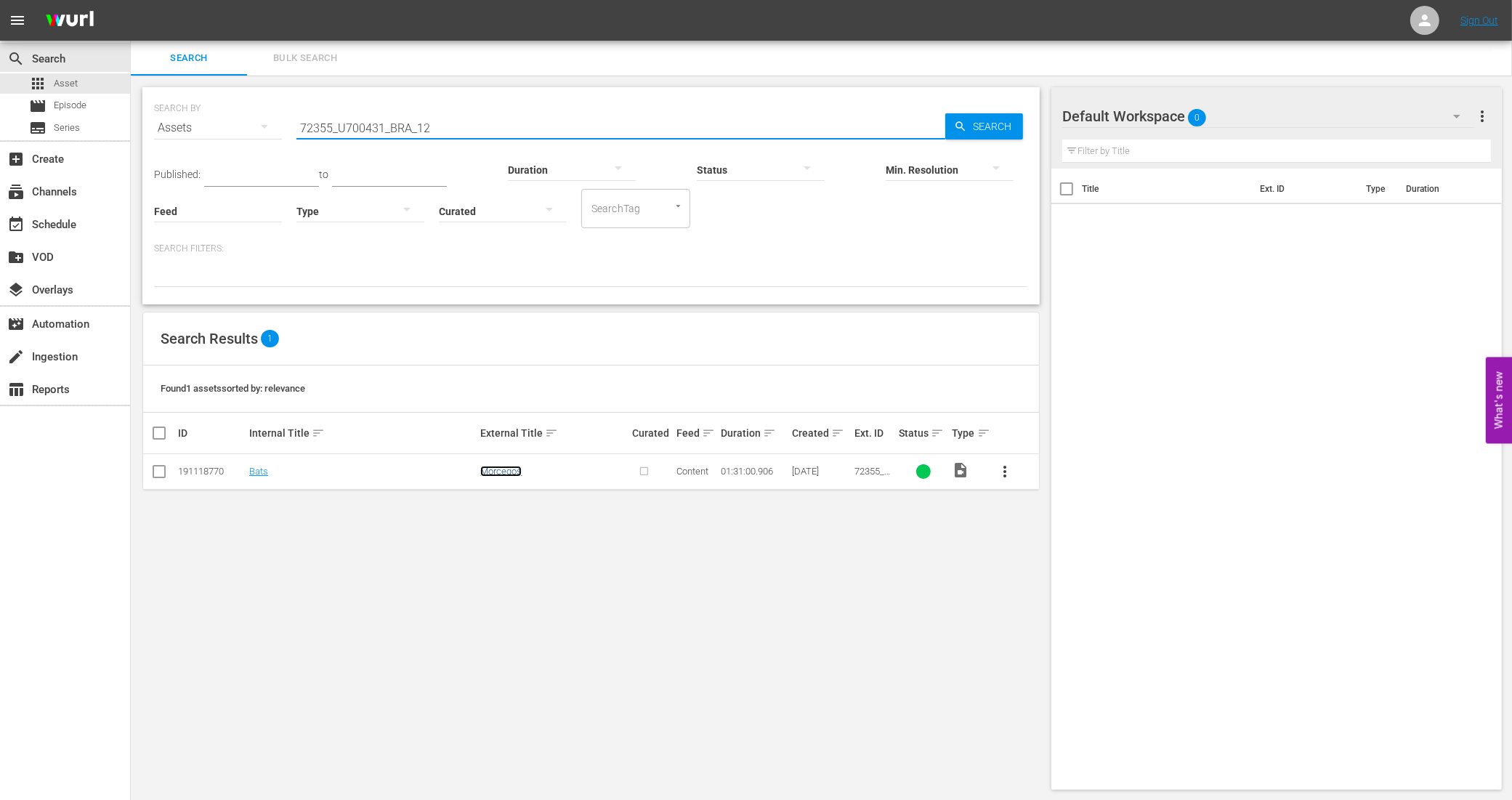
click at [513, 470] on link "Morcegos" at bounding box center [500, 470] width 41 height 11
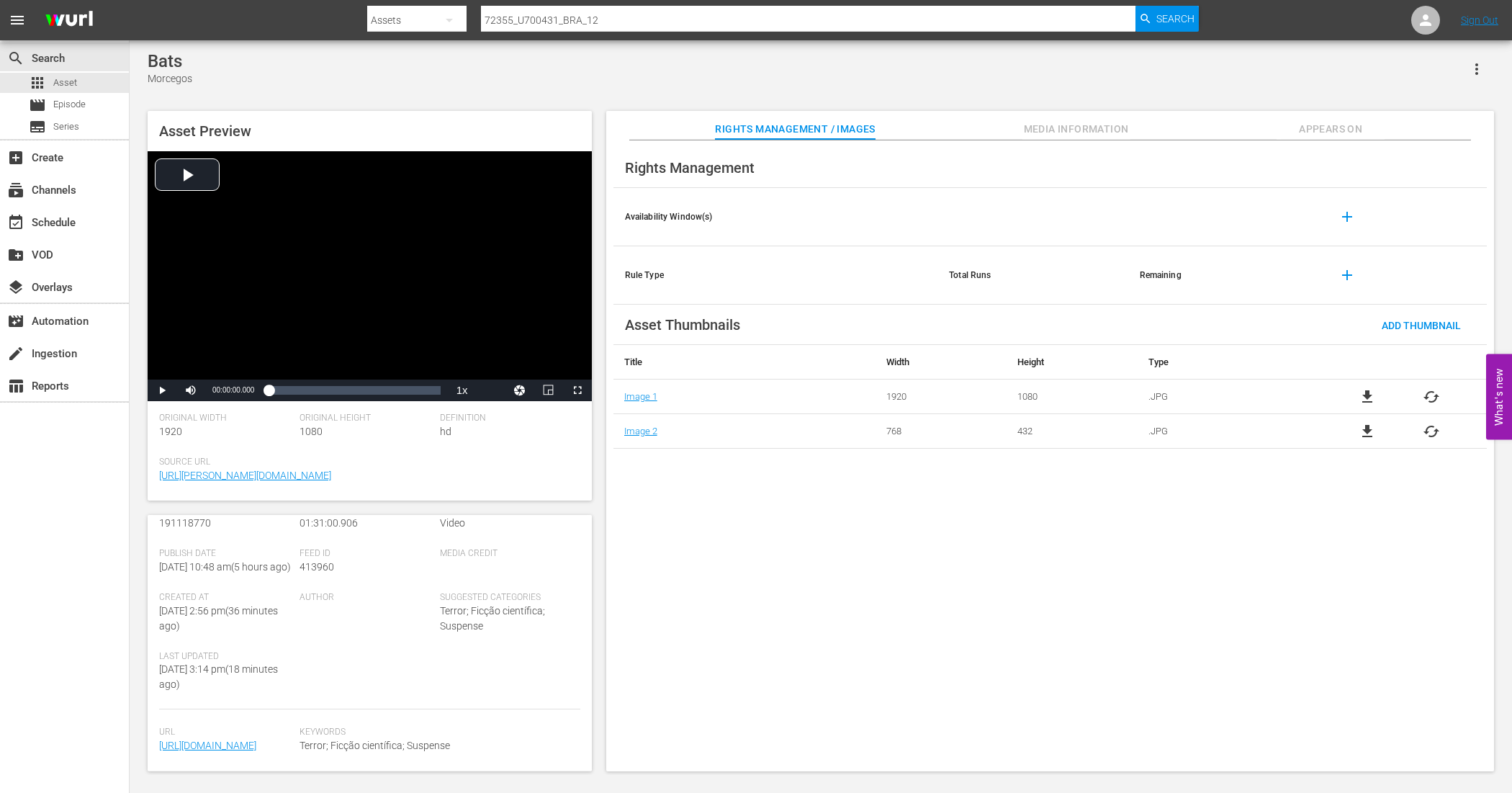
scroll to position [227, 0]
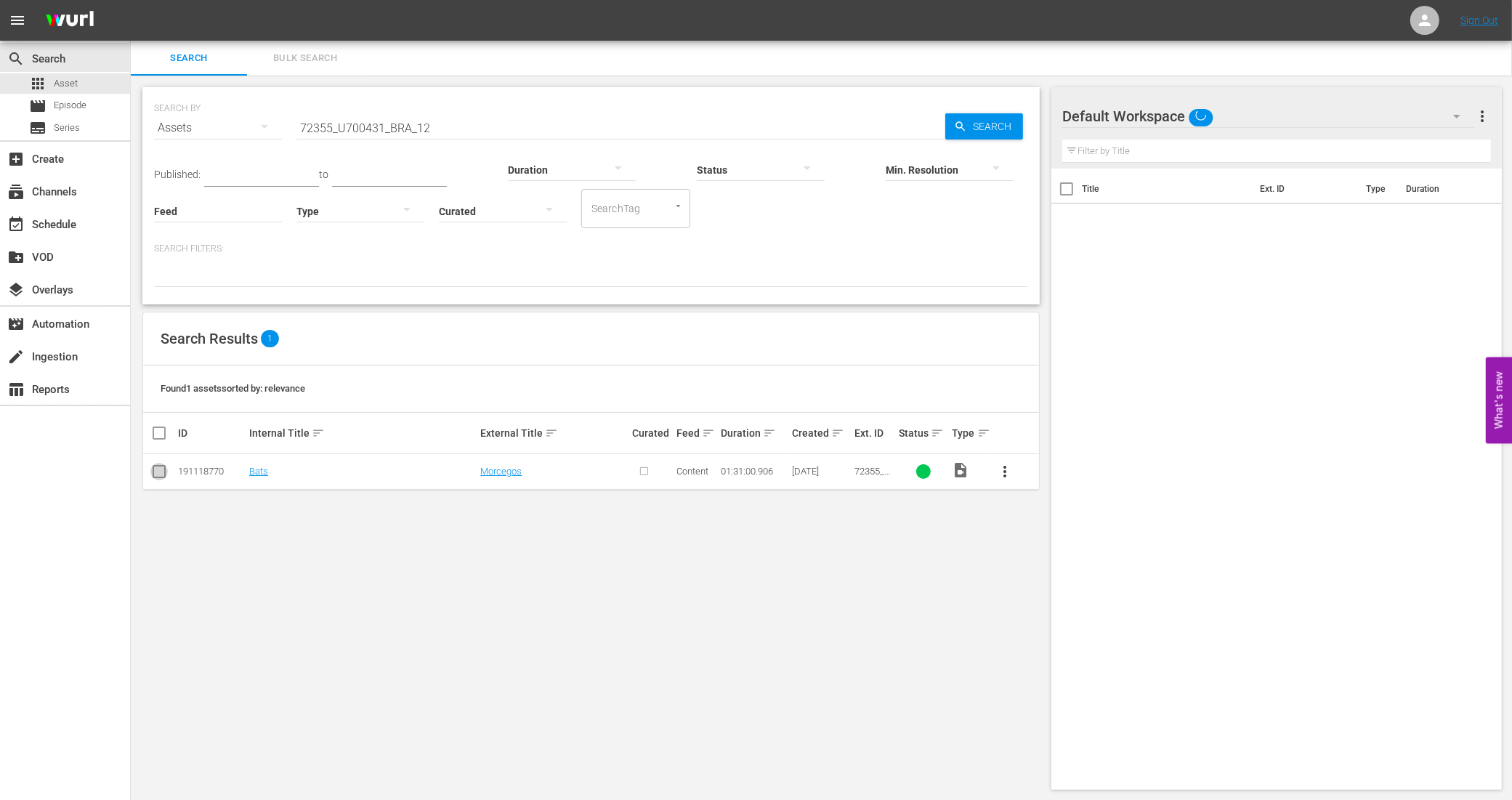
click at [158, 470] on input "checkbox" at bounding box center [159, 474] width 17 height 17
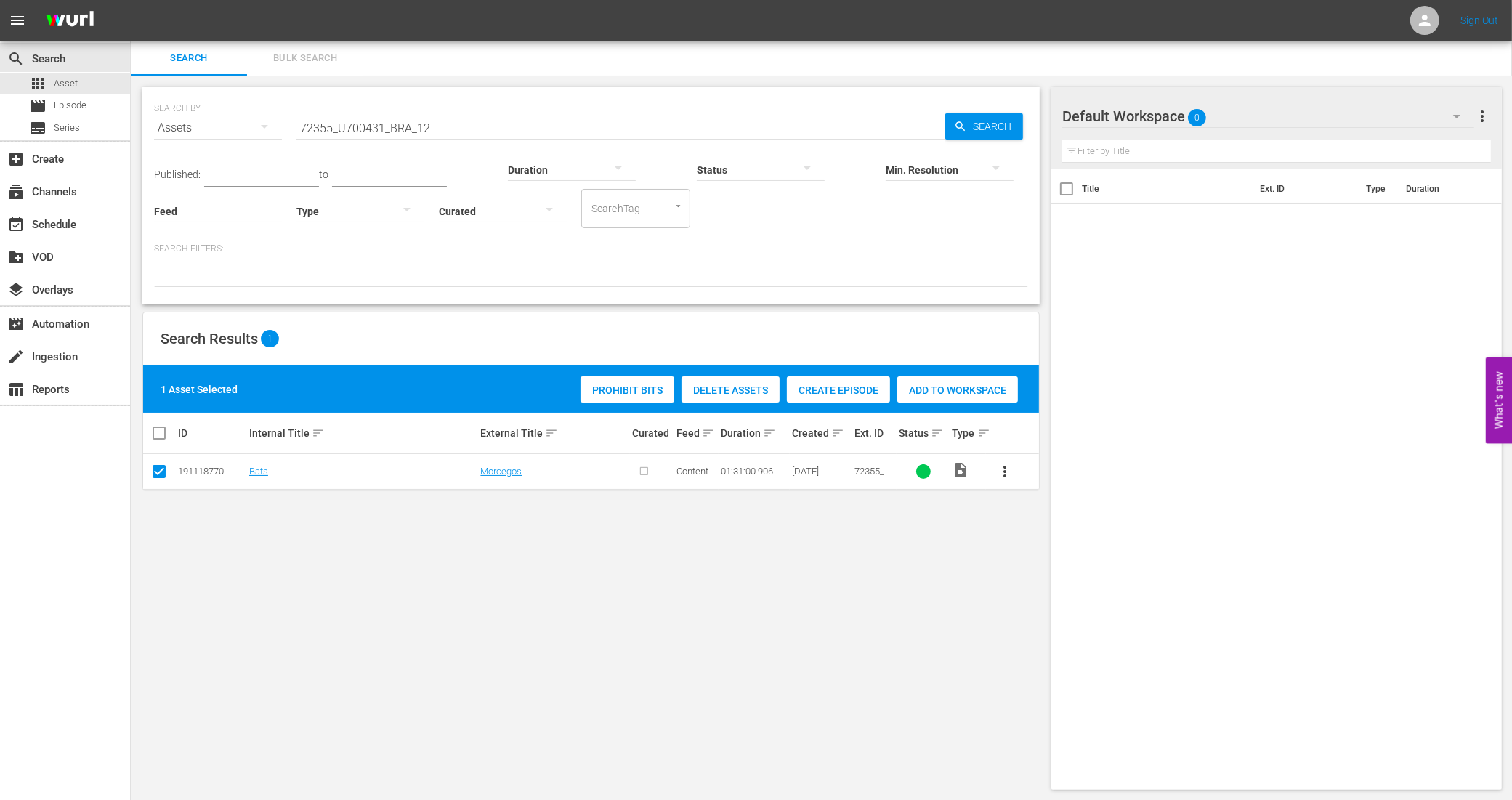
click at [849, 384] on span "Create Episode" at bounding box center [838, 390] width 103 height 11
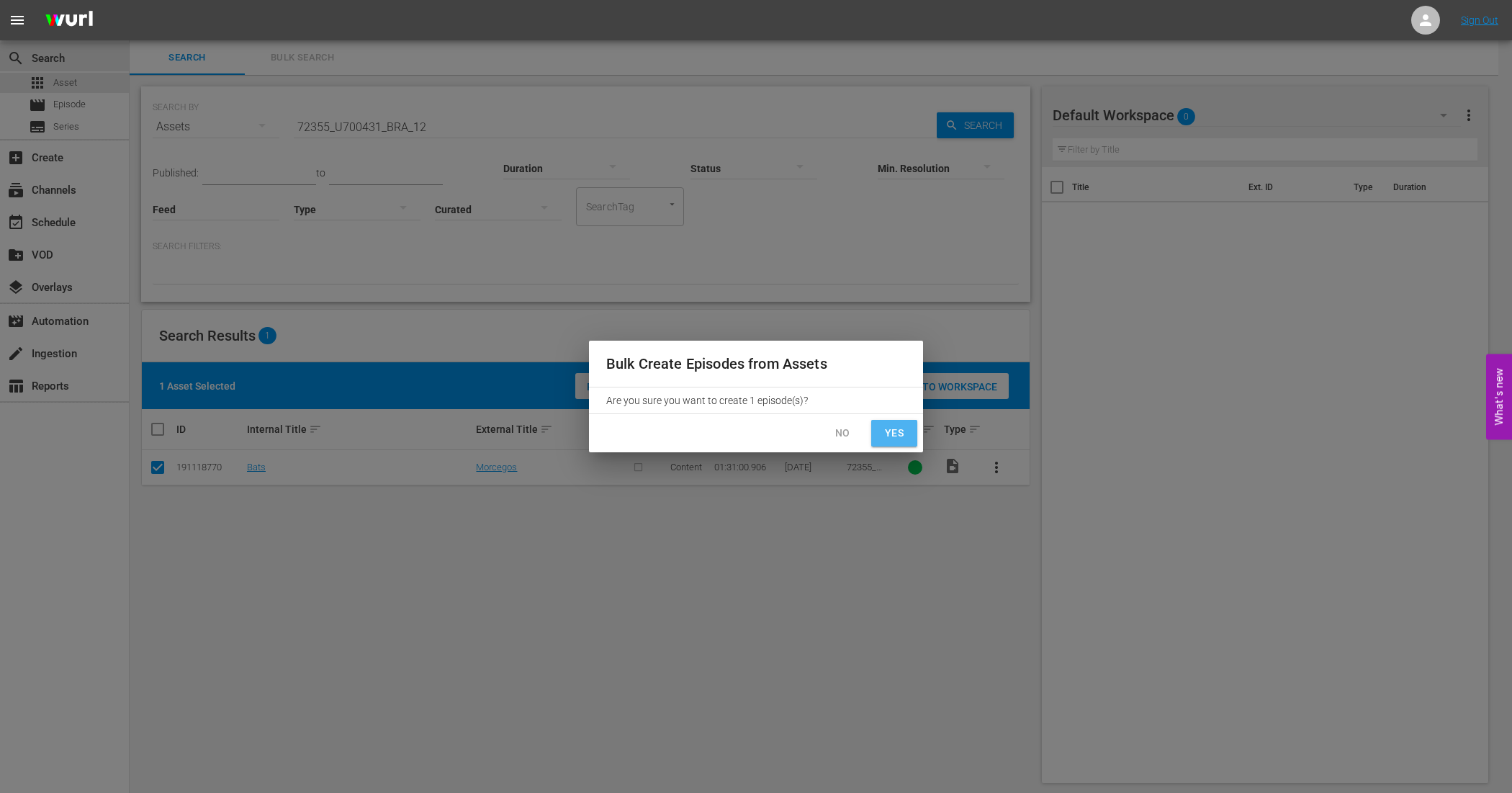
click at [888, 433] on span "Yes" at bounding box center [895, 433] width 23 height 18
checkbox input "false"
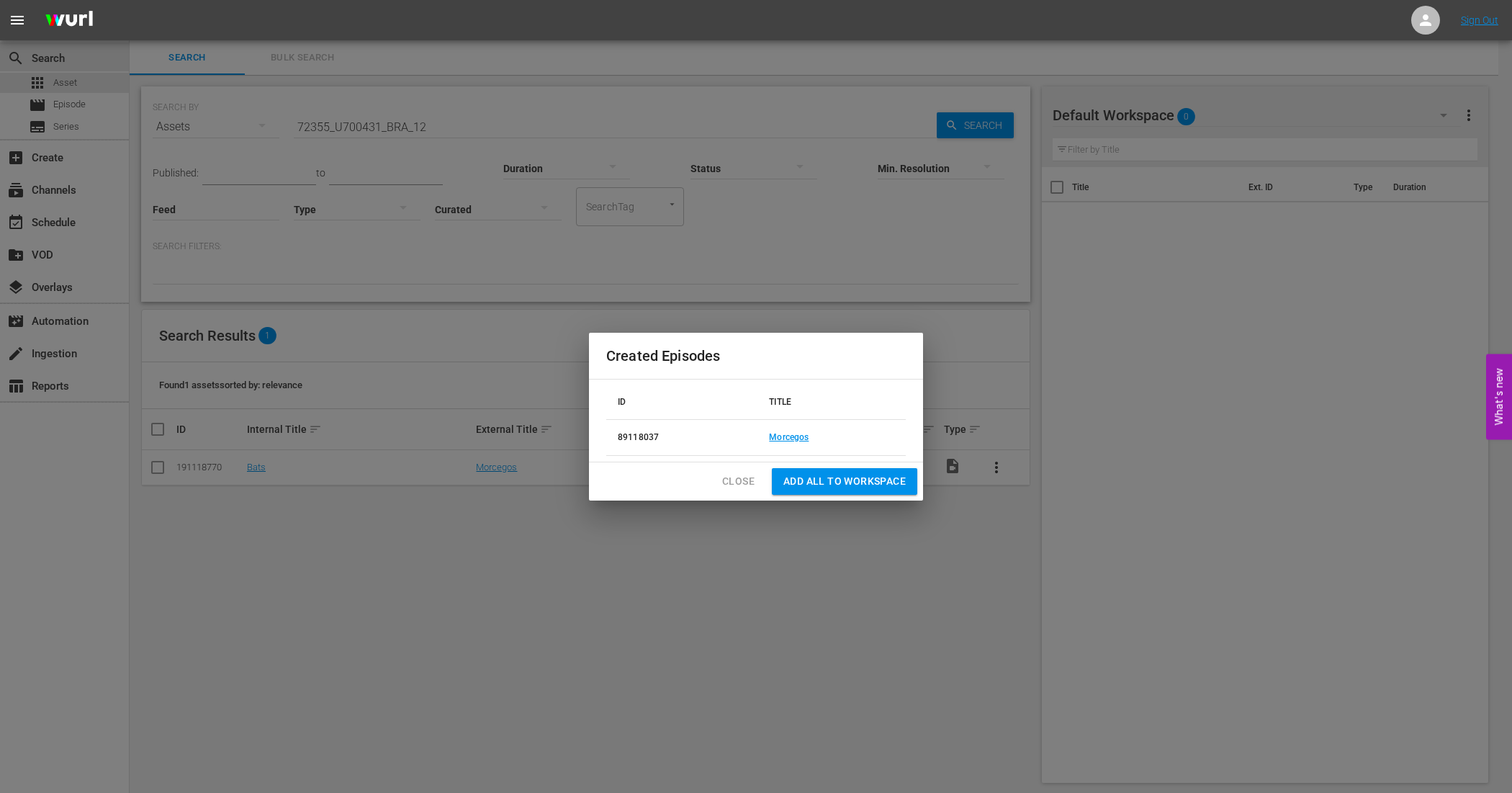
click at [728, 478] on span "Close" at bounding box center [739, 481] width 32 height 18
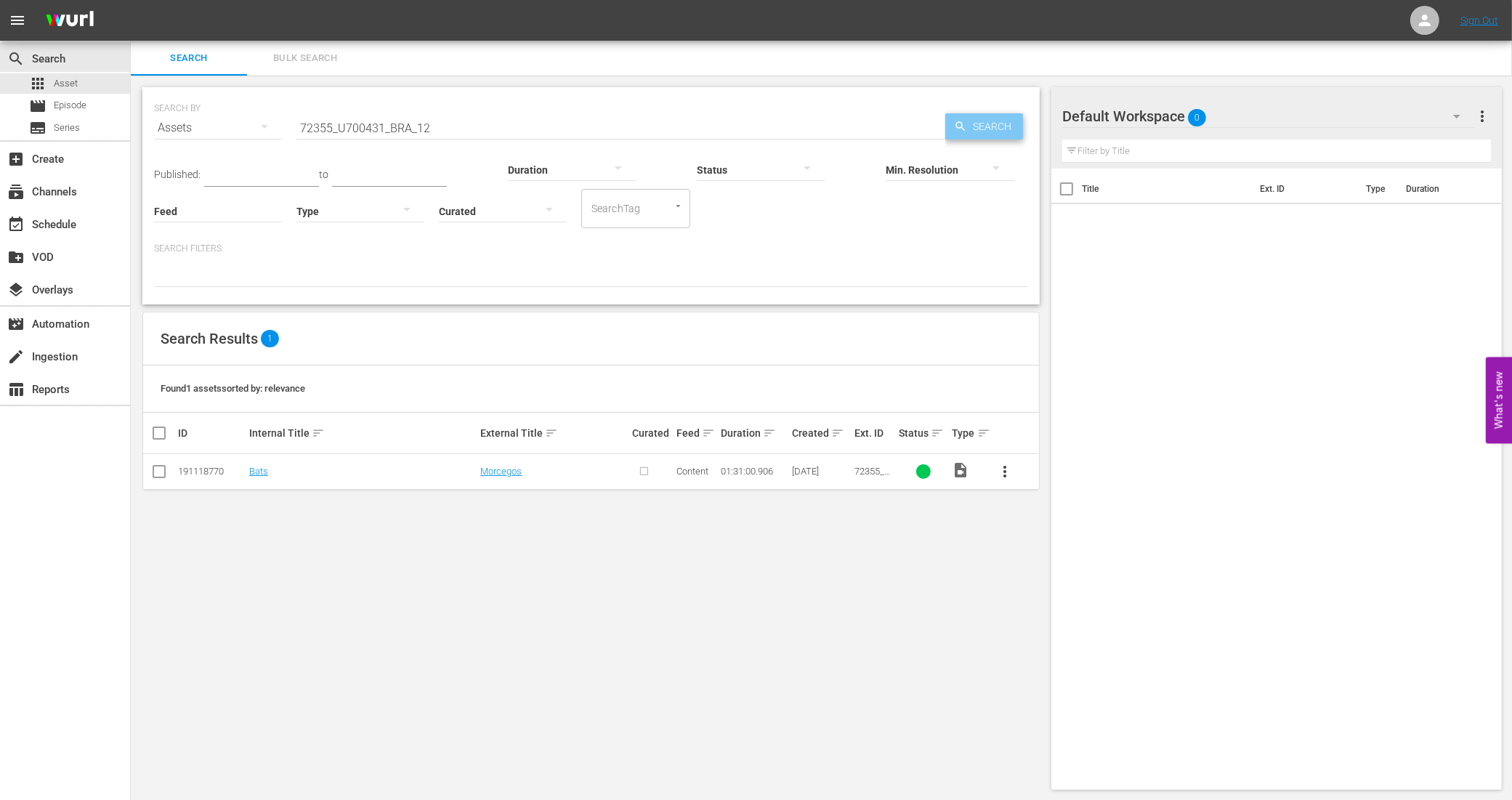
click at [957, 114] on div "Search" at bounding box center [984, 126] width 78 height 26
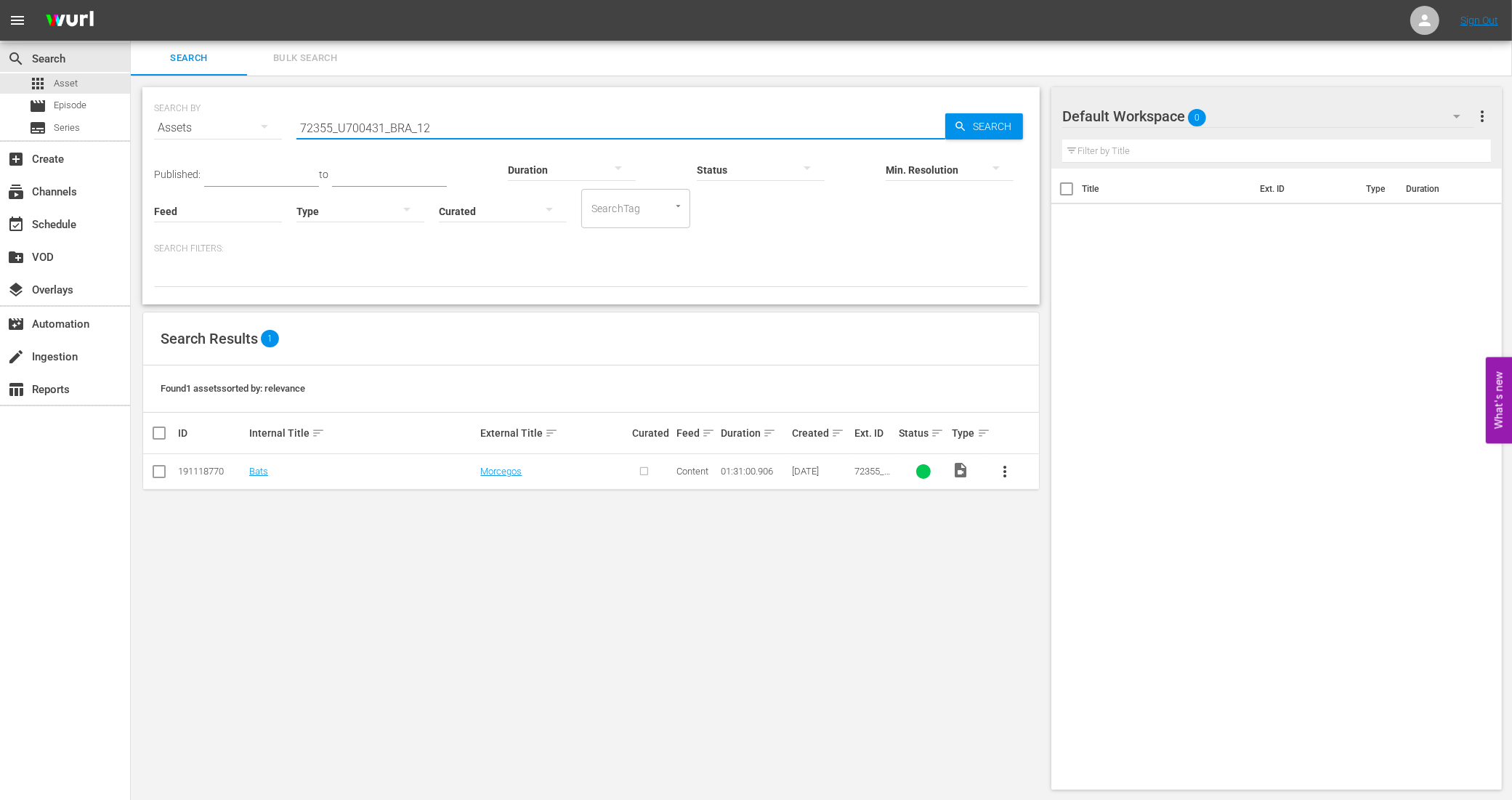
click at [458, 125] on input "72355_U700431_BRA_12" at bounding box center [620, 127] width 649 height 34
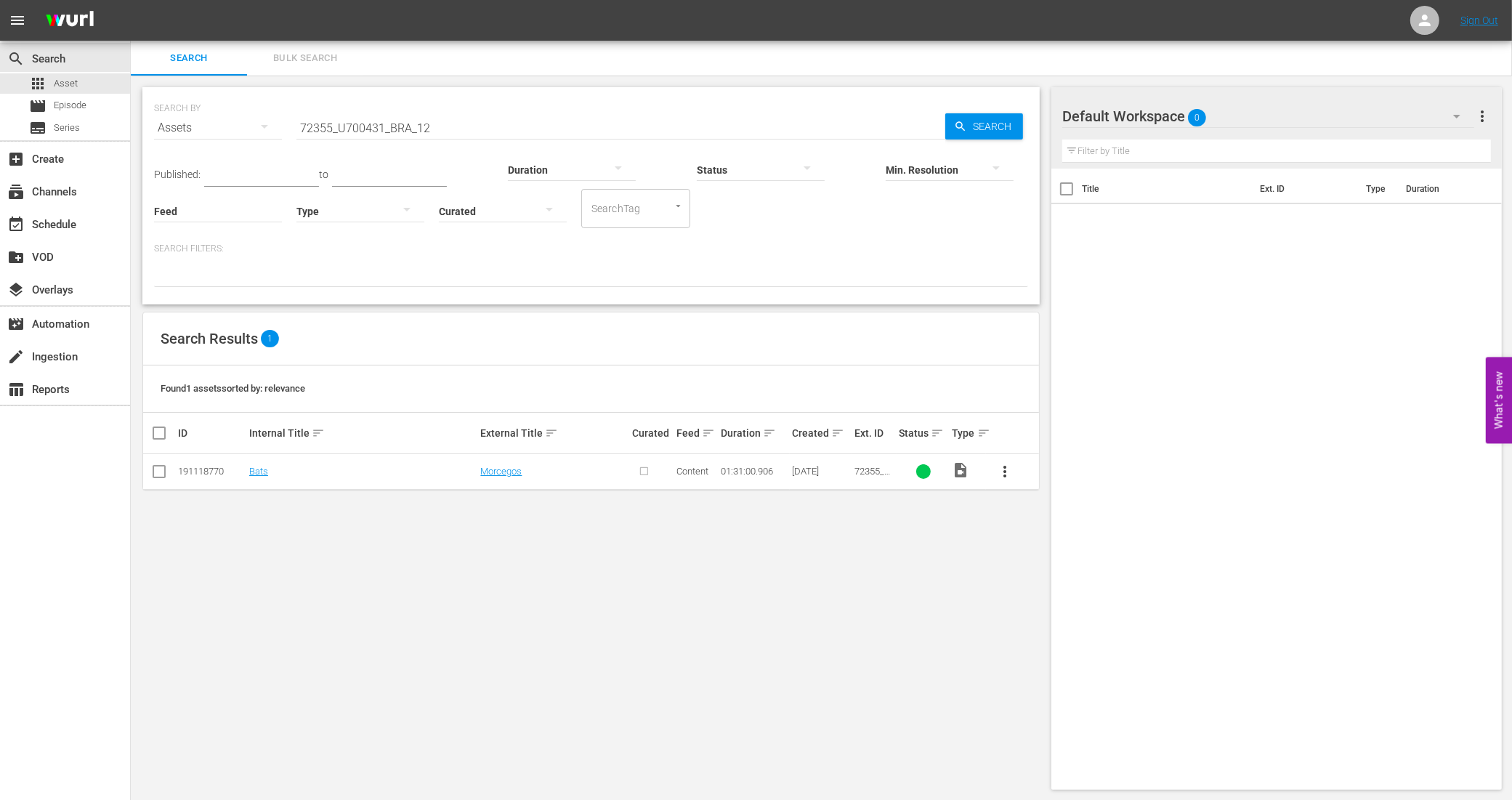
drag, startPoint x: 456, startPoint y: 134, endPoint x: 452, endPoint y: 122, distance: 12.6
click at [508, 134] on div "Duration" at bounding box center [571, 160] width 127 height 53
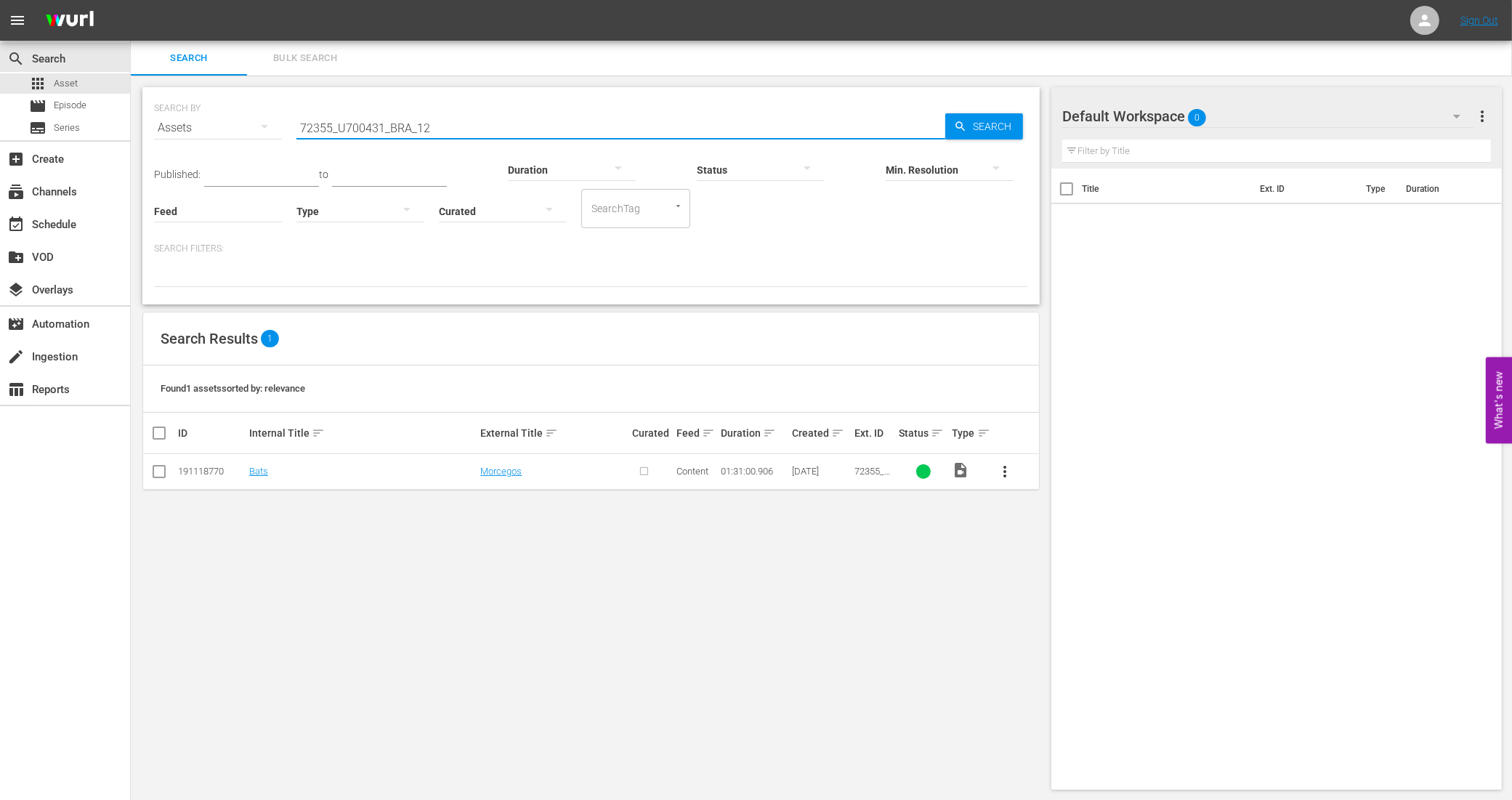
drag, startPoint x: 452, startPoint y: 120, endPoint x: 284, endPoint y: 124, distance: 168.0
click at [284, 124] on div "SEARCH BY Search By Assets Search ID, Title, Description, Keywords, or Category…" at bounding box center [591, 119] width 874 height 53
paste input "938495_U700324_BRA_14"
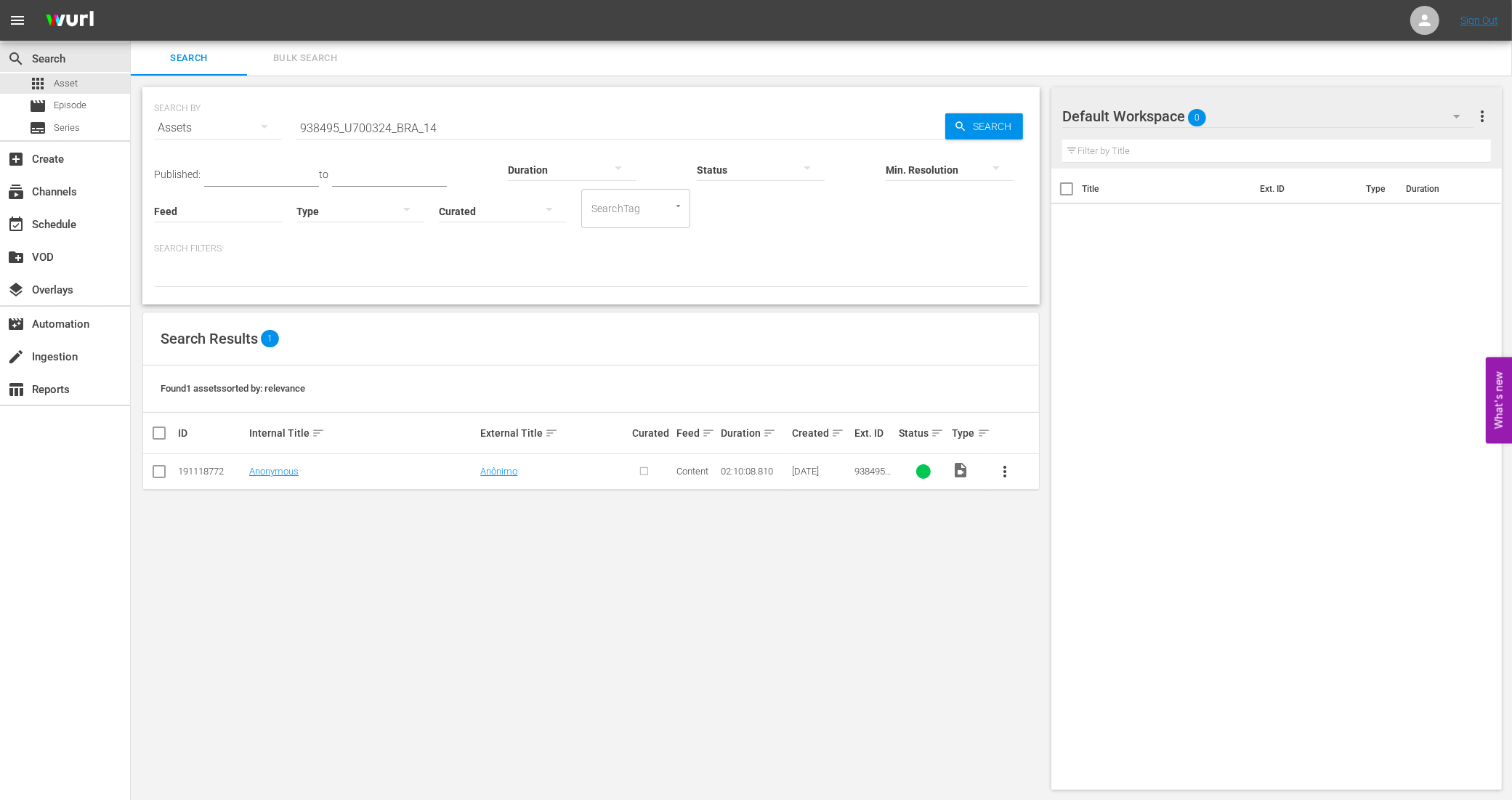
drag, startPoint x: 586, startPoint y: 114, endPoint x: 549, endPoint y: 122, distance: 37.9
click at [586, 114] on input "938495_U700324_BRA_14" at bounding box center [620, 127] width 649 height 34
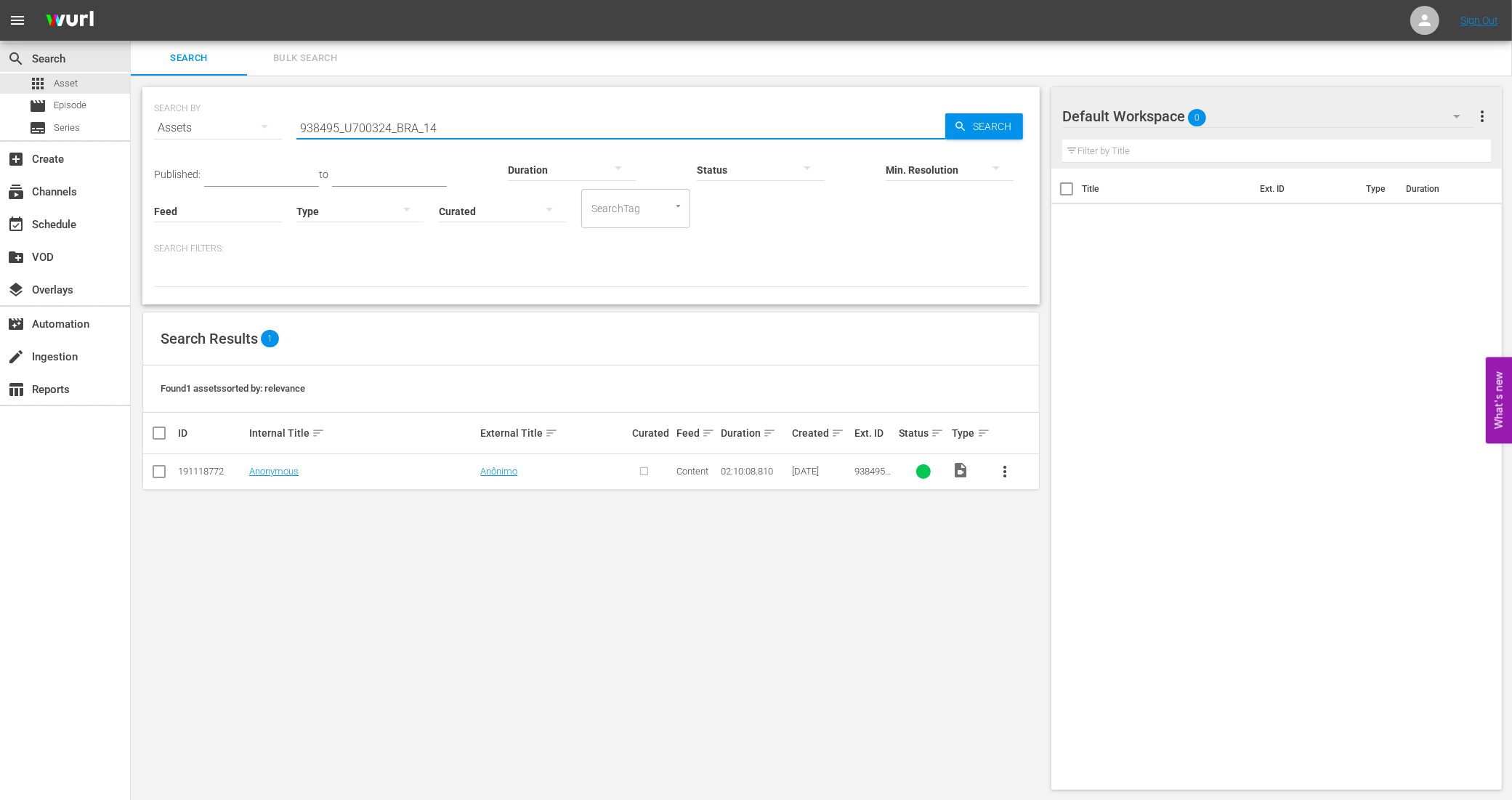
drag, startPoint x: 549, startPoint y: 122, endPoint x: 158, endPoint y: 106, distance: 391.3
click at [158, 106] on div "SEARCH BY Search By Assets Search ID, Title, Description, Keywords, or Category…" at bounding box center [591, 119] width 874 height 53
paste input "55_LAT"
type input "938495_U700355_LAT"
drag, startPoint x: 424, startPoint y: 130, endPoint x: 251, endPoint y: 122, distance: 173.2
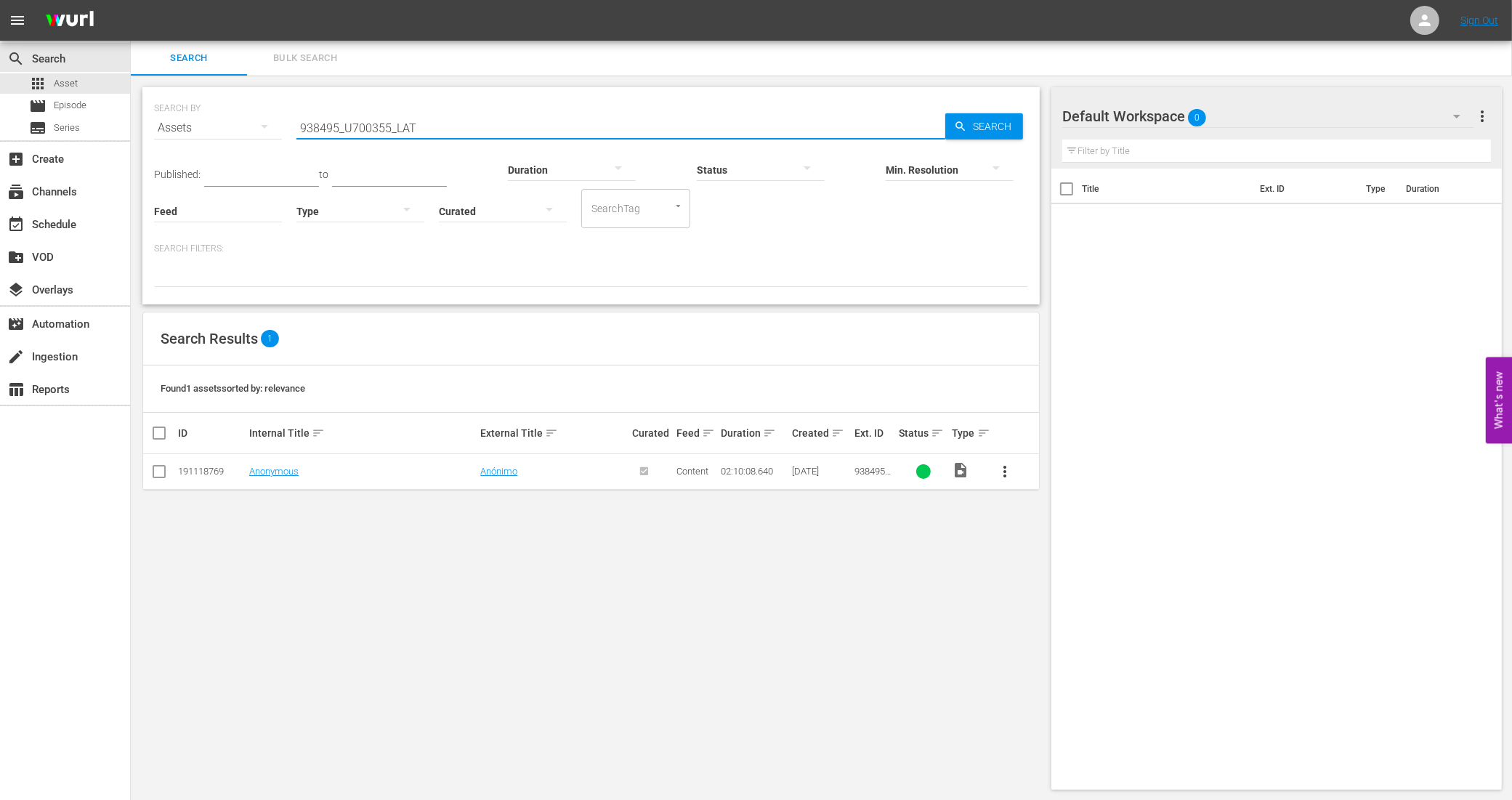
click at [251, 122] on div "SEARCH BY Search By Assets Search ID, Title, Description, Keywords, or Category…" at bounding box center [591, 119] width 874 height 53
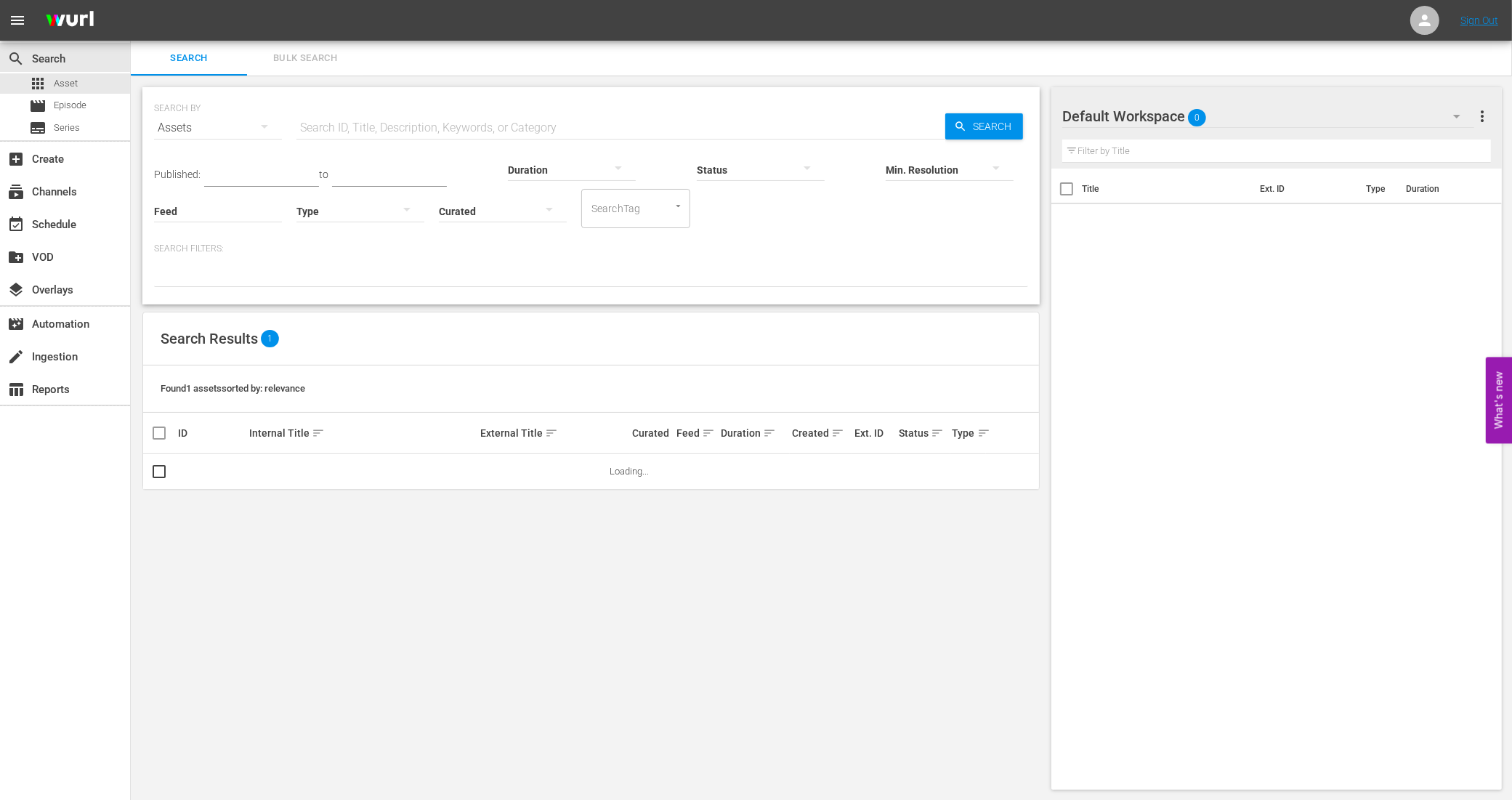
click at [400, 106] on div "SEARCH BY Search By Assets Search ID, Title, Description, Keywords, or Category…" at bounding box center [591, 119] width 874 height 53
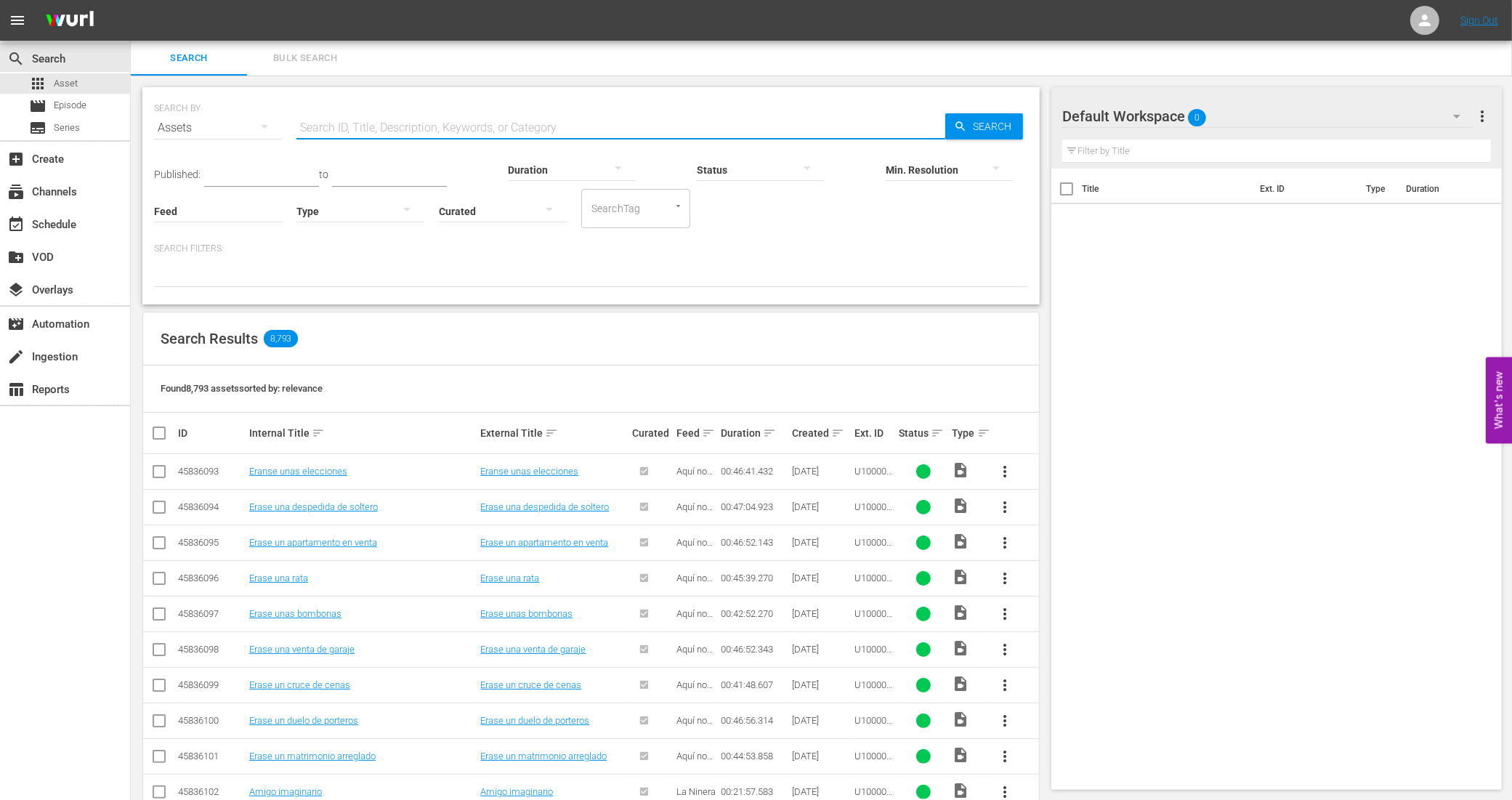
click at [401, 125] on input "text" at bounding box center [620, 127] width 649 height 34
paste input "688_U700430_BRA_18"
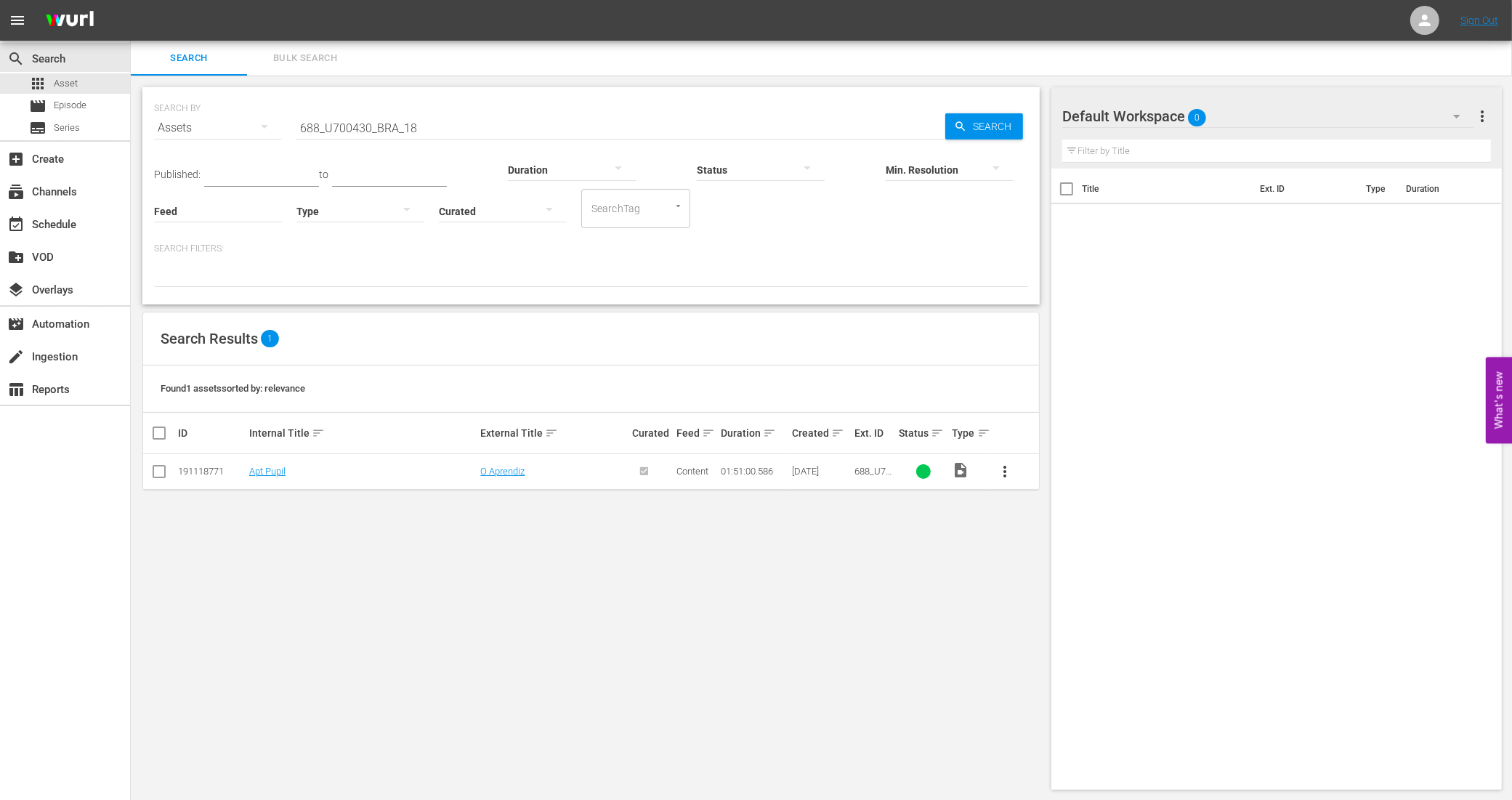
click at [429, 131] on input "688_U700430_BRA_18" at bounding box center [620, 127] width 649 height 34
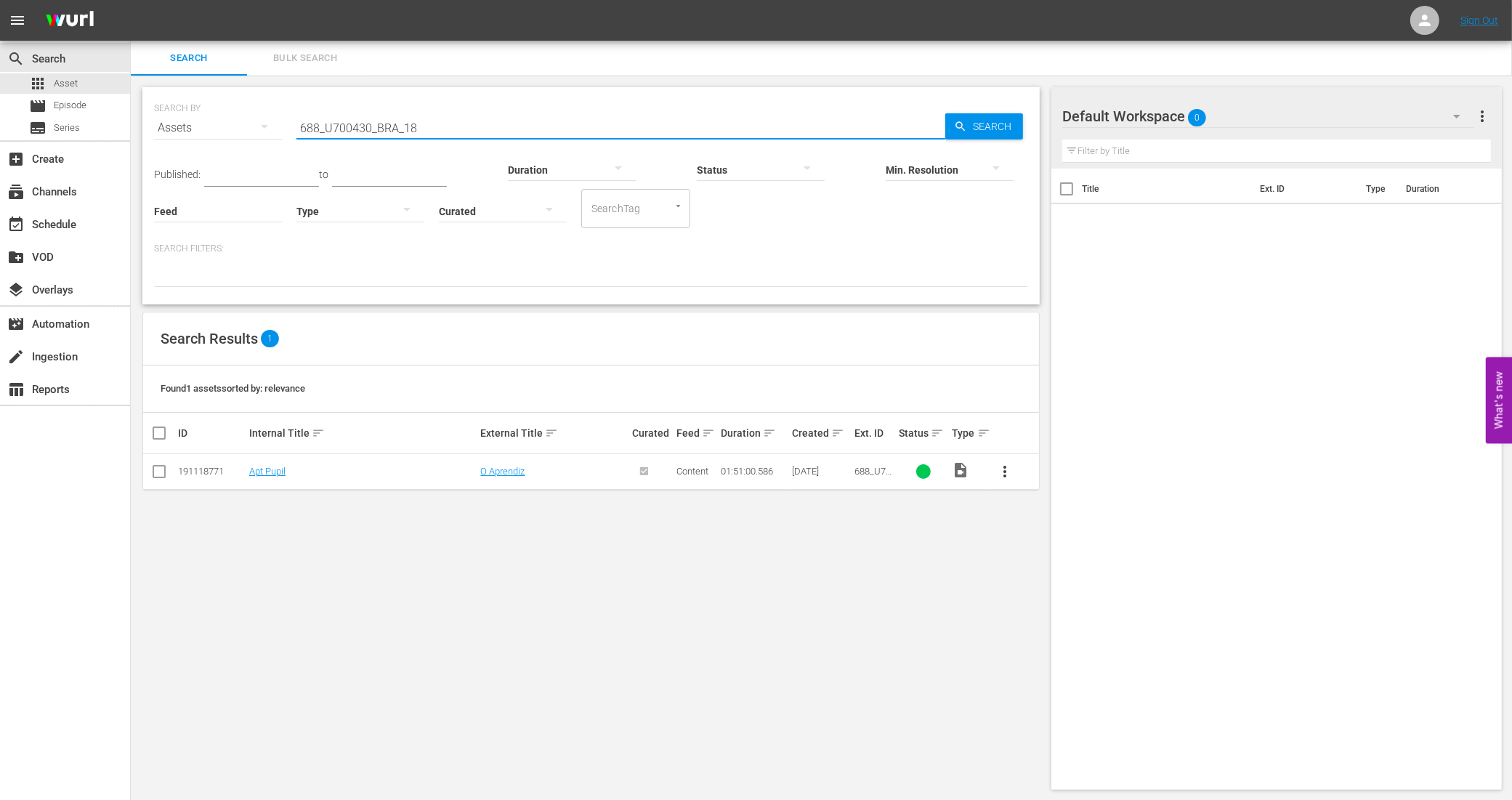
drag, startPoint x: 432, startPoint y: 122, endPoint x: 262, endPoint y: 129, distance: 170.1
click at [262, 129] on div "SEARCH BY Search By Assets Search ID, Title, Description, Keywords, or Category…" at bounding box center [591, 119] width 874 height 53
paste input "72355_U700431_BRA_12"
click at [427, 126] on input "72355_U700431_BRA_12" at bounding box center [620, 127] width 649 height 34
drag, startPoint x: 440, startPoint y: 126, endPoint x: 281, endPoint y: 126, distance: 159.0
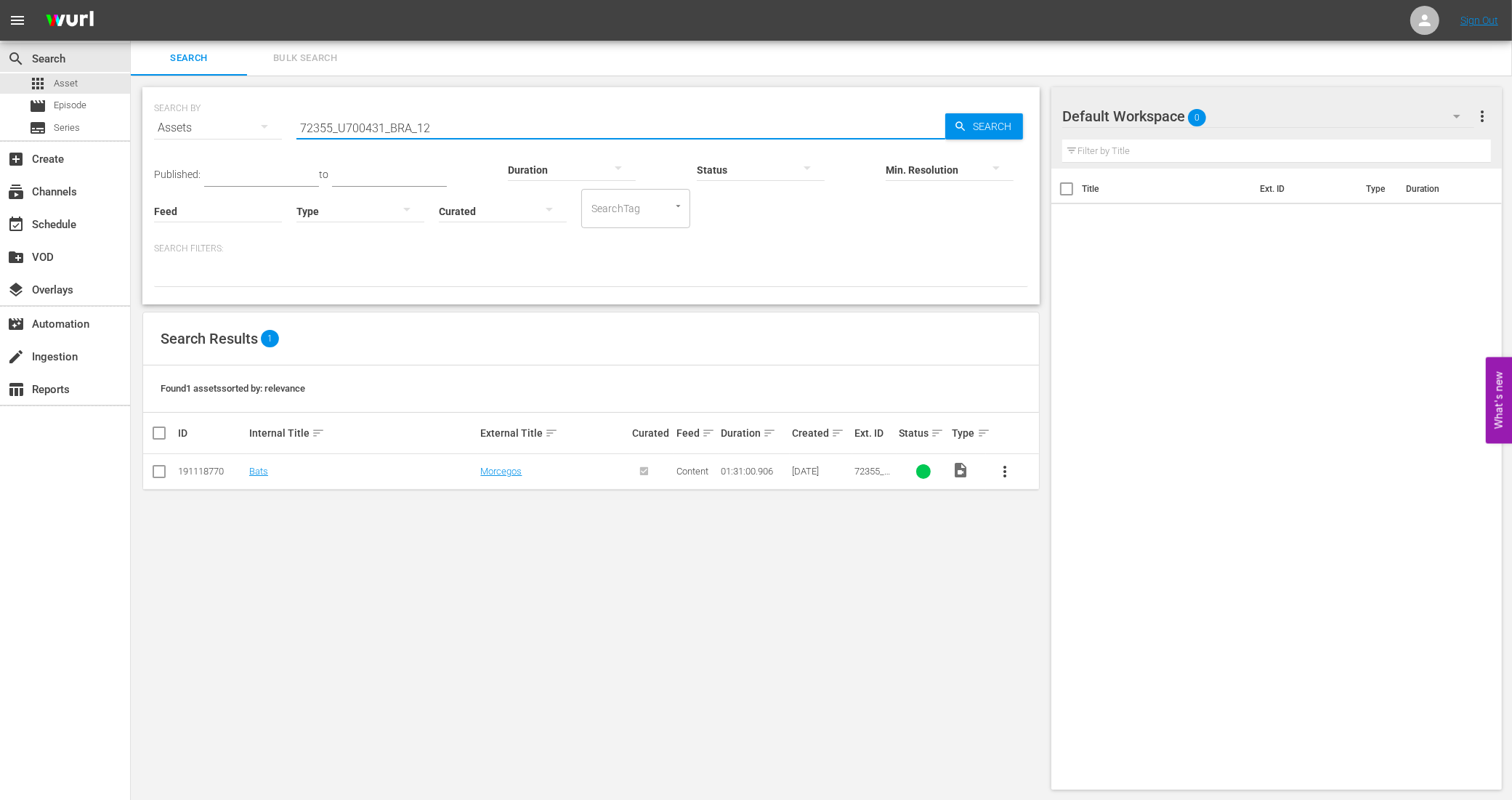
click at [281, 126] on div "SEARCH BY Search By Assets Search ID, Title, Description, Keywords, or Category…" at bounding box center [591, 119] width 874 height 53
paste input "938495_U700324_BRA_14"
type input "938495_U700324_BRA_14"
click at [266, 472] on link "Anonymous" at bounding box center [274, 470] width 50 height 11
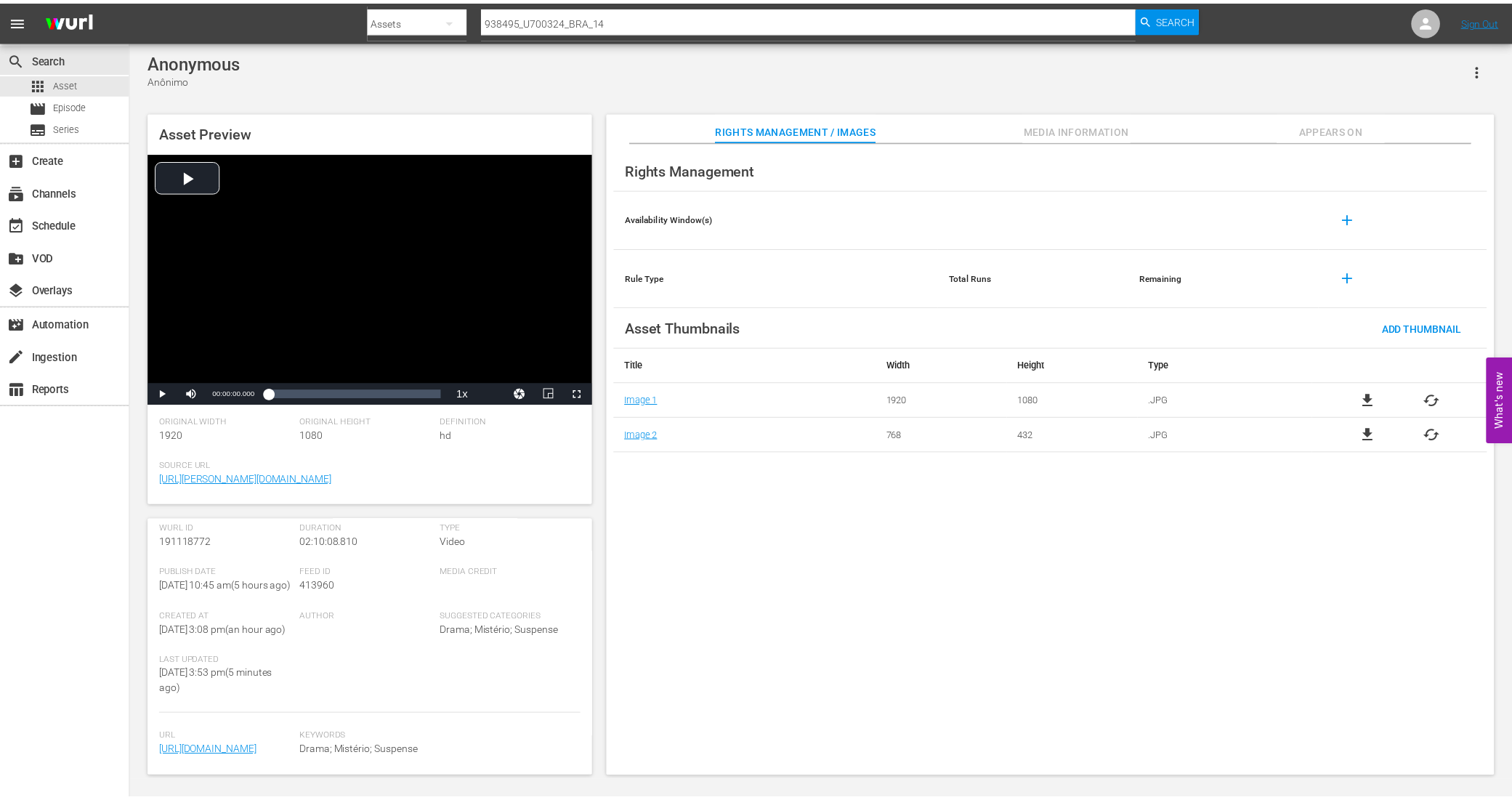
scroll to position [229, 0]
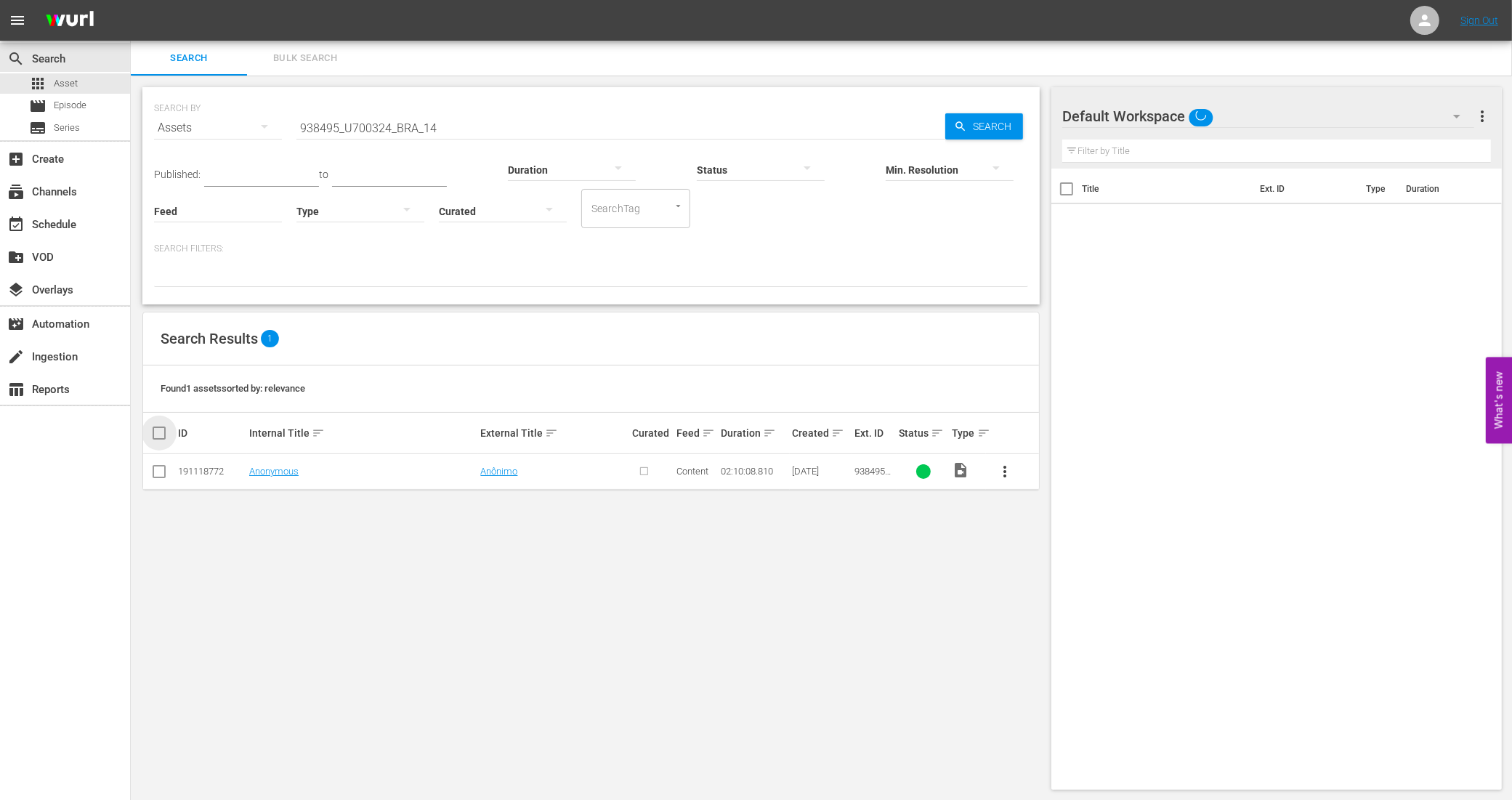
click at [157, 434] on input "checkbox" at bounding box center [165, 433] width 29 height 17
checkbox input "true"
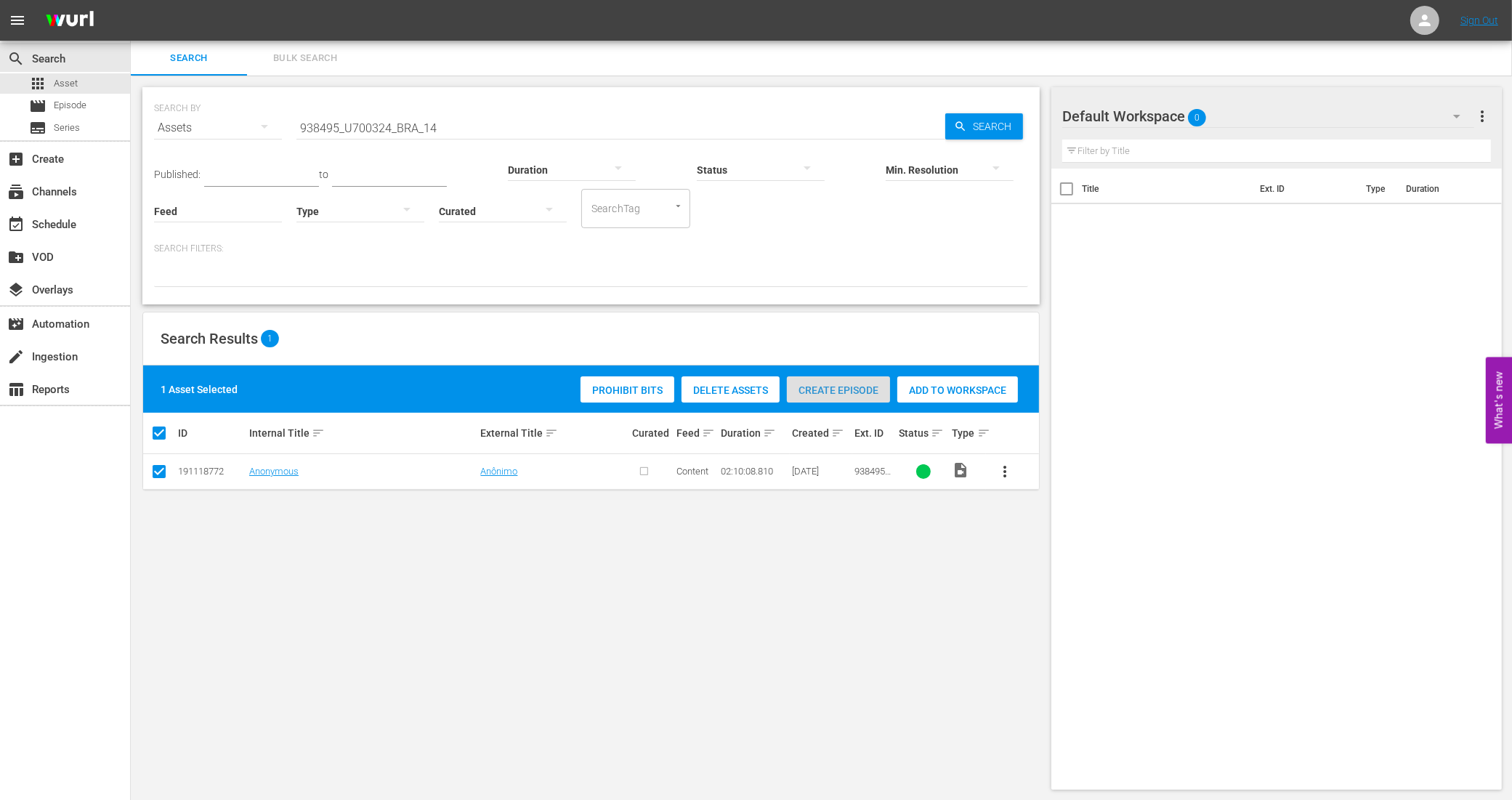
click at [819, 394] on span "Create Episode" at bounding box center [838, 390] width 103 height 11
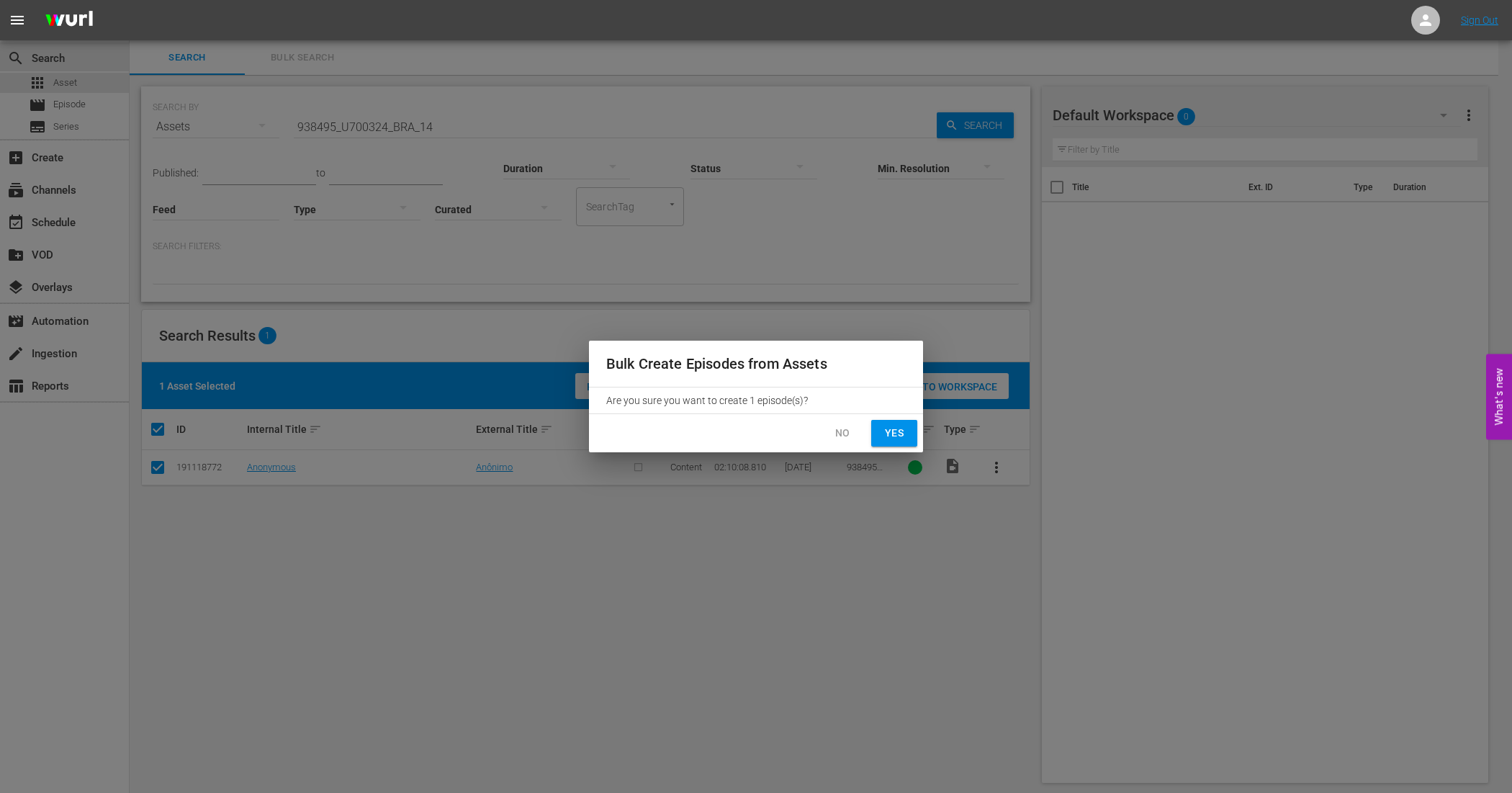
click at [886, 433] on span "Yes" at bounding box center [895, 433] width 23 height 18
checkbox input "false"
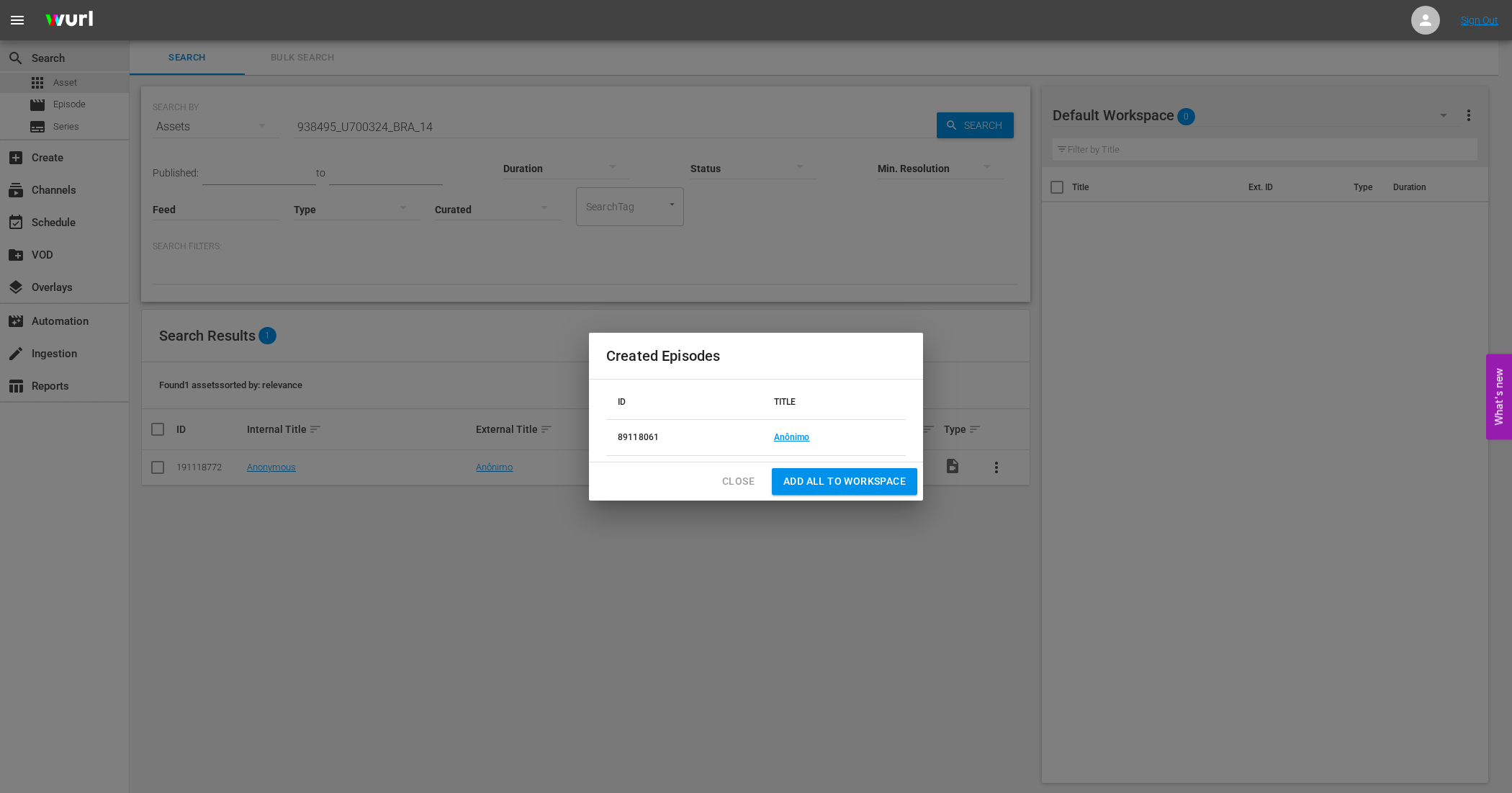
click at [735, 477] on span "Close" at bounding box center [739, 481] width 32 height 18
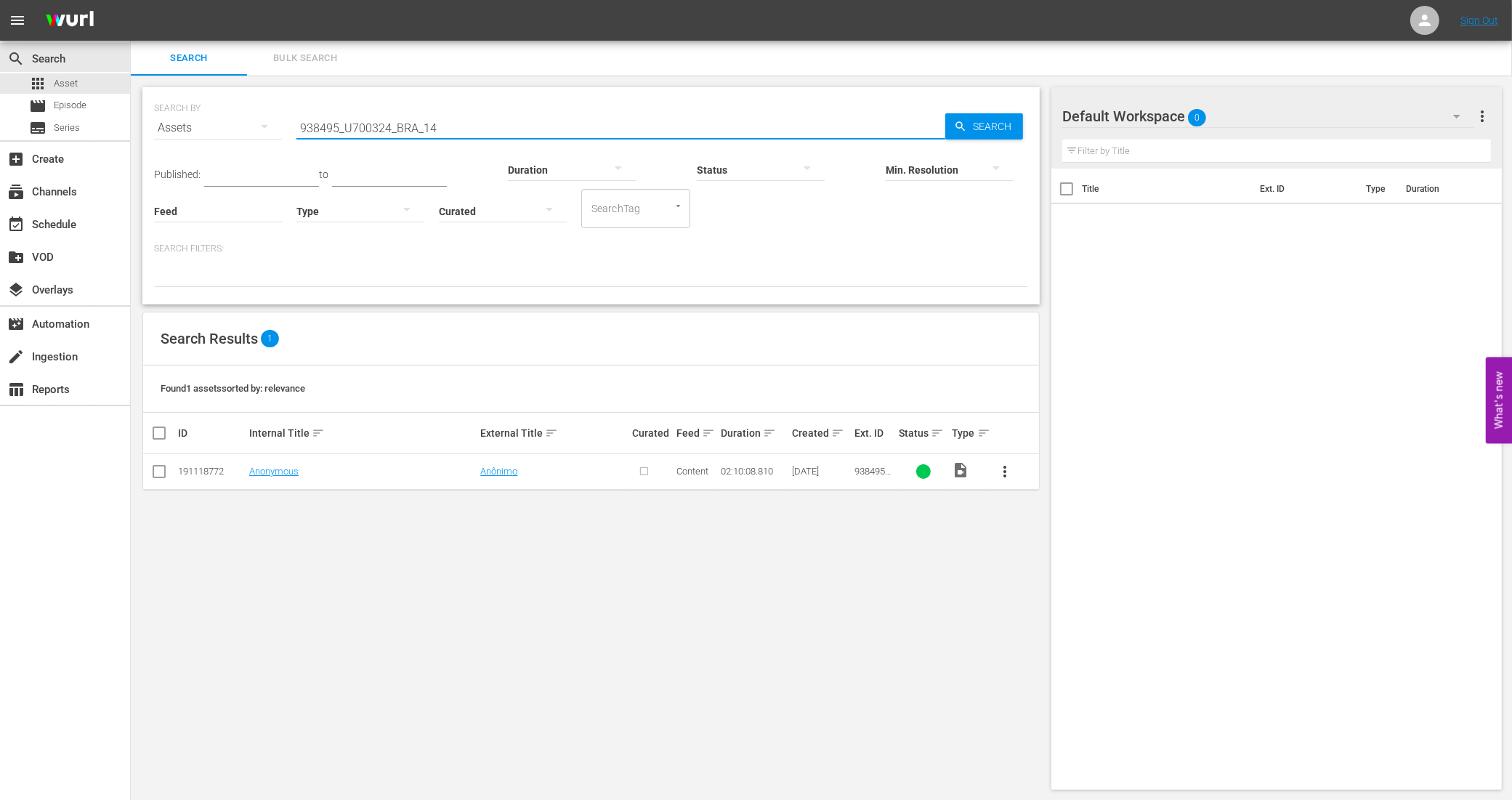
click at [486, 126] on input "938495_U700324_BRA_14" at bounding box center [620, 127] width 649 height 34
